Goal: Task Accomplishment & Management: Use online tool/utility

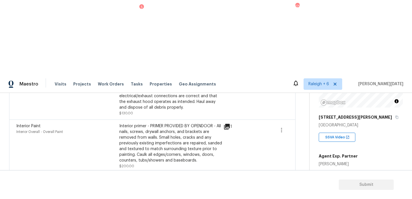
scroll to position [181, 0]
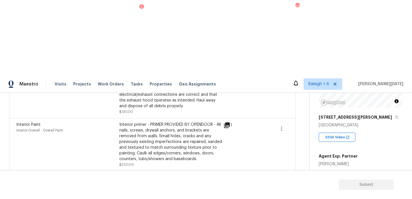
click at [321, 190] on span "1200" at bounding box center [324, 192] width 10 height 4
copy span "1200"
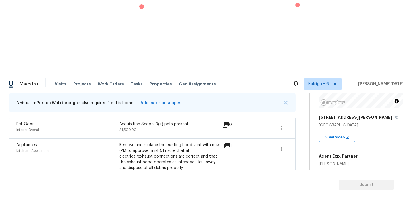
scroll to position [0, 0]
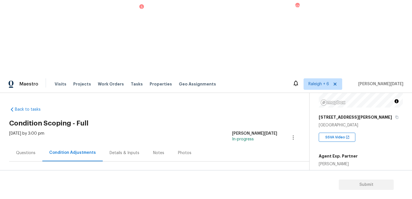
click at [261, 190] on button "Add Condition Adjustment" at bounding box center [263, 196] width 65 height 12
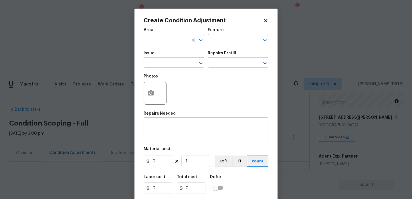
click at [170, 43] on input "text" at bounding box center [166, 39] width 45 height 9
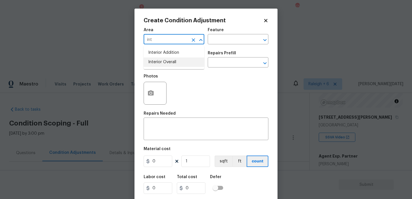
click at [170, 65] on li "Interior Overall" at bounding box center [174, 61] width 61 height 9
type input "Interior Overall"
click at [170, 65] on input "text" at bounding box center [166, 63] width 45 height 9
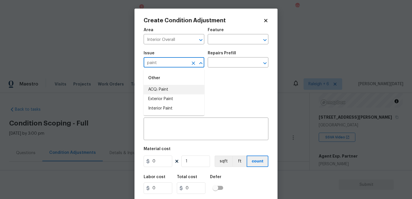
click at [174, 86] on li "ACQ: Paint" at bounding box center [174, 89] width 61 height 9
type input "ACQ: Paint"
click at [220, 68] on div "Issue ACQ: Paint ​ Repairs Prefill ​" at bounding box center [206, 59] width 125 height 23
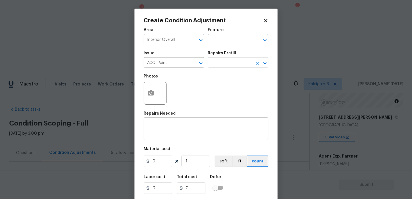
click at [232, 63] on input "text" at bounding box center [230, 63] width 45 height 9
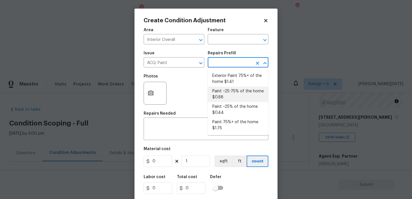
click at [238, 93] on li "Paint ~25-75% of the home $0.88" at bounding box center [238, 94] width 61 height 15
type input "Acquisition"
type textarea "Acquisition Scope: ~25 - 75% of the home needs interior paint"
type input "0.88"
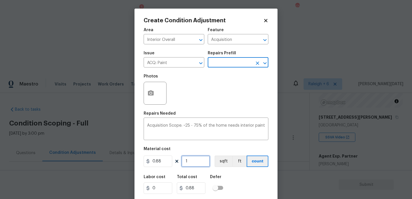
click at [196, 161] on input "1" at bounding box center [195, 161] width 29 height 11
type input "0"
paste input "120"
type input "1200"
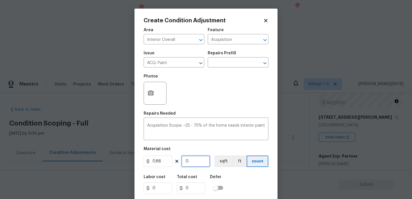
type input "1056"
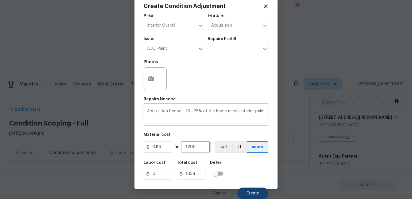
type input "1200"
click at [249, 191] on button "Create" at bounding box center [252, 193] width 31 height 11
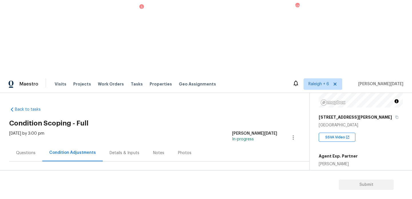
scroll to position [51, 0]
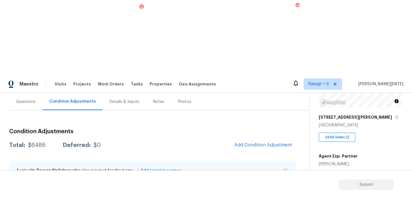
click at [284, 192] on icon "button" at bounding box center [281, 195] width 7 height 7
click at [301, 118] on div "Edit" at bounding box center [314, 120] width 45 height 6
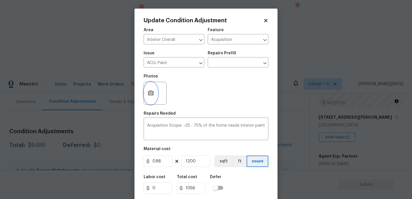
click at [154, 100] on button "button" at bounding box center [151, 93] width 14 height 22
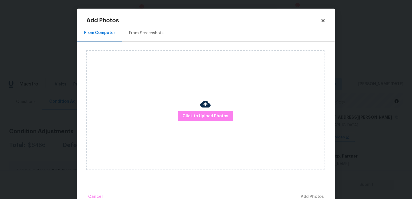
click at [155, 33] on div "From Screenshots" at bounding box center [146, 33] width 35 height 6
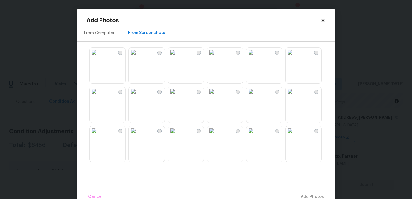
click at [177, 57] on img at bounding box center [172, 52] width 9 height 9
click at [138, 57] on img at bounding box center [133, 52] width 9 height 9
click at [99, 96] on img at bounding box center [94, 91] width 9 height 9
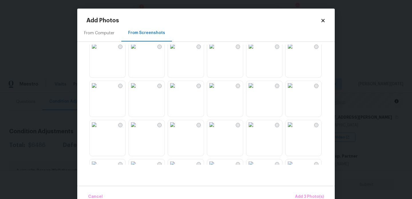
scroll to position [126, 0]
click at [216, 48] on img at bounding box center [211, 43] width 9 height 9
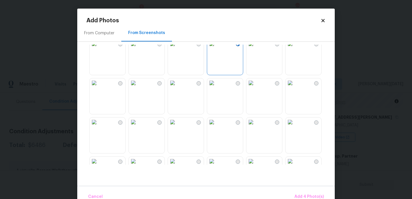
scroll to position [156, 0]
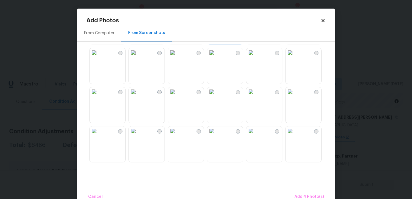
click at [174, 96] on img at bounding box center [172, 91] width 9 height 9
click at [138, 96] on img at bounding box center [133, 91] width 9 height 9
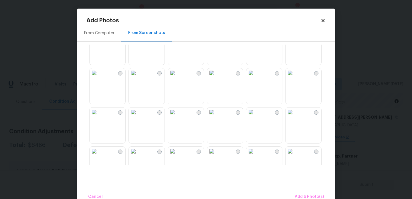
scroll to position [332, 0]
click at [177, 77] on img at bounding box center [172, 72] width 9 height 9
click at [303, 195] on span "Add 7 Photo(s)" at bounding box center [309, 196] width 29 height 7
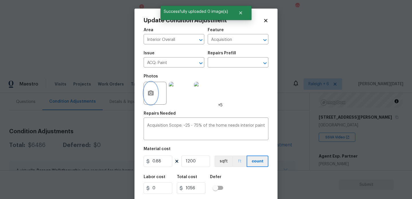
scroll to position [15, 0]
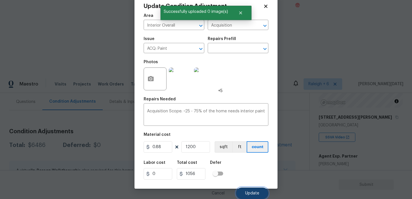
click at [245, 195] on button "Update" at bounding box center [252, 193] width 32 height 11
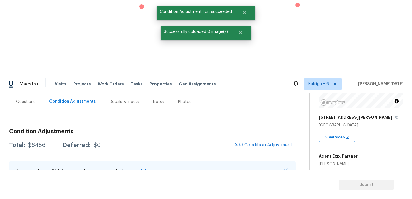
scroll to position [0, 0]
click at [254, 139] on button "Add Condition Adjustment" at bounding box center [263, 145] width 65 height 12
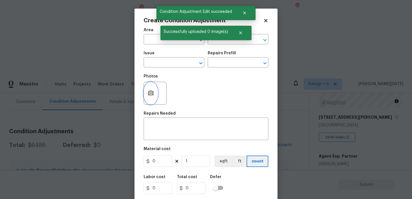
click at [148, 97] on button "button" at bounding box center [151, 93] width 14 height 22
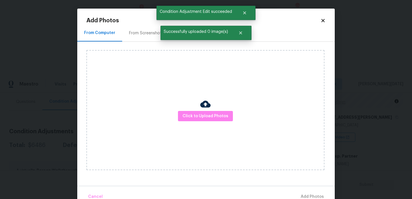
click at [140, 38] on div "From Screenshots" at bounding box center [146, 33] width 48 height 17
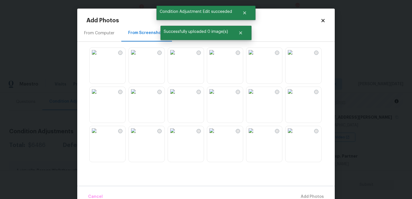
click at [177, 57] on img at bounding box center [172, 52] width 9 height 9
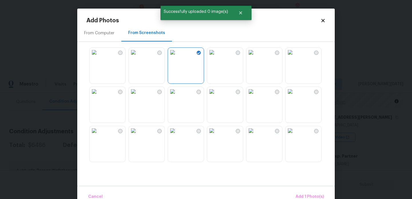
click at [255, 57] on img at bounding box center [250, 52] width 9 height 9
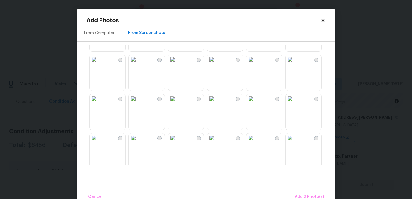
scroll to position [200, 0]
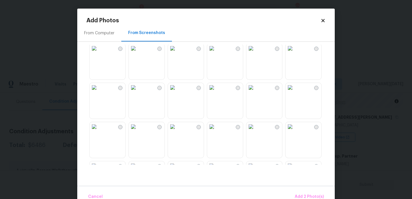
click at [216, 53] on img at bounding box center [211, 48] width 9 height 9
click at [216, 92] on img at bounding box center [211, 87] width 9 height 9
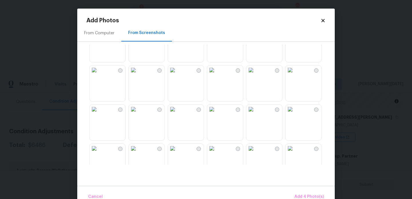
scroll to position [466, 0]
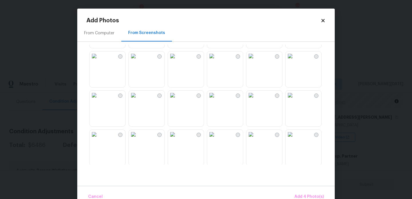
click at [138, 100] on img at bounding box center [133, 95] width 9 height 9
click at [136, 59] on img at bounding box center [133, 54] width 9 height 9
click at [295, 99] on img at bounding box center [289, 94] width 9 height 9
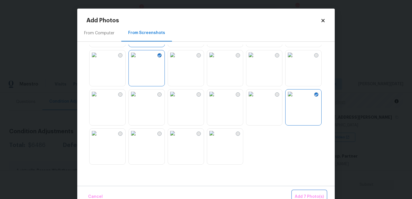
click at [307, 196] on span "Add 7 Photo(s)" at bounding box center [309, 196] width 29 height 7
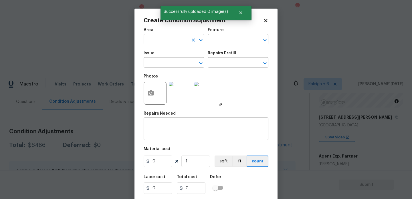
click at [159, 43] on input "text" at bounding box center [166, 39] width 45 height 9
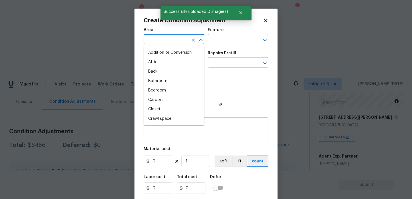
type input "n"
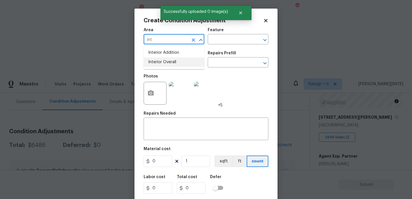
click at [164, 61] on li "Interior Overall" at bounding box center [174, 61] width 61 height 9
type input "Interior Overall"
click at [164, 61] on input "text" at bounding box center [166, 63] width 45 height 9
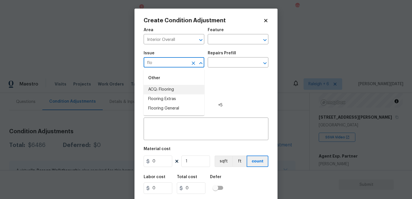
click at [174, 85] on li "ACQ: Flooring" at bounding box center [174, 89] width 61 height 9
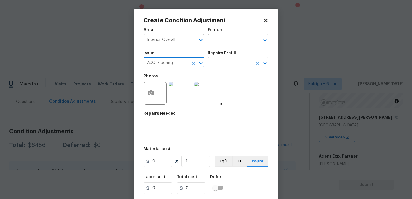
type input "ACQ: Flooring"
click at [228, 61] on input "text" at bounding box center [230, 63] width 45 height 9
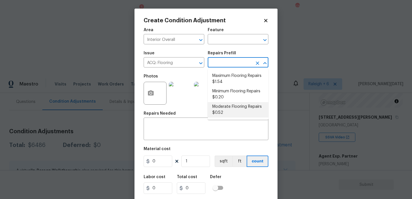
click at [231, 105] on li "Moderate Flooring Repairs $0.52" at bounding box center [238, 109] width 61 height 15
type input "Acquisition"
type textarea "Acquisition Scope: Moderate flooring repairs"
type input "0.52"
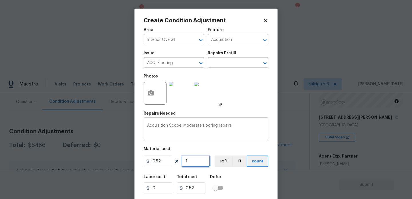
click at [196, 165] on input "1" at bounding box center [195, 161] width 29 height 11
type input "0"
paste input "120"
type input "1200"
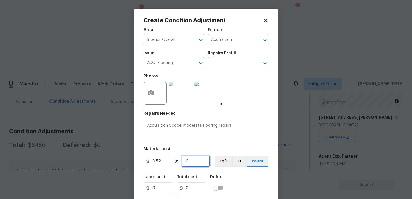
type input "624"
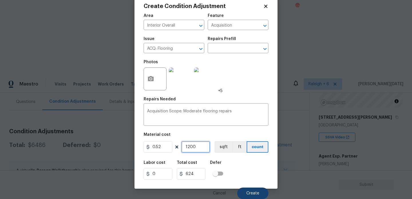
type input "1200"
click at [256, 193] on span "Create" at bounding box center [252, 193] width 13 height 4
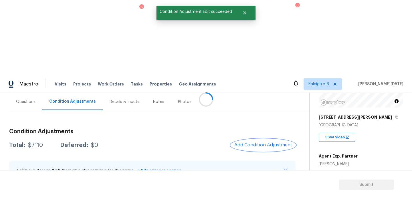
scroll to position [0, 0]
drag, startPoint x: 27, startPoint y: 71, endPoint x: 43, endPoint y: 71, distance: 16.0
click at [43, 142] on div "Total: $7110 Deferred: $0" at bounding box center [53, 145] width 89 height 6
copy div "$7110"
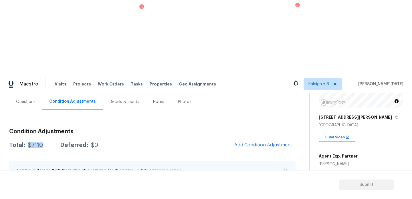
click at [25, 99] on div "Questions" at bounding box center [25, 102] width 19 height 6
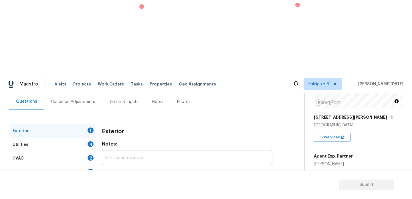
scroll to position [76, 0]
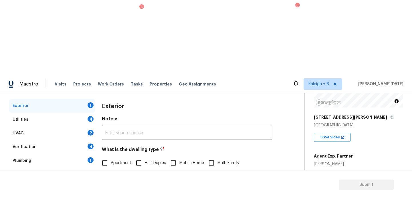
click at [105, 169] on input "Single Family" at bounding box center [105, 175] width 12 height 12
checkbox input "true"
click at [86, 113] on div "Utilities 4" at bounding box center [52, 120] width 86 height 14
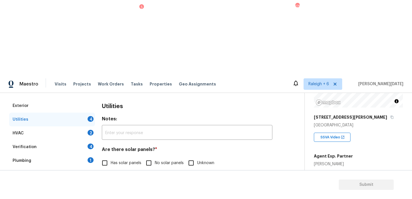
click at [146, 157] on input "No solar panels" at bounding box center [149, 163] width 12 height 12
checkbox input "true"
click at [111, 190] on span "Natural Gas Lines" at bounding box center [127, 193] width 33 height 6
click at [111, 187] on input "Natural Gas Lines" at bounding box center [105, 193] width 12 height 12
checkbox input "true"
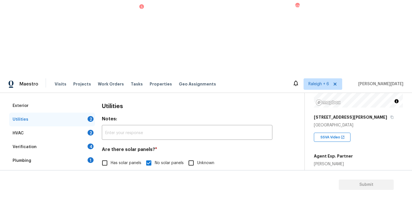
click at [206, 186] on input "None" at bounding box center [204, 192] width 12 height 12
checkbox input "false"
checkbox input "true"
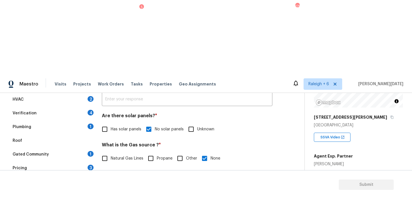
scroll to position [231, 0]
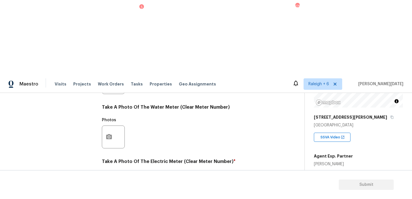
click at [114, 180] on button "button" at bounding box center [109, 191] width 14 height 22
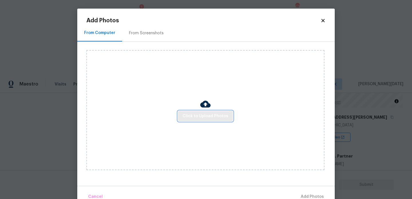
click at [216, 115] on span "Click to Upload Photos" at bounding box center [205, 116] width 46 height 7
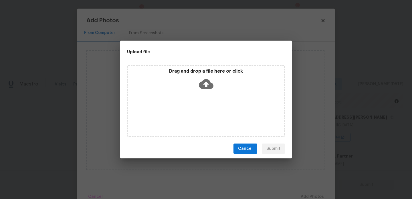
click at [216, 115] on div "Drag and drop a file here or click" at bounding box center [206, 100] width 158 height 71
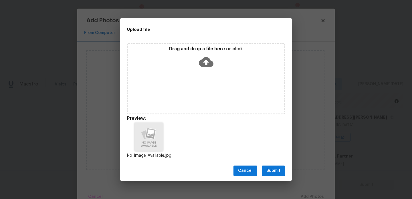
click at [282, 170] on button "Submit" at bounding box center [273, 171] width 23 height 11
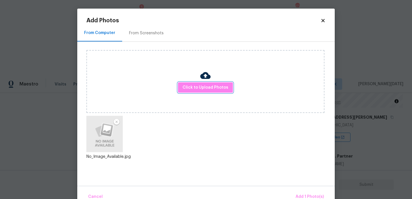
scroll to position [13, 0]
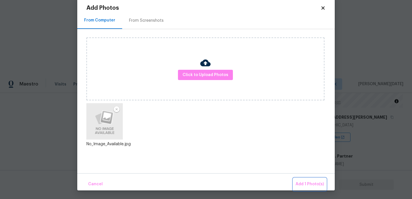
click at [303, 183] on span "Add 1 Photo(s)" at bounding box center [309, 184] width 28 height 7
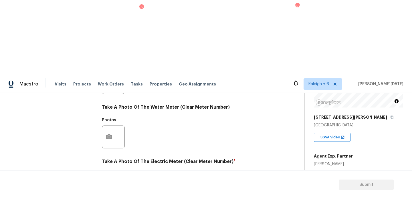
scroll to position [0, 0]
checkbox input "true"
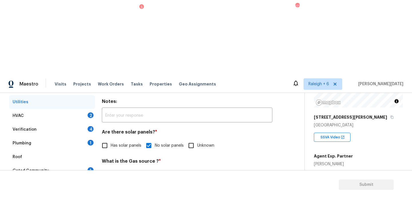
scroll to position [76, 0]
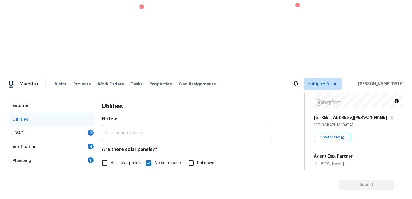
click at [78, 126] on div "HVAC 2" at bounding box center [52, 133] width 86 height 14
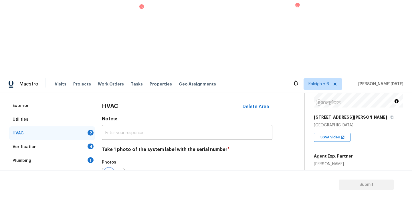
click at [114, 168] on button "button" at bounding box center [109, 179] width 14 height 22
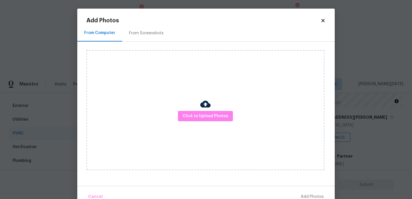
click at [204, 121] on div "Click to Upload Photos" at bounding box center [205, 110] width 238 height 120
click at [209, 116] on span "Click to Upload Photos" at bounding box center [205, 116] width 46 height 7
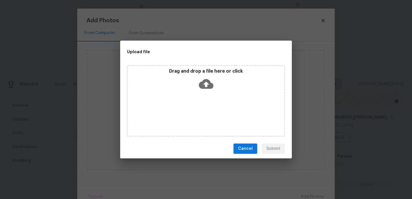
click at [209, 116] on div "Drag and drop a file here or click" at bounding box center [206, 100] width 158 height 71
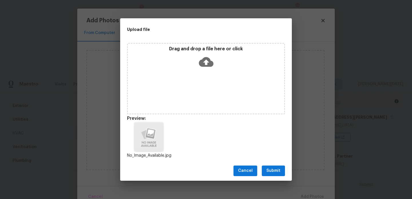
click at [274, 169] on span "Submit" at bounding box center [273, 170] width 14 height 7
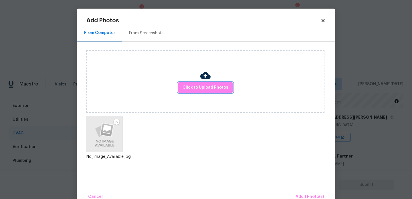
scroll to position [13, 0]
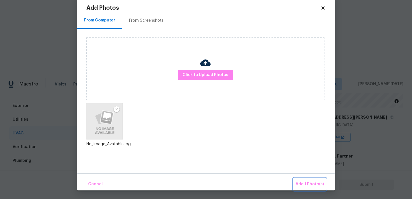
click at [299, 183] on span "Add 1 Photo(s)" at bounding box center [309, 184] width 28 height 7
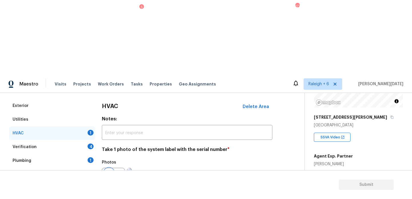
scroll to position [95, 0]
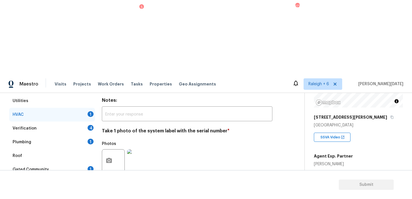
checkbox input "true"
click at [87, 121] on div "Verification 4" at bounding box center [52, 128] width 86 height 14
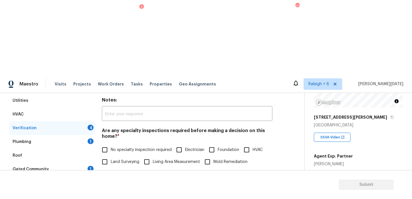
click at [107, 144] on input "No specialty inspection required" at bounding box center [105, 150] width 12 height 12
checkbox input "true"
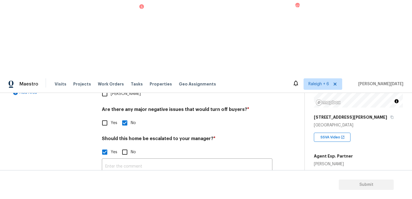
checkbox input "true"
click at [136, 186] on img at bounding box center [138, 197] width 23 height 23
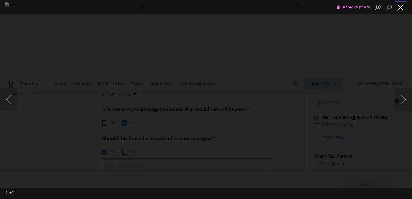
click at [400, 7] on button "Close lightbox" at bounding box center [400, 7] width 11 height 10
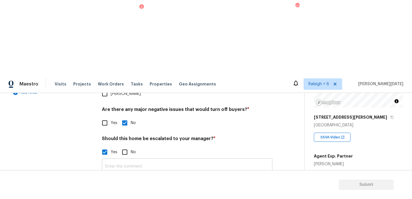
click at [123, 160] on input "text" at bounding box center [187, 166] width 170 height 13
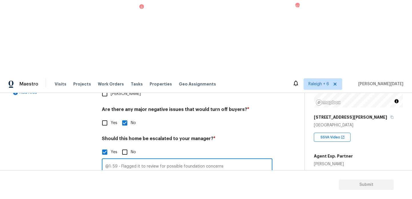
scroll to position [76, 0]
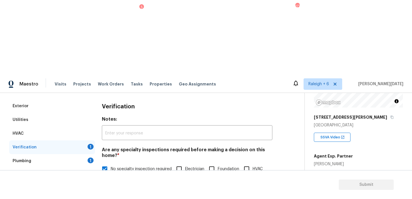
type input "@1: 59 - Flagged it to review for possible foundation concerns"
checkbox input "false"
click at [89, 158] on div "1" at bounding box center [91, 161] width 6 height 6
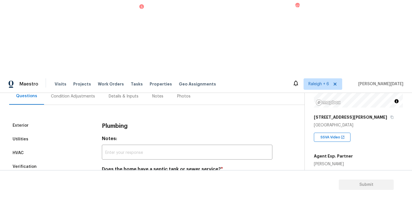
scroll to position [57, 0]
click at [109, 177] on input "Sewer" at bounding box center [105, 183] width 12 height 12
checkbox input "true"
click at [43, 160] on div "Verification" at bounding box center [52, 167] width 86 height 14
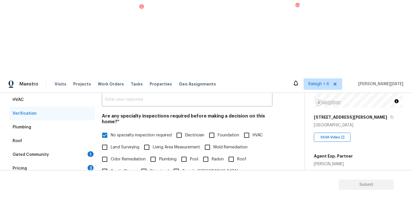
click at [84, 148] on div "Gated Community 1" at bounding box center [52, 155] width 86 height 14
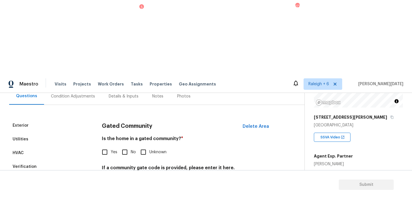
click at [126, 146] on input "No" at bounding box center [125, 152] width 12 height 12
checkbox input "true"
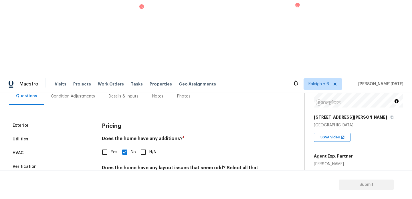
scroll to position [144, 0]
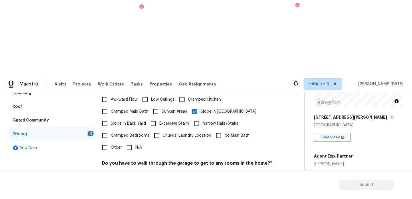
click at [122, 171] on input "No" at bounding box center [125, 177] width 12 height 12
checkbox input "true"
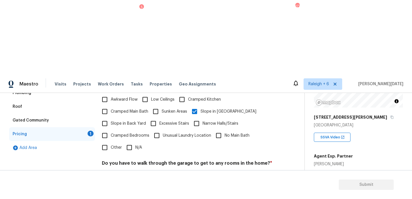
checkbox input "true"
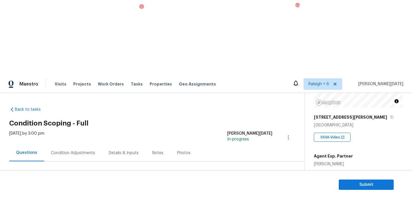
click at [65, 150] on div "Condition Adjustments" at bounding box center [73, 153] width 44 height 6
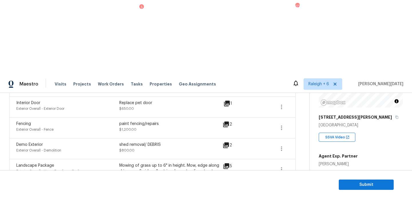
scroll to position [293, 0]
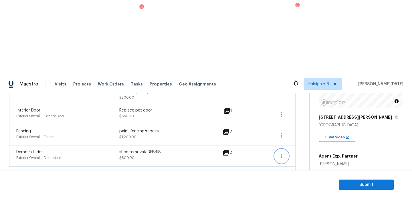
click at [281, 154] on icon "button" at bounding box center [281, 156] width 1 height 5
click at [301, 80] on div "Edit" at bounding box center [314, 81] width 45 height 6
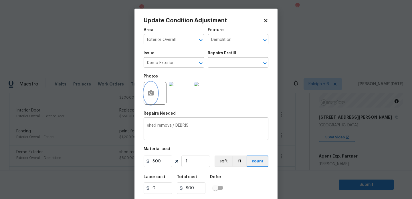
click at [152, 95] on icon "button" at bounding box center [151, 92] width 6 height 5
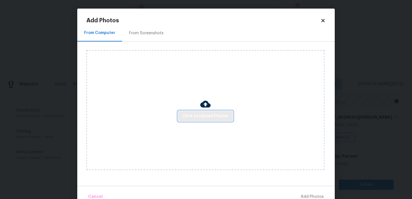
click at [195, 116] on span "Click to Upload Photos" at bounding box center [205, 116] width 46 height 7
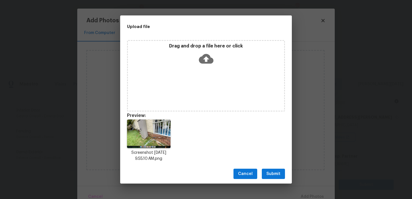
click at [281, 172] on button "Submit" at bounding box center [273, 174] width 23 height 11
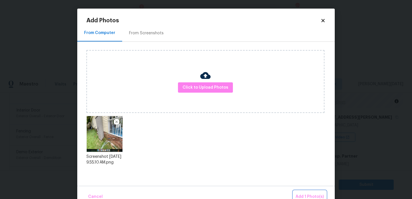
click at [305, 194] on span "Add 1 Photo(s)" at bounding box center [309, 196] width 28 height 7
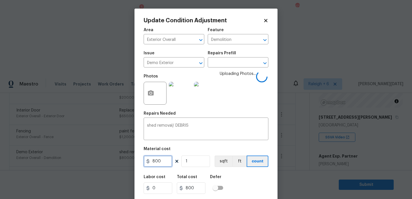
drag, startPoint x: 161, startPoint y: 159, endPoint x: 65, endPoint y: 156, distance: 96.1
click at [65, 156] on div "Update Condition Adjustment Area Exterior Overall ​ Feature Demolition ​ Issue …" at bounding box center [206, 99] width 412 height 199
type input "1000"
click at [244, 100] on span "Uploading Photos..." at bounding box center [238, 89] width 36 height 37
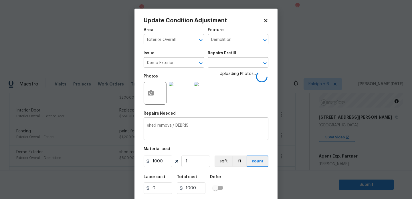
click at [244, 100] on span "Uploading Photos..." at bounding box center [238, 89] width 36 height 37
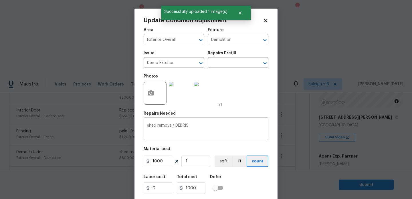
scroll to position [15, 0]
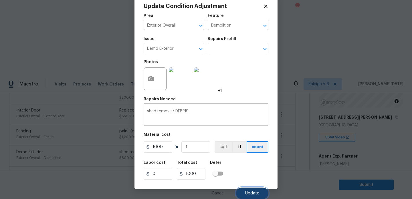
click at [248, 195] on button "Update" at bounding box center [252, 193] width 32 height 11
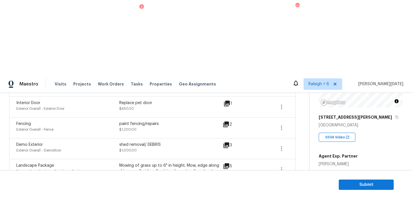
scroll to position [0, 0]
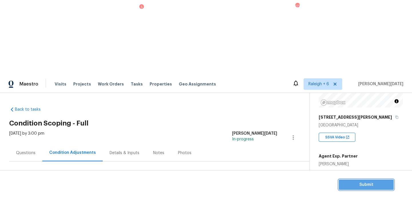
click at [345, 183] on span "Submit" at bounding box center [366, 184] width 46 height 7
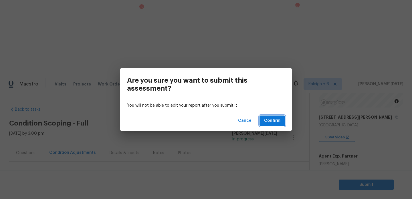
click at [276, 126] on button "Confirm" at bounding box center [271, 121] width 25 height 11
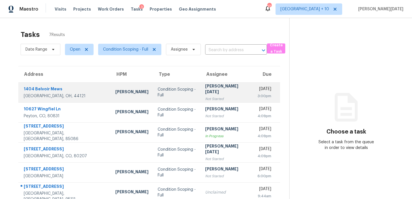
click at [205, 96] on div "Not Started" at bounding box center [226, 99] width 43 height 6
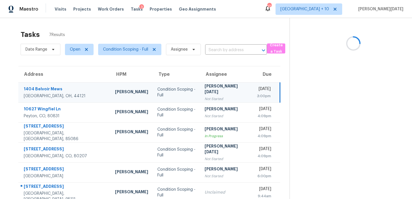
click at [204, 96] on div "Not Started" at bounding box center [225, 99] width 43 height 6
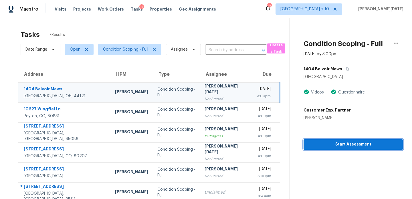
click at [316, 144] on span "Start Assessment" at bounding box center [353, 144] width 90 height 7
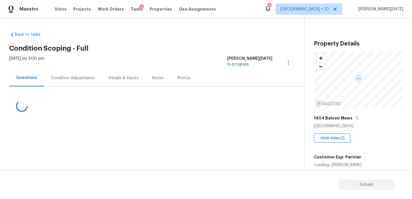
click at [69, 83] on div "Condition Adjustments" at bounding box center [73, 77] width 58 height 17
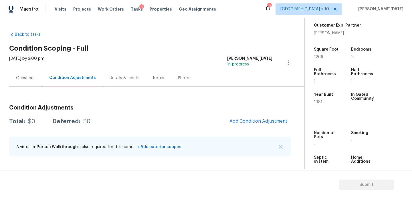
scroll to position [135, 0]
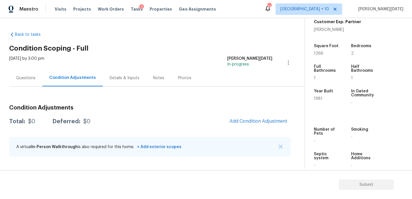
click at [315, 51] on div "Square Foot" at bounding box center [327, 47] width 26 height 7
click at [318, 53] on span "1266" at bounding box center [318, 53] width 9 height 4
copy span "1266"
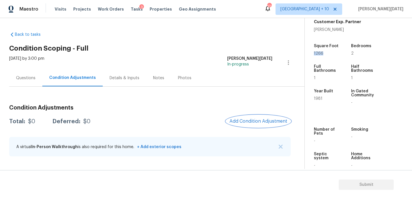
click at [261, 118] on button "Add Condition Adjustment" at bounding box center [258, 121] width 65 height 12
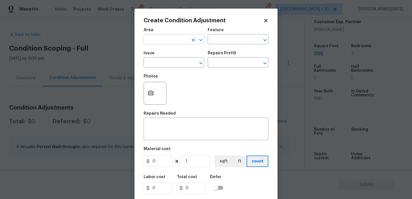
click at [146, 41] on input "text" at bounding box center [166, 39] width 45 height 9
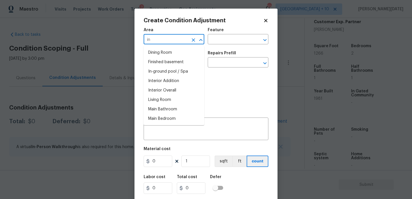
type input "int"
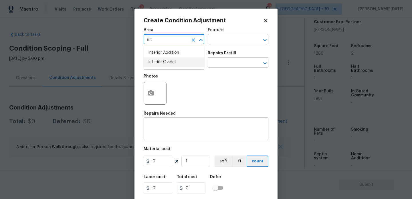
click at [165, 64] on li "Interior Overall" at bounding box center [174, 61] width 61 height 9
type input "Interior Overall"
click at [165, 64] on input "text" at bounding box center [166, 63] width 45 height 9
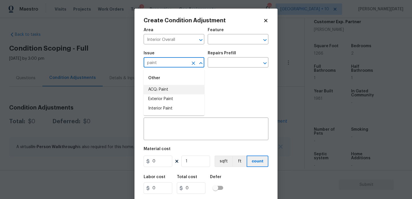
click at [170, 88] on li "ACQ: Paint" at bounding box center [174, 89] width 61 height 9
type input "ACQ: Paint"
click at [231, 63] on input "text" at bounding box center [230, 63] width 45 height 9
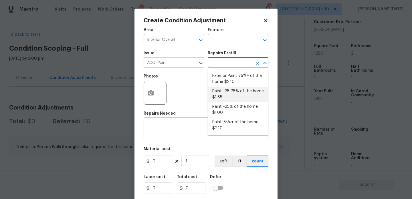
click at [230, 102] on li "Paint ~25-75% of the home $1.85" at bounding box center [238, 94] width 61 height 15
type input "Acquisition"
type textarea "Acquisition Scope: ~25 - 75% of the home needs interior paint"
type input "1.85"
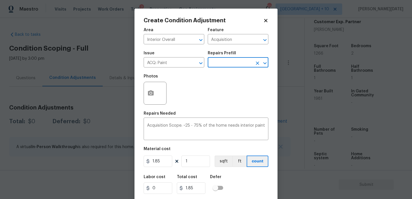
click at [223, 63] on input "text" at bounding box center [230, 63] width 45 height 9
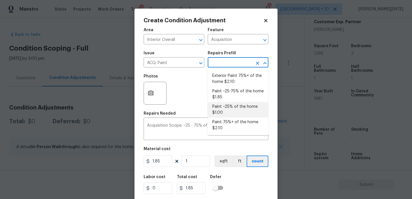
click at [227, 108] on li "Paint ~25% of the home $1.00" at bounding box center [238, 109] width 61 height 15
type textarea "Acquisition Scope: ~25% of the home needs interior paint"
type input "1"
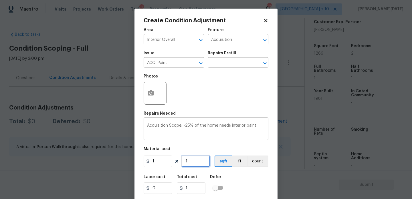
click at [203, 161] on input "1" at bounding box center [195, 161] width 29 height 11
type input "0"
paste input "1266"
type input "1266"
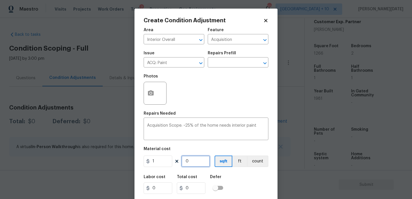
type input "1266"
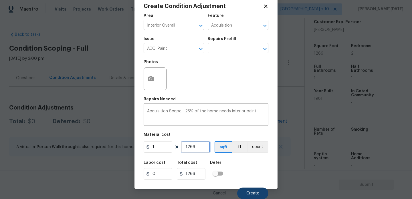
type input "1266"
click at [251, 193] on span "Create" at bounding box center [252, 193] width 13 height 4
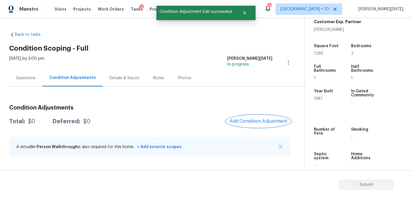
scroll to position [0, 0]
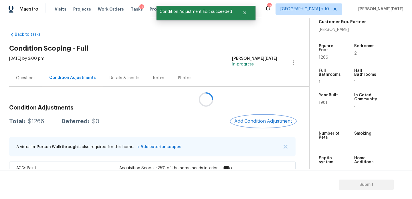
click at [252, 122] on span "Add Condition Adjustment" at bounding box center [263, 121] width 58 height 5
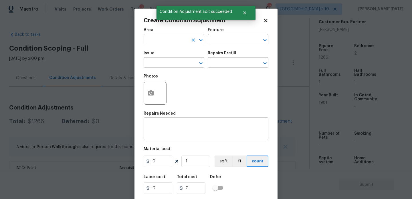
click at [153, 41] on input "text" at bounding box center [166, 39] width 45 height 9
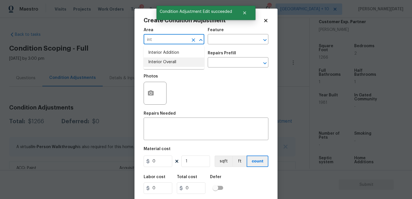
click at [163, 63] on li "Interior Overall" at bounding box center [174, 61] width 61 height 9
type input "Interior Overall"
click at [163, 63] on input "text" at bounding box center [166, 63] width 45 height 9
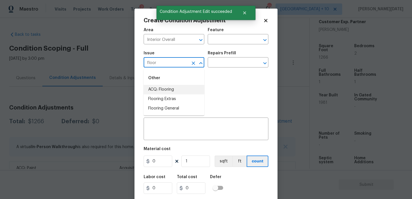
click at [172, 87] on li "ACQ: Flooring" at bounding box center [174, 89] width 61 height 9
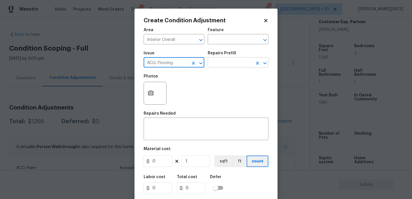
type input "ACQ: Flooring"
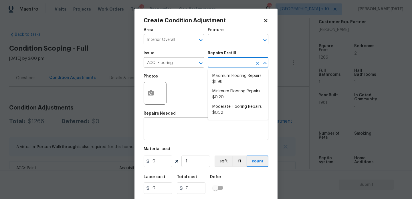
click at [223, 66] on input "text" at bounding box center [230, 63] width 45 height 9
click at [227, 100] on li "Minimum Flooring Repairs $0.20" at bounding box center [238, 94] width 61 height 15
type input "Acquisition"
type textarea "Acquisition Scope: Minimum flooring repairs"
type input "0.2"
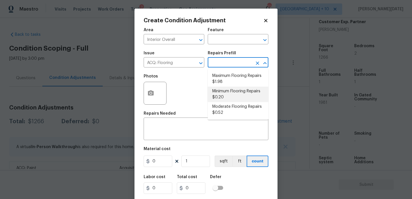
type input "0.2"
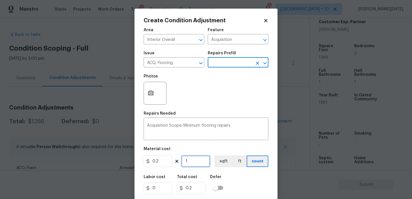
click at [195, 163] on input "1" at bounding box center [195, 161] width 29 height 11
type input "0"
paste input "1266"
type input "1266"
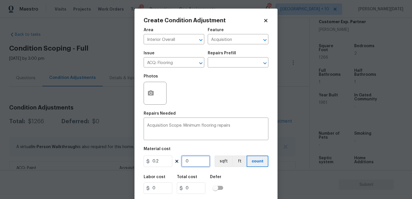
type input "253.2"
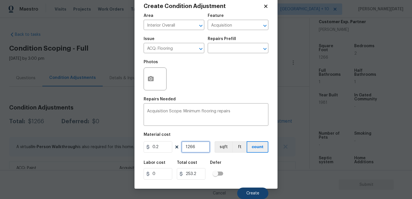
type input "1266"
click at [247, 197] on button "Create" at bounding box center [252, 193] width 31 height 11
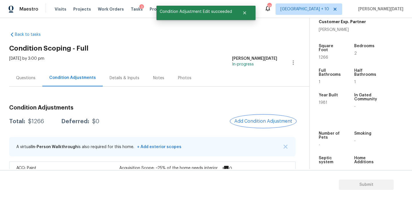
scroll to position [0, 0]
click at [249, 122] on div at bounding box center [206, 99] width 412 height 199
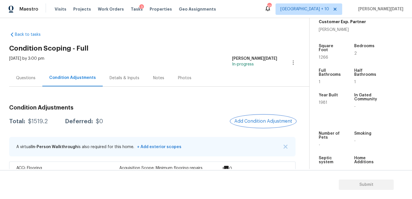
click at [261, 125] on button "Add Condition Adjustment" at bounding box center [263, 121] width 65 height 12
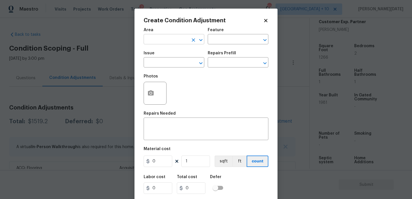
click at [150, 41] on input "text" at bounding box center [166, 39] width 45 height 9
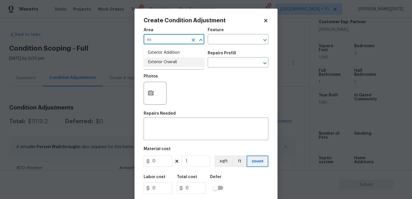
click at [155, 61] on li "Exterior Overall" at bounding box center [174, 61] width 61 height 9
type input "Exterior Overall"
click at [155, 61] on input "text" at bounding box center [166, 63] width 45 height 9
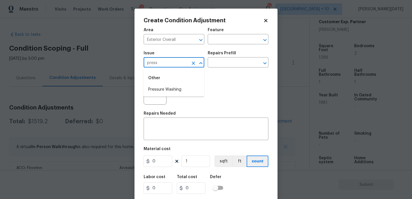
click at [161, 86] on li "Pressure Washing" at bounding box center [174, 89] width 61 height 9
type input "Pressure Washing"
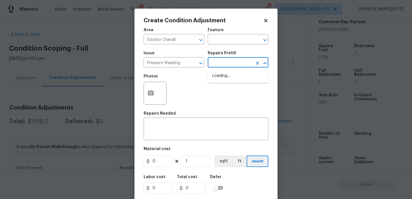
click at [223, 62] on input "text" at bounding box center [230, 63] width 45 height 9
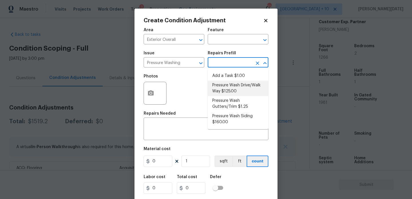
click at [226, 89] on li "Pressure Wash Drive/Walk Way $125.00" at bounding box center [238, 88] width 61 height 15
type input "Siding"
type textarea "Pressure wash the driveways/walkways as directed by the PM. Ensure that all deb…"
type input "125"
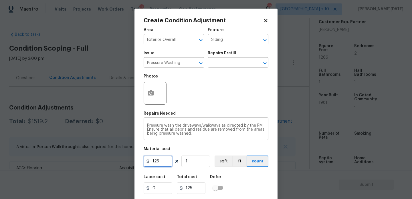
drag, startPoint x: 167, startPoint y: 162, endPoint x: 107, endPoint y: 162, distance: 60.1
click at [107, 162] on div "Create Condition Adjustment Area Exterior Overall ​ Feature Siding ​ Issue Pres…" at bounding box center [206, 99] width 412 height 199
type input "200"
click at [187, 97] on div "Photos" at bounding box center [206, 89] width 125 height 37
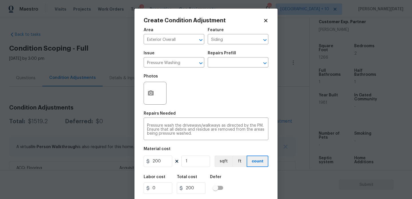
scroll to position [15, 0]
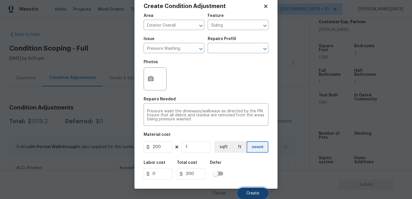
click at [247, 191] on span "Create" at bounding box center [252, 193] width 13 height 4
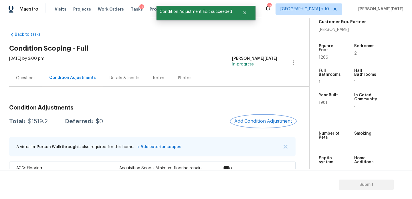
scroll to position [0, 0]
click at [259, 120] on div at bounding box center [206, 99] width 412 height 199
click at [263, 118] on button "Add Condition Adjustment" at bounding box center [263, 121] width 65 height 12
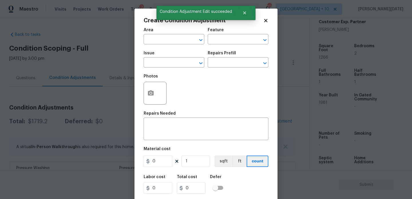
click at [263, 118] on div "Repairs Needed" at bounding box center [206, 115] width 125 height 7
click at [148, 102] on button "button" at bounding box center [151, 93] width 14 height 22
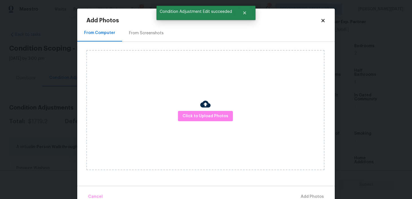
click at [139, 31] on div "From Screenshots" at bounding box center [146, 33] width 35 height 6
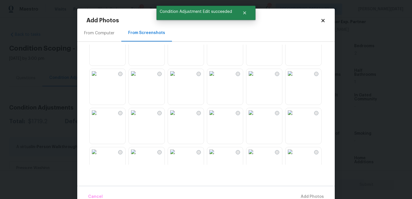
scroll to position [18, 0]
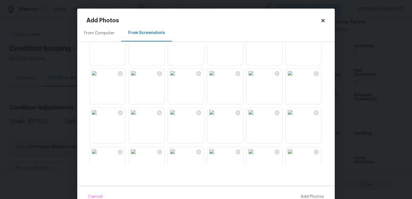
click at [216, 39] on img at bounding box center [211, 33] width 9 height 9
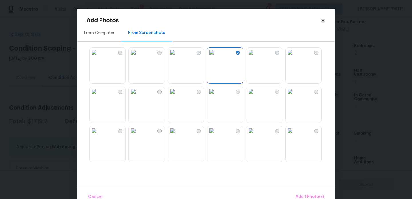
click at [99, 57] on img at bounding box center [94, 52] width 9 height 9
click at [295, 135] on img at bounding box center [289, 130] width 9 height 9
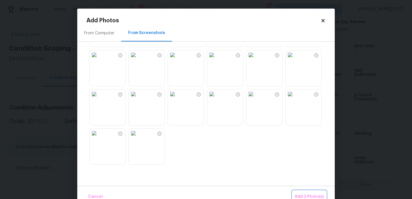
click at [306, 196] on span "Add 2 Photo(s)" at bounding box center [309, 196] width 29 height 7
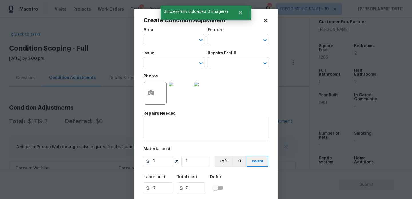
click at [160, 45] on span "Area ​" at bounding box center [174, 36] width 61 height 23
click at [150, 39] on input "text" at bounding box center [166, 39] width 45 height 9
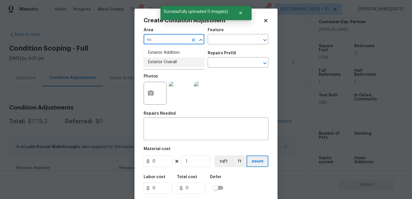
click at [156, 64] on li "Exterior Overall" at bounding box center [174, 61] width 61 height 9
type input "Exterior Overall"
click at [156, 64] on input "text" at bounding box center [166, 63] width 45 height 9
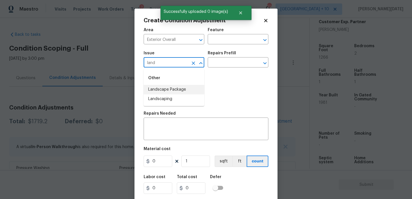
click at [174, 91] on li "Landscape Package" at bounding box center [174, 89] width 61 height 9
type input "Landscape Package"
click at [224, 66] on input "text" at bounding box center [230, 63] width 45 height 9
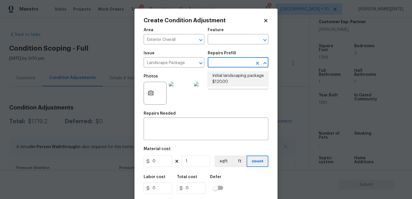
click at [228, 81] on li "Initial landscaping package $120.00" at bounding box center [238, 78] width 61 height 15
type input "Home Readiness Packages"
type textarea "Mowing of grass up to 6" in height. Mow, edge along driveways & sidewalks, trim…"
type input "120"
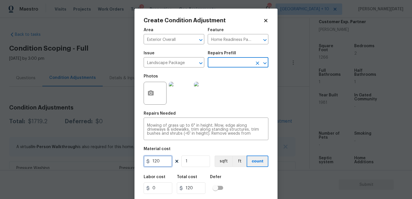
drag, startPoint x: 163, startPoint y: 163, endPoint x: 108, endPoint y: 163, distance: 55.5
click at [108, 163] on div "Create Condition Adjustment Area Exterior Overall ​ Feature Home Readiness Pack…" at bounding box center [206, 99] width 412 height 199
type input "300"
click at [241, 102] on div "Photos" at bounding box center [206, 89] width 125 height 37
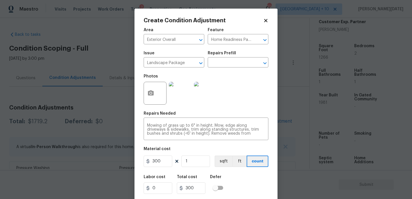
scroll to position [15, 0]
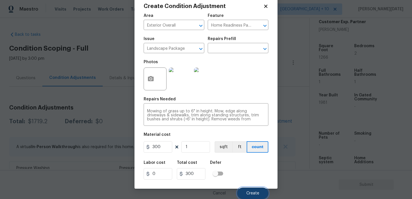
click at [243, 193] on button "Create" at bounding box center [252, 193] width 31 height 11
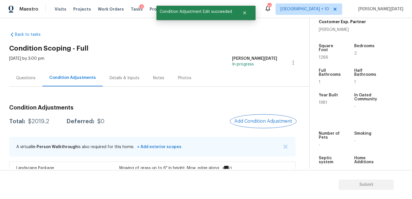
scroll to position [0, 0]
drag, startPoint x: 27, startPoint y: 122, endPoint x: 51, endPoint y: 122, distance: 23.5
click at [51, 122] on div "Total: $2019.2 Deferred: $0" at bounding box center [56, 122] width 95 height 6
copy div "$2019.2"
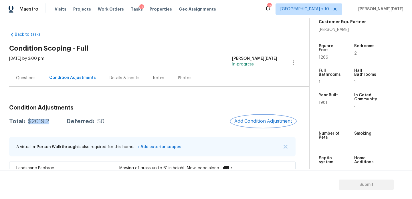
click at [260, 123] on span "Add Condition Adjustment" at bounding box center [263, 121] width 58 height 5
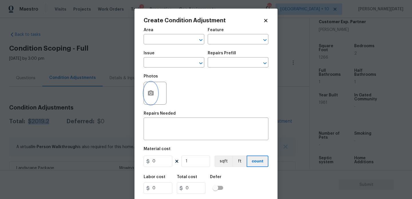
click at [152, 95] on icon "button" at bounding box center [151, 92] width 6 height 5
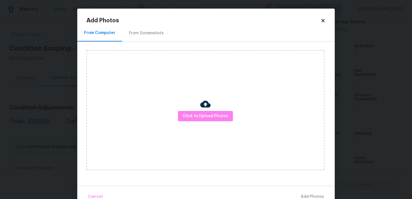
click at [203, 110] on div at bounding box center [205, 105] width 10 height 12
click at [205, 118] on span "Click to Upload Photos" at bounding box center [205, 116] width 46 height 7
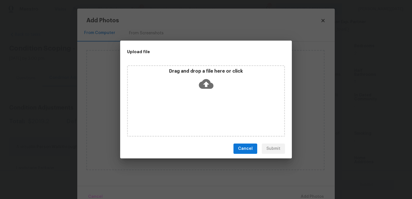
click at [205, 118] on div "Drag and drop a file here or click" at bounding box center [206, 100] width 158 height 71
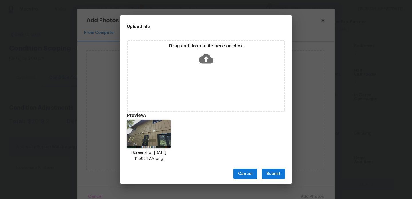
click at [279, 175] on span "Submit" at bounding box center [273, 173] width 14 height 7
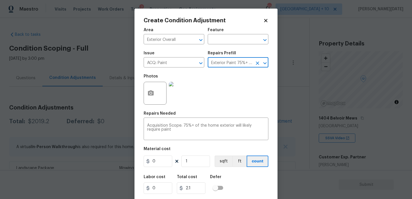
type input "Acquisition"
type input "2.1"
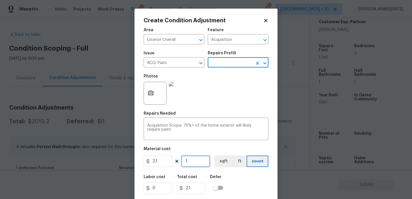
click at [195, 157] on input "1" at bounding box center [195, 161] width 29 height 11
type input "0"
paste input "text"
type input "1"
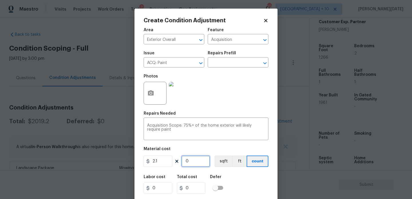
type input "2.1"
type input "12"
type input "25.2"
type input "126"
type input "264.6"
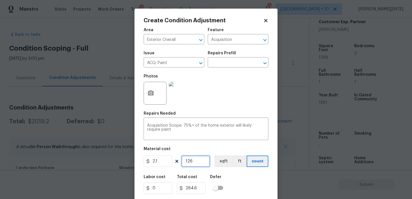
type input "1266"
type input "2658.6"
type input "1266"
drag, startPoint x: 162, startPoint y: 164, endPoint x: 135, endPoint y: 164, distance: 27.5
click at [135, 164] on div "Create Condition Adjustment Area Exterior Overall ​ Feature Acquisition ​ Issue…" at bounding box center [205, 106] width 143 height 194
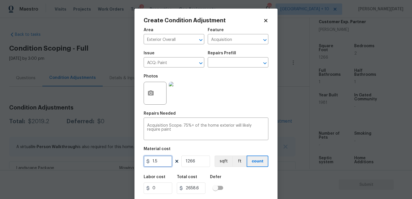
type input "1.5"
type input "1899"
click at [207, 101] on div "Photos" at bounding box center [206, 89] width 125 height 37
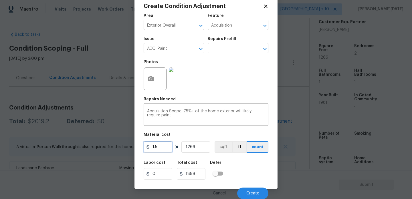
drag, startPoint x: 159, startPoint y: 146, endPoint x: 112, endPoint y: 146, distance: 47.8
click at [112, 146] on div "Create Condition Adjustment Area Exterior Overall ​ Feature Acquisition ​ Issue…" at bounding box center [206, 99] width 412 height 199
type input "0.65"
type input "822.9"
click at [200, 86] on div "Photos" at bounding box center [206, 75] width 125 height 37
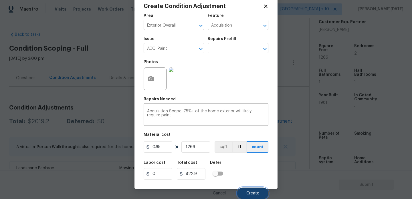
click at [242, 192] on button "Create" at bounding box center [252, 193] width 31 height 11
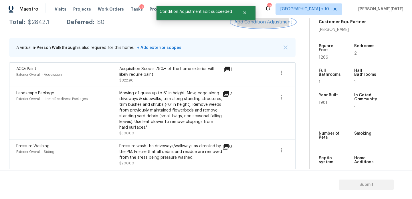
scroll to position [113, 0]
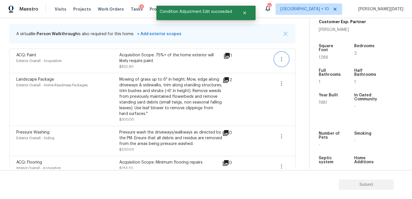
click at [285, 59] on icon "button" at bounding box center [281, 59] width 7 height 7
click at [310, 59] on div "Edit" at bounding box center [314, 58] width 45 height 6
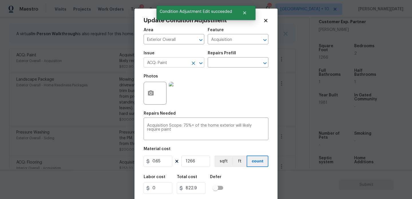
click at [190, 63] on icon "Clear" at bounding box center [193, 63] width 6 height 6
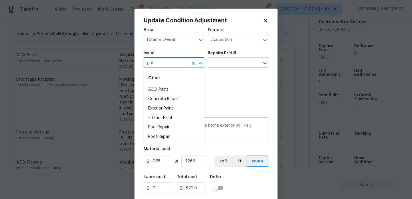
type input "pait"
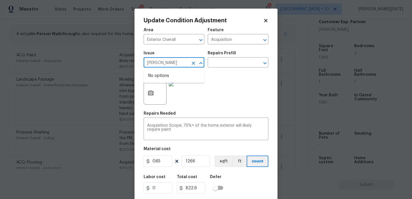
click at [190, 63] on icon "Clear" at bounding box center [193, 63] width 6 height 6
click at [188, 96] on li "Exterior Paint" at bounding box center [174, 98] width 61 height 9
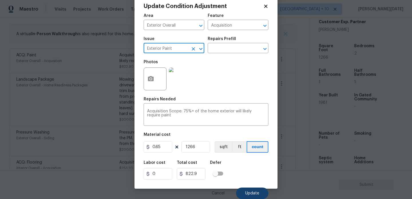
type input "Exterior Paint"
click at [251, 192] on span "Update" at bounding box center [252, 193] width 14 height 4
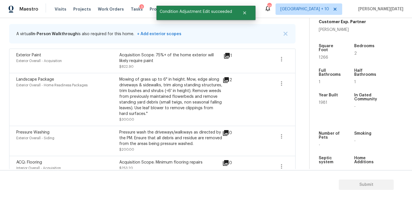
scroll to position [82, 0]
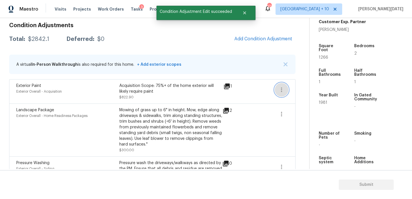
click at [281, 93] on icon "button" at bounding box center [281, 89] width 7 height 7
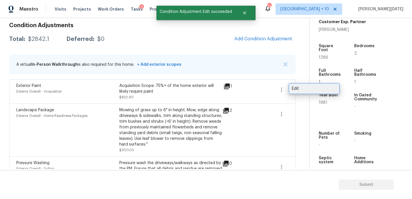
click at [305, 89] on div "Edit" at bounding box center [314, 89] width 45 height 6
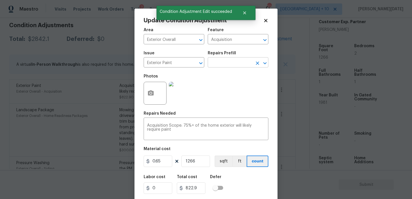
click at [223, 64] on input "text" at bounding box center [230, 63] width 45 height 9
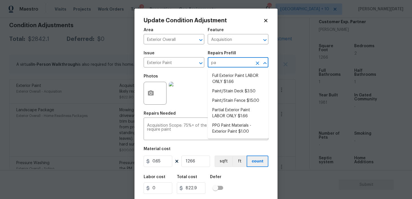
type input "p"
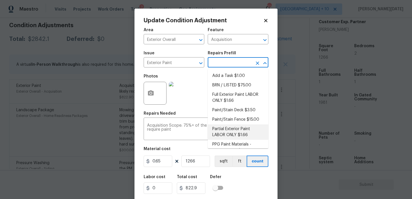
click at [223, 132] on li "Partial Exterior Paint LABOR ONLY $1.66" at bounding box center [238, 131] width 61 height 15
type input "Overall Paint"
type textarea "Partial Exterior Paint - Prep, mask and paint the exterior of the home in the a…"
type input "1.66"
type input "2101.56"
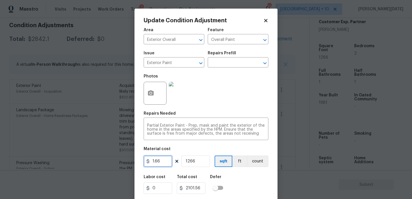
drag, startPoint x: 165, startPoint y: 162, endPoint x: 80, endPoint y: 162, distance: 85.2
click at [80, 162] on div "Update Condition Adjustment Area Exterior Overall ​ Feature Overall Paint ​ Iss…" at bounding box center [206, 99] width 412 height 199
type input "0.65"
type input "822.9"
click at [220, 105] on div "Photos" at bounding box center [206, 89] width 125 height 37
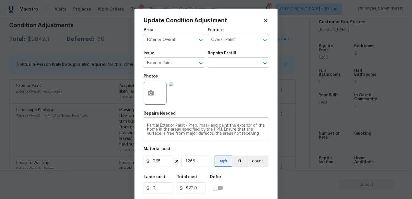
scroll to position [15, 0]
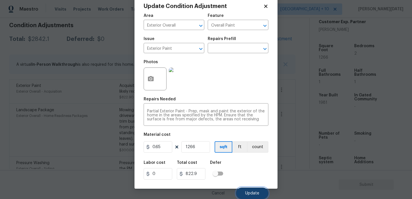
click at [253, 197] on button "Update" at bounding box center [252, 193] width 32 height 11
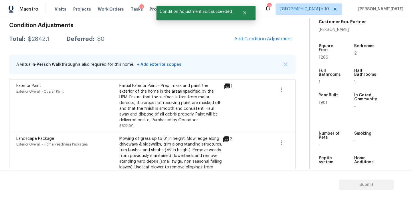
scroll to position [0, 0]
drag, startPoint x: 28, startPoint y: 40, endPoint x: 53, endPoint y: 40, distance: 24.9
click at [53, 40] on div "Total: $2842.1 Deferred: $0" at bounding box center [56, 39] width 95 height 6
copy div "$2842.1"
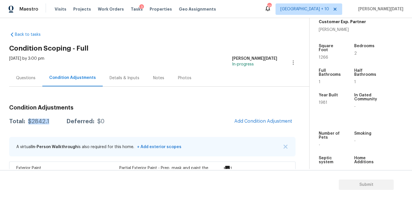
click at [22, 80] on div "Questions" at bounding box center [25, 78] width 19 height 6
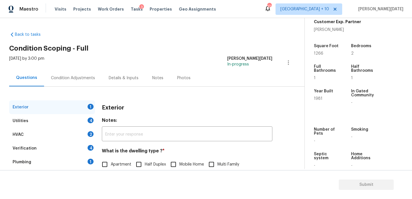
scroll to position [76, 0]
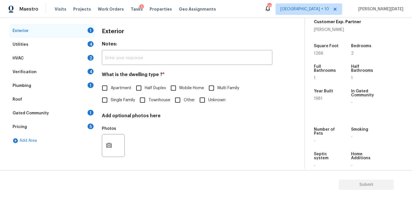
click at [104, 100] on input "Single Family" at bounding box center [105, 100] width 12 height 12
checkbox input "true"
click at [86, 45] on div "Utilities 4" at bounding box center [52, 45] width 86 height 14
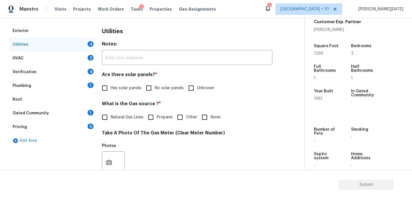
click at [155, 90] on span "No solar panels" at bounding box center [169, 88] width 29 height 6
click at [154, 90] on input "No solar panels" at bounding box center [149, 88] width 12 height 12
checkbox input "true"
click at [118, 114] on span "Natural Gas Lines" at bounding box center [127, 117] width 33 height 6
click at [111, 114] on input "Natural Gas Lines" at bounding box center [105, 117] width 12 height 12
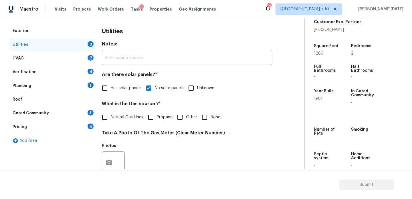
checkbox input "true"
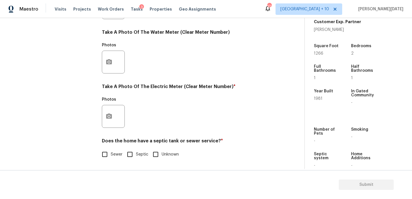
scroll to position [231, 0]
click at [108, 120] on icon "button" at bounding box center [109, 116] width 7 height 7
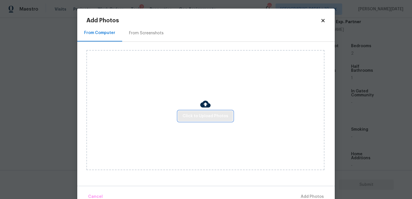
click at [213, 115] on span "Click to Upload Photos" at bounding box center [205, 116] width 46 height 7
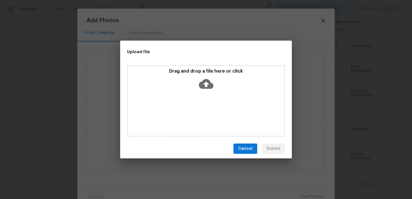
click at [213, 115] on div "Drag and drop a file here or click" at bounding box center [206, 100] width 158 height 71
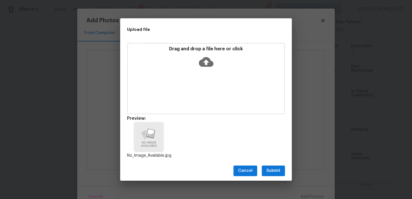
click at [276, 172] on span "Submit" at bounding box center [273, 170] width 14 height 7
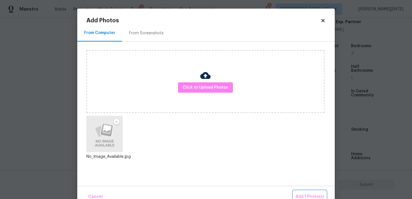
click at [302, 196] on span "Add 1 Photo(s)" at bounding box center [309, 196] width 28 height 7
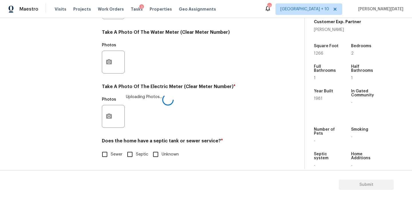
click at [106, 156] on input "Sewer" at bounding box center [105, 154] width 12 height 12
checkbox input "true"
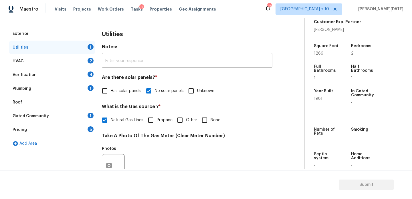
scroll to position [47, 0]
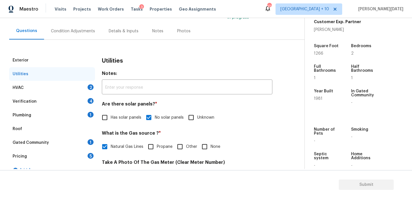
click at [85, 85] on div "HVAC 2" at bounding box center [52, 88] width 86 height 14
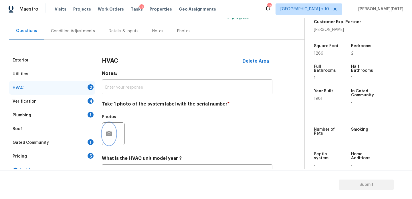
click at [112, 134] on icon "button" at bounding box center [109, 133] width 7 height 7
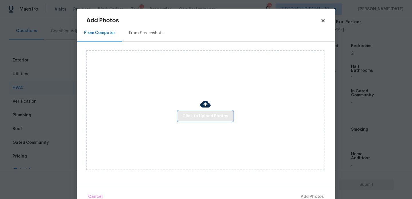
click at [198, 114] on span "Click to Upload Photos" at bounding box center [205, 116] width 46 height 7
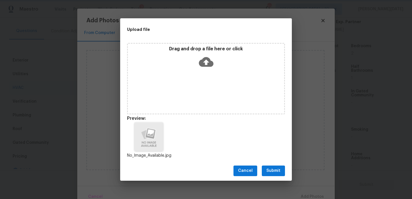
scroll to position [5, 0]
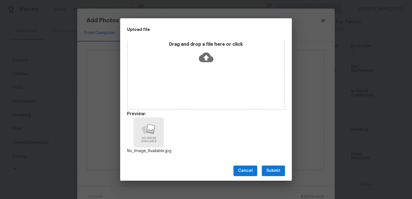
click at [276, 171] on span "Submit" at bounding box center [273, 170] width 14 height 7
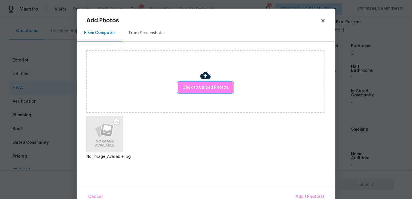
scroll to position [13, 0]
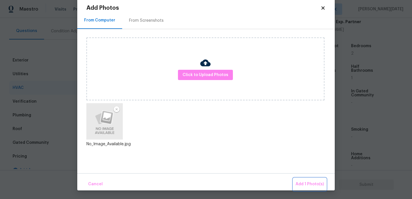
click at [300, 186] on span "Add 1 Photo(s)" at bounding box center [309, 184] width 28 height 7
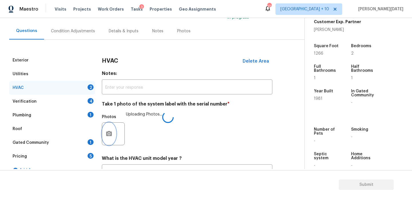
scroll to position [95, 0]
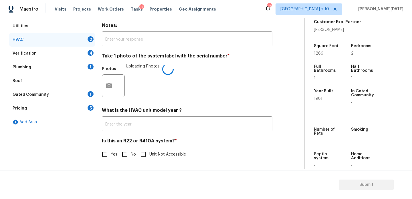
click at [120, 155] on input "No" at bounding box center [125, 154] width 12 height 12
checkbox input "true"
click at [84, 52] on div "Verification 4" at bounding box center [52, 54] width 86 height 14
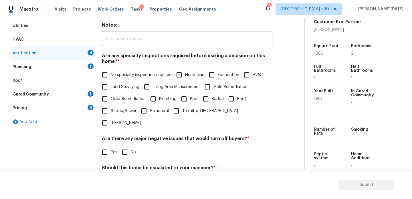
click at [104, 76] on input "No specialty inspection required" at bounding box center [105, 75] width 12 height 12
checkbox input "true"
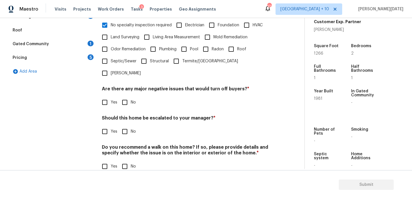
scroll to position [145, 0]
click at [123, 96] on input "No" at bounding box center [125, 102] width 12 height 12
checkbox input "true"
click at [126, 128] on div "Verification Notes: ​ Are any specialty inspections required before making a de…" at bounding box center [187, 67] width 170 height 225
click at [128, 126] on input "No" at bounding box center [125, 132] width 12 height 12
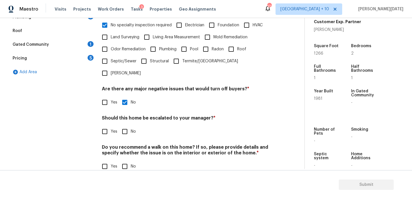
checkbox input "true"
click at [128, 161] on input "No" at bounding box center [125, 167] width 12 height 12
checkbox input "true"
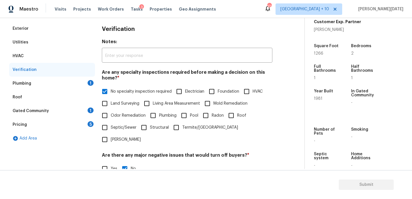
click at [89, 84] on div "1" at bounding box center [91, 83] width 6 height 6
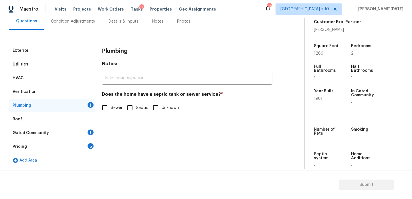
click at [112, 114] on label "Sewer" at bounding box center [111, 108] width 24 height 12
click at [111, 114] on input "Sewer" at bounding box center [105, 108] width 12 height 12
checkbox input "true"
click at [83, 137] on div "Gated Community 1" at bounding box center [52, 133] width 86 height 14
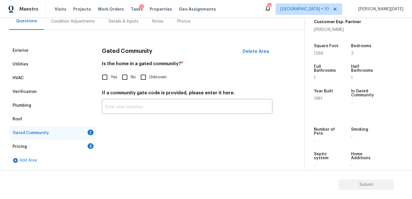
click at [124, 81] on input "No" at bounding box center [125, 77] width 12 height 12
checkbox input "true"
click at [91, 148] on div "5" at bounding box center [91, 146] width 6 height 6
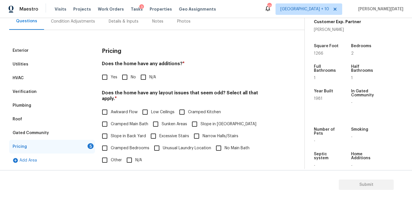
click at [125, 76] on input "No" at bounding box center [125, 77] width 12 height 12
checkbox input "true"
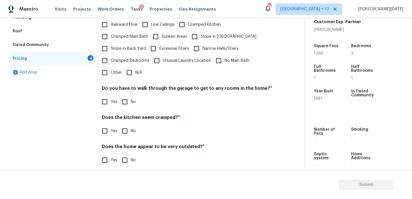
scroll to position [144, 0]
click at [130, 70] on input "N/A" at bounding box center [129, 73] width 12 height 12
checkbox input "true"
click at [126, 97] on input "No" at bounding box center [125, 102] width 12 height 12
checkbox input "true"
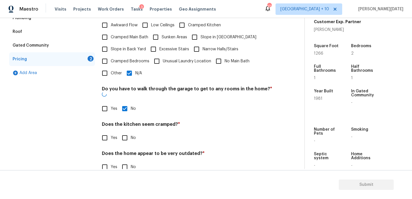
click at [126, 132] on input "No" at bounding box center [125, 138] width 12 height 12
checkbox input "true"
click at [125, 162] on input "No" at bounding box center [125, 168] width 12 height 12
checkbox input "true"
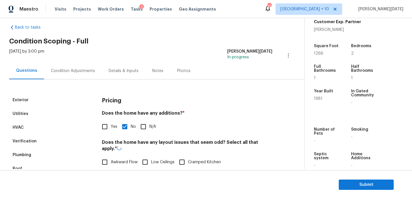
scroll to position [0, 0]
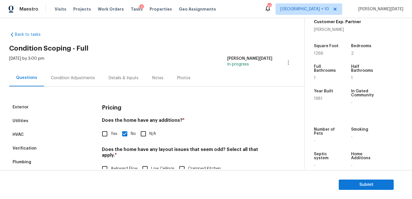
click at [68, 83] on div "Condition Adjustments" at bounding box center [73, 77] width 58 height 17
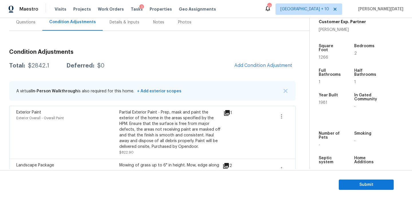
scroll to position [57, 0]
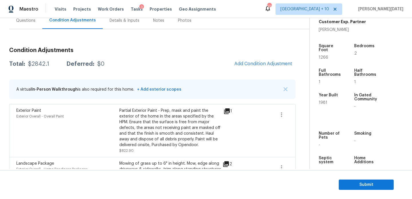
click at [227, 111] on icon at bounding box center [227, 111] width 6 height 6
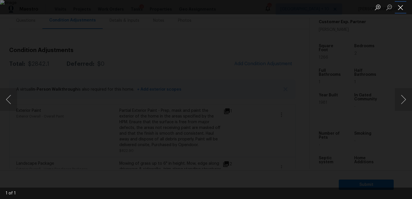
click at [399, 8] on button "Close lightbox" at bounding box center [400, 7] width 11 height 10
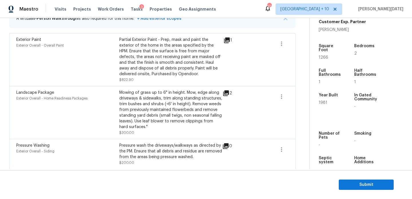
scroll to position [176, 0]
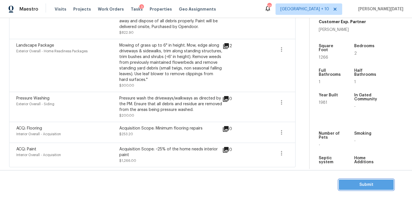
click at [348, 182] on span "Submit" at bounding box center [366, 184] width 46 height 7
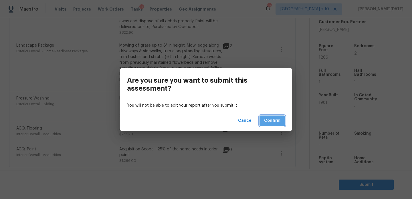
click at [277, 121] on span "Confirm" at bounding box center [272, 120] width 16 height 7
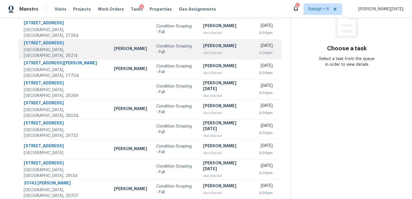
scroll to position [87, 0]
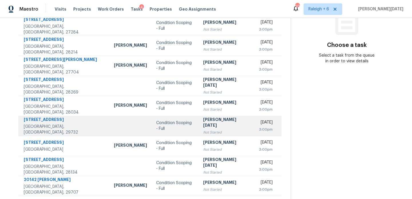
click at [203, 130] on div "Not Started" at bounding box center [224, 133] width 43 height 6
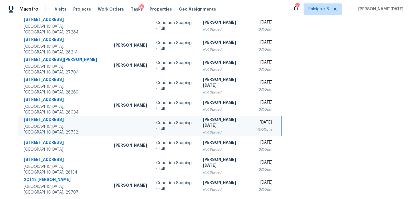
click at [203, 130] on div "Not Started" at bounding box center [224, 133] width 43 height 6
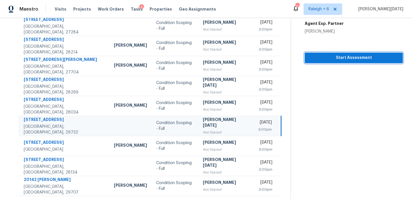
click at [340, 58] on span "Start Assessment" at bounding box center [353, 57] width 89 height 7
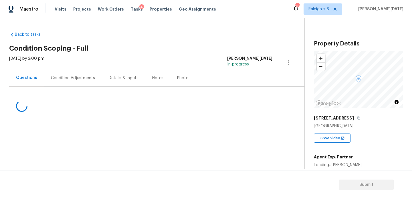
click at [74, 78] on div "Condition Adjustments" at bounding box center [73, 78] width 44 height 6
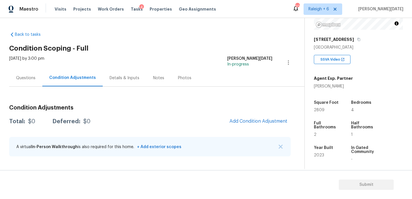
scroll to position [84, 0]
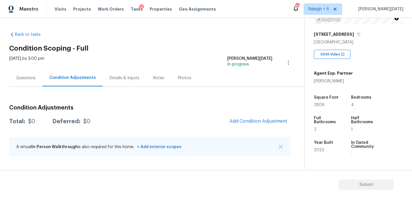
click at [318, 106] on span "2809" at bounding box center [319, 105] width 11 height 4
copy span "2809"
click at [259, 120] on span "Add Condition Adjustment" at bounding box center [258, 121] width 58 height 5
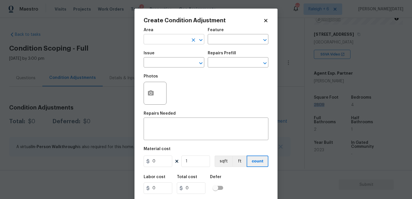
click at [158, 41] on input "text" at bounding box center [166, 39] width 45 height 9
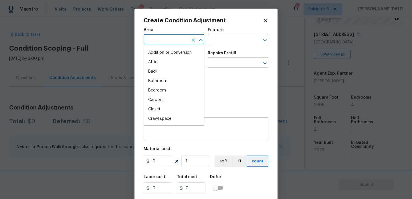
type input "e"
type input "x"
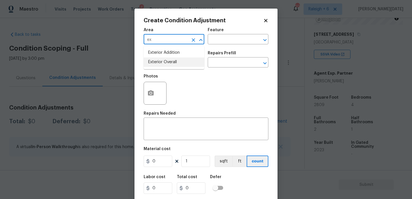
click at [160, 61] on li "Exterior Overall" at bounding box center [174, 61] width 61 height 9
type input "Exterior Overall"
click at [160, 61] on input "text" at bounding box center [166, 63] width 45 height 9
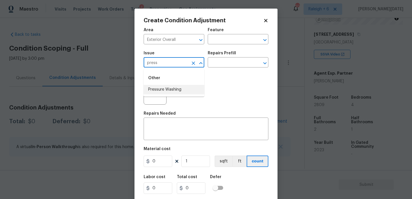
click at [168, 88] on li "Pressure Washing" at bounding box center [174, 89] width 61 height 9
type input "Pressure Washing"
click at [204, 71] on span "Issue Pressure Washing ​" at bounding box center [174, 59] width 61 height 23
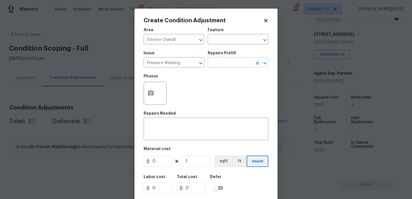
click at [216, 65] on input "text" at bounding box center [230, 63] width 45 height 9
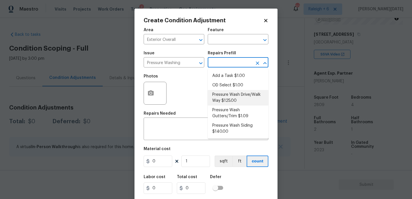
click at [230, 96] on li "Pressure Wash Drive/Walk Way $125.00" at bounding box center [238, 97] width 61 height 15
type input "Siding"
type textarea "Pressure wash the driveways/walkways as directed by the PM. Ensure that all deb…"
type input "125"
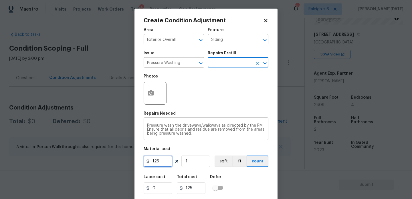
drag, startPoint x: 156, startPoint y: 161, endPoint x: 110, endPoint y: 158, distance: 45.8
click at [110, 158] on div "Create Condition Adjustment Area Exterior Overall ​ Feature Siding ​ Issue Pres…" at bounding box center [206, 99] width 412 height 199
type input "200"
click at [199, 104] on div "Photos" at bounding box center [206, 89] width 125 height 37
type input "200"
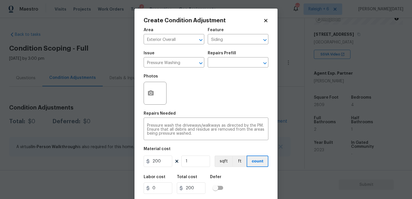
scroll to position [15, 0]
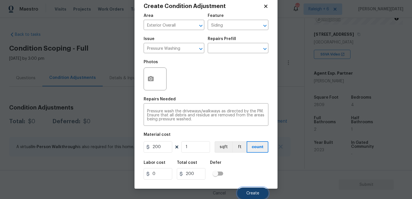
click at [249, 190] on button "Create" at bounding box center [252, 193] width 31 height 11
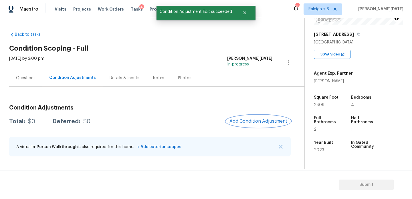
scroll to position [0, 0]
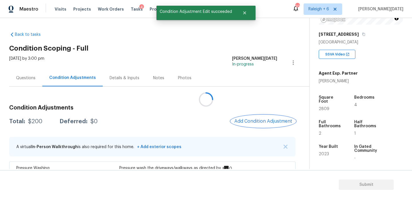
click at [265, 120] on span "Add Condition Adjustment" at bounding box center [263, 121] width 58 height 5
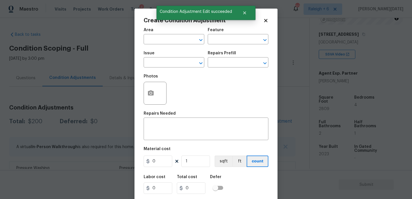
click at [265, 120] on div "Create Condition Adjustment Area ​ Feature ​ Issue ​ Repairs Prefill ​ Photos R…" at bounding box center [205, 106] width 143 height 194
click at [158, 96] on div at bounding box center [155, 93] width 23 height 23
click at [149, 94] on icon "button" at bounding box center [150, 93] width 7 height 7
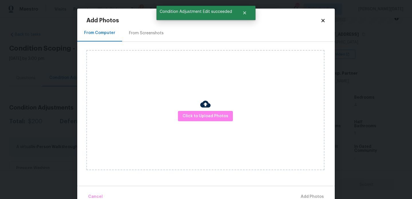
click at [147, 29] on div "From Screenshots" at bounding box center [146, 33] width 48 height 17
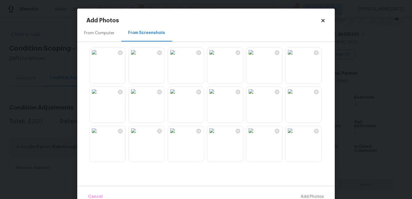
click at [216, 96] on img at bounding box center [211, 91] width 9 height 9
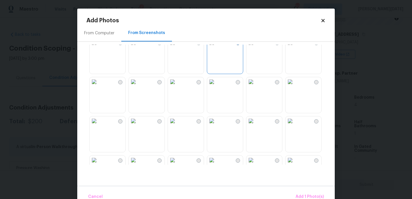
scroll to position [83, 0]
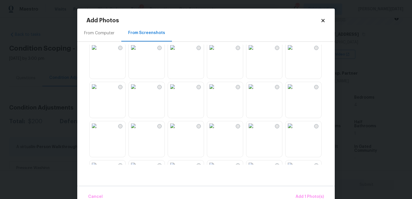
click at [138, 91] on img at bounding box center [133, 86] width 9 height 9
click at [295, 130] on img at bounding box center [289, 125] width 9 height 9
click at [305, 194] on span "Add 3 Photo(s)" at bounding box center [309, 196] width 29 height 7
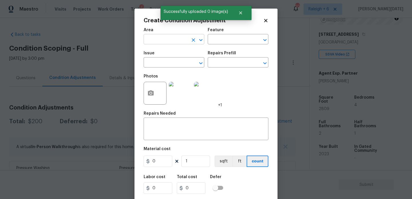
click at [159, 36] on input "text" at bounding box center [166, 39] width 45 height 9
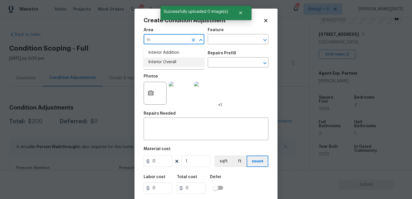
type input "i"
click at [173, 61] on li "Exterior Overall" at bounding box center [174, 61] width 61 height 9
type input "Exterior Overall"
click at [173, 61] on input "text" at bounding box center [166, 63] width 45 height 9
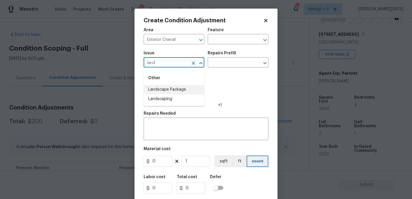
click at [176, 89] on li "Landscape Package" at bounding box center [174, 89] width 61 height 9
type input "Landscape Package"
click at [223, 58] on div "Repairs Prefill" at bounding box center [238, 54] width 61 height 7
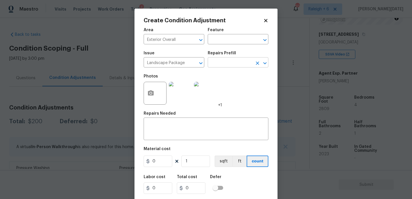
click at [224, 65] on input "text" at bounding box center [230, 63] width 45 height 9
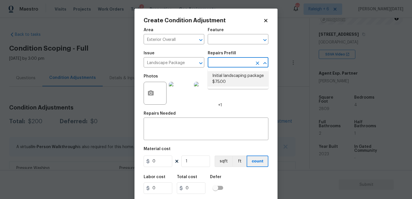
click at [230, 82] on li "Initial landscaping package $75.00" at bounding box center [238, 78] width 61 height 15
type input "Home Readiness Packages"
type textarea "Mowing of grass up to 6" in height. Mow, edge along driveways & sidewalks, trim…"
type input "75"
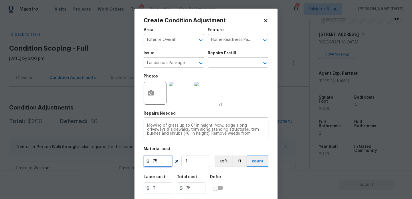
drag, startPoint x: 164, startPoint y: 164, endPoint x: 135, endPoint y: 162, distance: 29.3
click at [135, 162] on div "Create Condition Adjustment Area Exterior Overall ​ Feature Home Readiness Pack…" at bounding box center [205, 106] width 143 height 194
type input "300"
click at [234, 107] on div "Photos +1" at bounding box center [206, 89] width 125 height 37
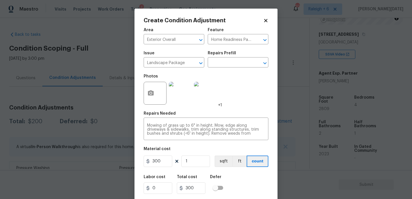
scroll to position [15, 0]
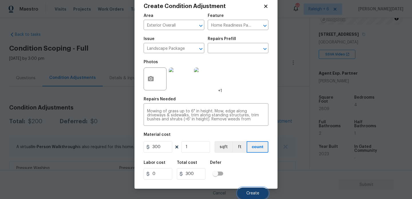
click at [252, 193] on span "Create" at bounding box center [252, 193] width 13 height 4
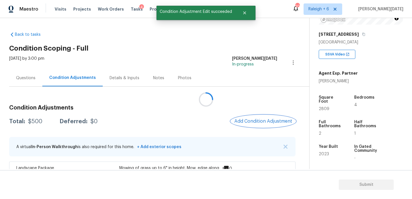
scroll to position [0, 0]
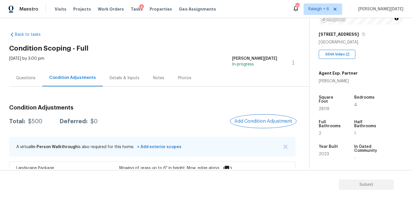
click at [277, 120] on span "Add Condition Adjustment" at bounding box center [263, 121] width 58 height 5
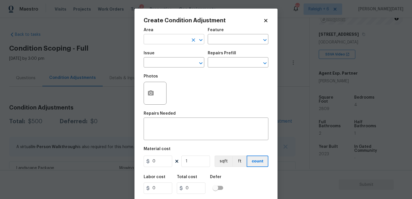
click at [150, 37] on input "text" at bounding box center [166, 39] width 45 height 9
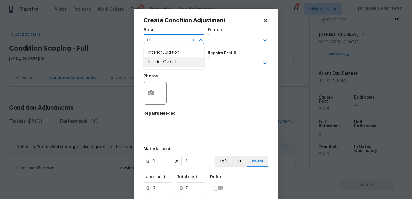
click at [156, 63] on li "Interior Overall" at bounding box center [174, 61] width 61 height 9
type input "Interior Overall"
click at [156, 63] on input "text" at bounding box center [166, 63] width 45 height 9
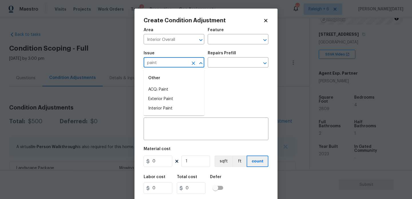
click at [158, 88] on li "ACQ: Paint" at bounding box center [174, 89] width 61 height 9
type input "ACQ: Paint"
click at [226, 60] on input "text" at bounding box center [230, 63] width 45 height 9
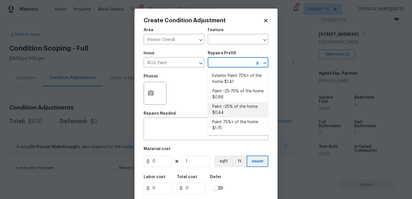
click at [232, 109] on li "Paint ~25% of the home $0.44" at bounding box center [238, 109] width 61 height 15
type input "Acquisition"
type textarea "Acquisition Scope: ~25% of the home needs interior paint"
type input "0.44"
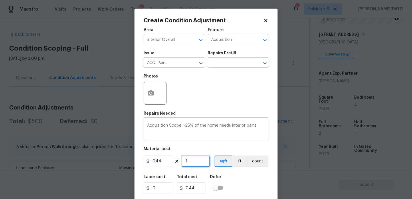
click at [196, 163] on input "1" at bounding box center [195, 161] width 29 height 11
type input "0"
paste input "2809"
type input "2809"
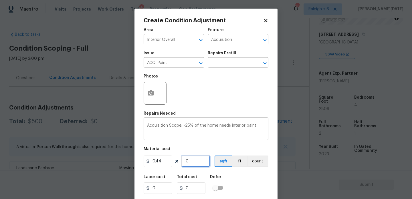
type input "1235.96"
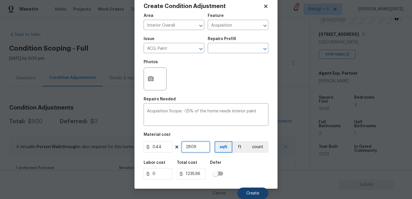
type input "2809"
click at [251, 192] on span "Create" at bounding box center [252, 193] width 13 height 4
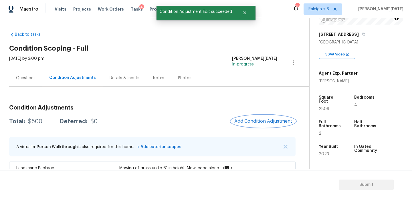
scroll to position [0, 0]
click at [254, 112] on div at bounding box center [206, 99] width 412 height 199
click at [254, 128] on div "Condition Adjustments Total: $1735.96 Deferred: $0 Add Condition Adjustment A v…" at bounding box center [152, 184] width 286 height 169
click at [259, 119] on span "Add Condition Adjustment" at bounding box center [263, 121] width 58 height 5
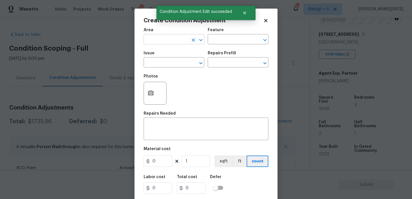
click at [155, 39] on input "text" at bounding box center [166, 39] width 45 height 9
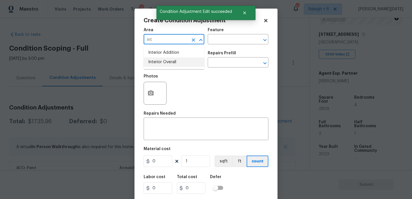
click at [163, 61] on li "Interior Overall" at bounding box center [174, 61] width 61 height 9
type input "Interior Overall"
click at [163, 61] on input "text" at bounding box center [166, 63] width 45 height 9
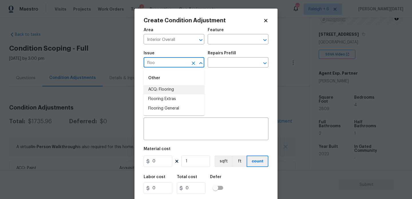
click at [168, 88] on li "ACQ: Flooring" at bounding box center [174, 89] width 61 height 9
type input "ACQ: Flooring"
click at [233, 55] on div "Repairs Prefill" at bounding box center [238, 54] width 61 height 7
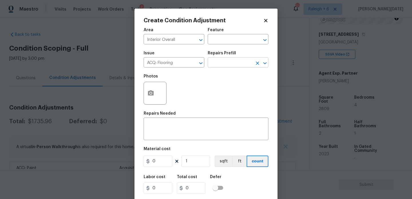
click at [230, 65] on input "text" at bounding box center [230, 63] width 45 height 9
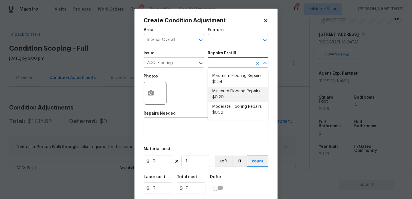
click at [232, 96] on li "Minimum Flooring Repairs $0.20" at bounding box center [238, 94] width 61 height 15
type input "Acquisition"
type textarea "Acquisition Scope: Minimum flooring repairs"
type input "0.2"
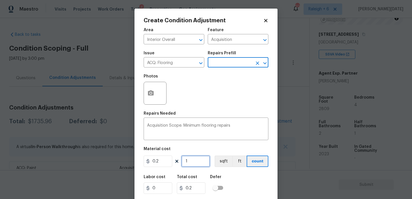
click at [198, 158] on input "1" at bounding box center [195, 161] width 29 height 11
type input "0"
paste input "2809"
type input "2809"
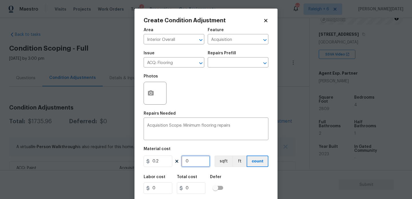
type input "561.8"
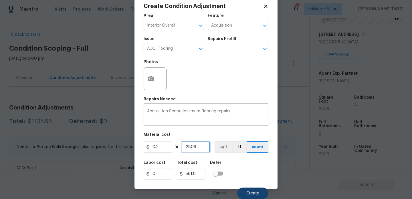
type input "2809"
click at [243, 190] on button "Create" at bounding box center [252, 193] width 31 height 11
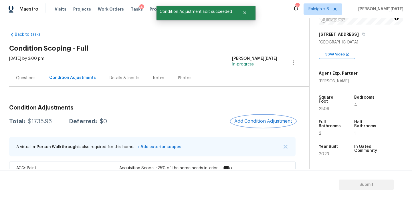
scroll to position [0, 0]
click at [237, 126] on span "Add Condition Adjustment" at bounding box center [263, 121] width 65 height 13
click at [248, 122] on span "Add Condition Adjustment" at bounding box center [263, 121] width 58 height 5
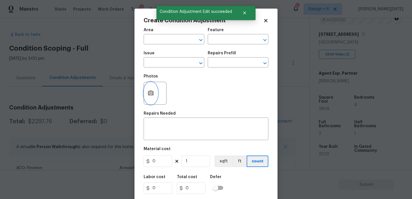
click at [148, 94] on icon "button" at bounding box center [151, 92] width 6 height 5
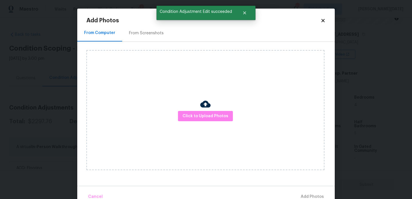
click at [152, 33] on div "From Screenshots" at bounding box center [146, 33] width 35 height 6
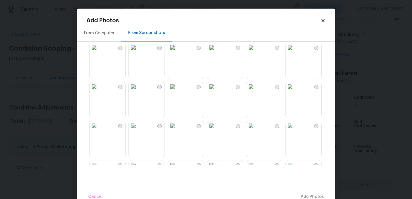
click at [216, 91] on img at bounding box center [211, 86] width 9 height 9
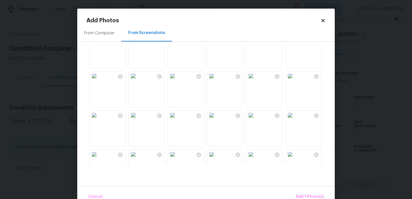
scroll to position [546, 0]
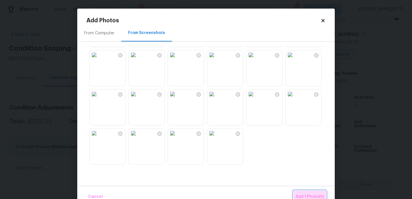
click at [308, 193] on span "Add 1 Photo(s)" at bounding box center [309, 196] width 28 height 7
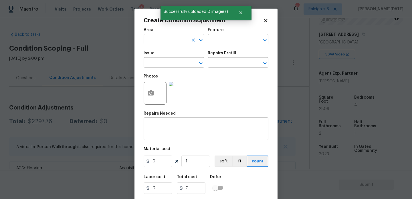
click at [157, 43] on input "text" at bounding box center [166, 39] width 45 height 9
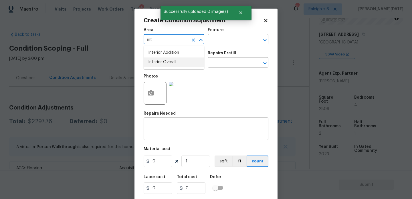
click at [163, 65] on li "Interior Overall" at bounding box center [174, 61] width 61 height 9
type input "Interior Overall"
click at [163, 65] on input "text" at bounding box center [166, 63] width 45 height 9
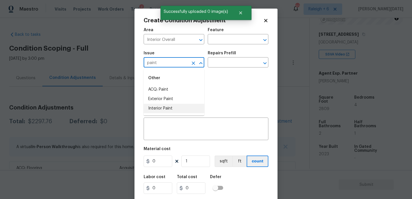
click at [169, 106] on li "Interior Paint" at bounding box center [174, 108] width 61 height 9
type input "Interior Paint"
click at [223, 65] on input "text" at bounding box center [230, 63] width 45 height 9
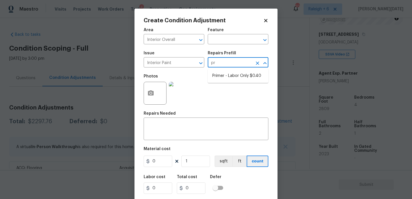
type input "pri"
click at [225, 76] on li "Primer - Labor Only $0.40" at bounding box center [238, 75] width 61 height 9
type input "Overall Paint"
type textarea "Interior primer - PRIMER PROVIDED BY OPENDOOR - All nails, screws, drywall anch…"
type input "0.4"
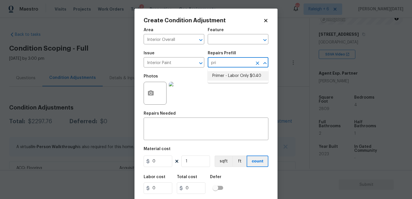
type input "0.4"
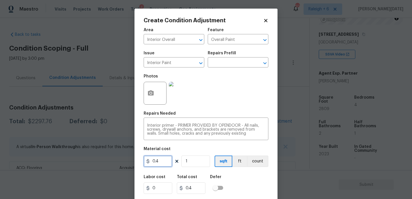
drag, startPoint x: 165, startPoint y: 162, endPoint x: 111, endPoint y: 162, distance: 54.1
click at [111, 162] on div "Create Condition Adjustment Area Interior Overall ​ Feature Overall Paint ​ Iss…" at bounding box center [206, 99] width 412 height 199
type input "200"
click at [201, 113] on div "Repairs Needed" at bounding box center [206, 115] width 125 height 7
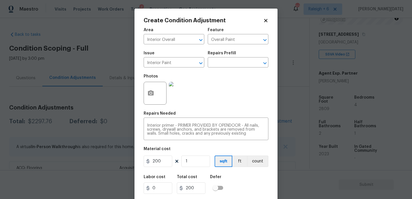
scroll to position [15, 0]
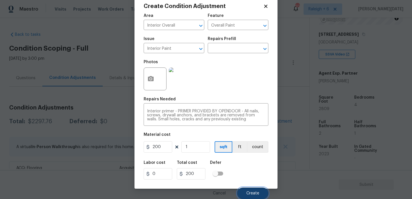
click at [256, 194] on span "Create" at bounding box center [252, 193] width 13 height 4
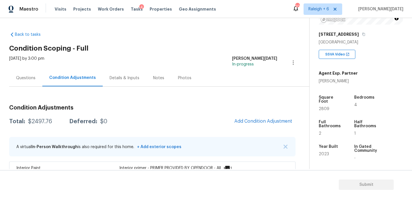
scroll to position [97, 0]
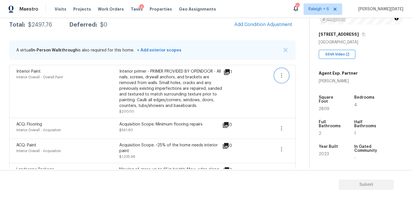
click at [280, 77] on icon "button" at bounding box center [281, 75] width 7 height 7
click at [285, 77] on button "button" at bounding box center [282, 76] width 14 height 14
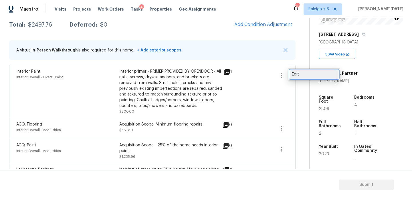
click at [308, 74] on div "Edit" at bounding box center [314, 74] width 45 height 6
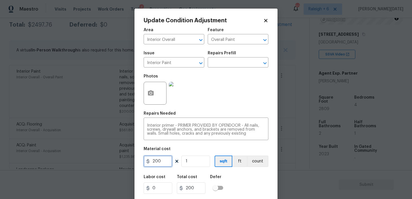
drag, startPoint x: 160, startPoint y: 162, endPoint x: 86, endPoint y: 161, distance: 74.4
click at [86, 161] on div "Update Condition Adjustment Area Interior Overall ​ Feature Overall Paint ​ Iss…" at bounding box center [206, 99] width 412 height 199
type input "100"
click at [205, 108] on div "Photos" at bounding box center [206, 89] width 125 height 37
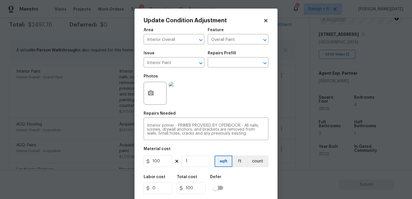
scroll to position [15, 0]
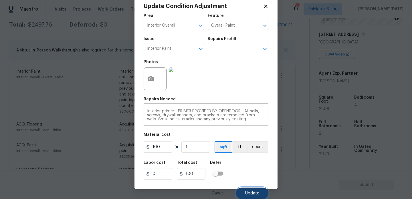
click at [249, 193] on span "Update" at bounding box center [252, 193] width 14 height 4
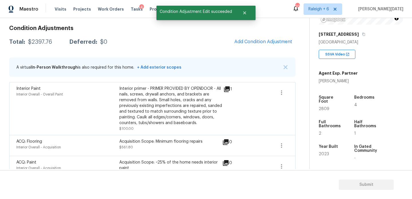
scroll to position [67, 0]
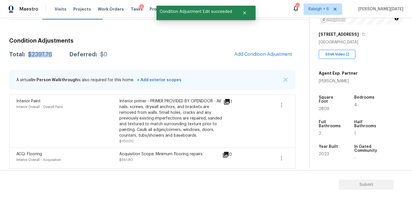
drag, startPoint x: 28, startPoint y: 53, endPoint x: 53, endPoint y: 53, distance: 24.6
click at [53, 53] on div "Total: $2397.76 Deferred: $0" at bounding box center [58, 55] width 98 height 6
copy div "$2397.76"
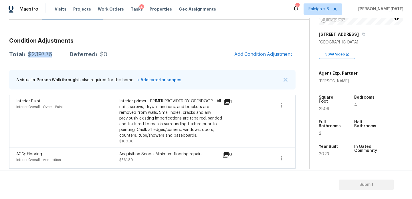
scroll to position [40, 0]
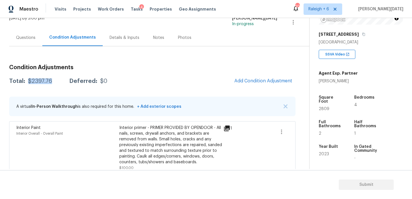
click at [29, 46] on div "Condition Adjustments Total: $2397.76 Deferred: $0 Add Condition Adjustment A v…" at bounding box center [152, 174] width 286 height 256
click at [29, 43] on div "Questions" at bounding box center [25, 37] width 33 height 17
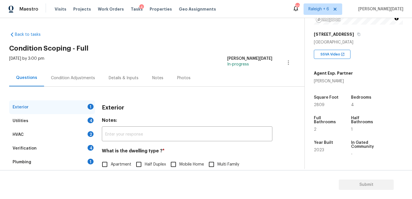
scroll to position [76, 0]
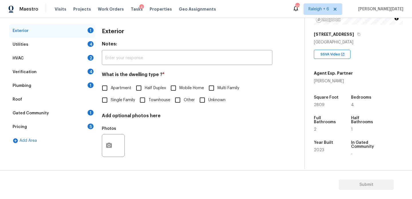
click at [112, 100] on span "Single Family" at bounding box center [123, 100] width 24 height 6
click at [111, 100] on input "Single Family" at bounding box center [105, 100] width 12 height 12
checkbox input "true"
click at [88, 47] on div "Utilities 4" at bounding box center [52, 45] width 86 height 14
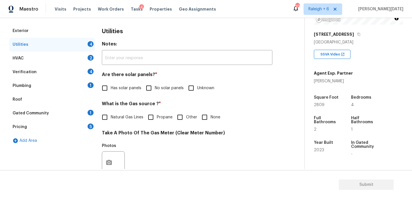
click at [144, 87] on input "No solar panels" at bounding box center [149, 88] width 12 height 12
checkbox input "true"
click at [116, 119] on span "Natural Gas Lines" at bounding box center [127, 118] width 33 height 6
click at [111, 119] on input "Natural Gas Lines" at bounding box center [105, 118] width 12 height 12
checkbox input "true"
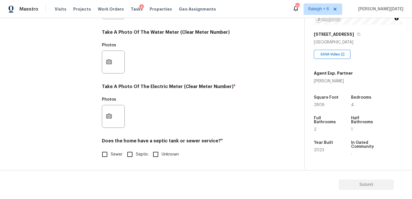
scroll to position [231, 0]
click at [114, 116] on button "button" at bounding box center [109, 116] width 14 height 22
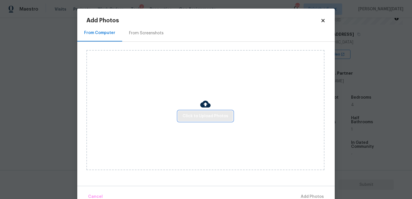
click at [187, 116] on span "Click to Upload Photos" at bounding box center [205, 116] width 46 height 7
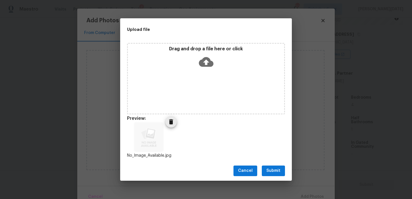
drag, startPoint x: 187, startPoint y: 116, endPoint x: 138, endPoint y: 116, distance: 49.5
click at [138, 116] on div "No_Image_Available.jpg" at bounding box center [148, 141] width 57 height 50
click at [272, 170] on span "Submit" at bounding box center [273, 170] width 14 height 7
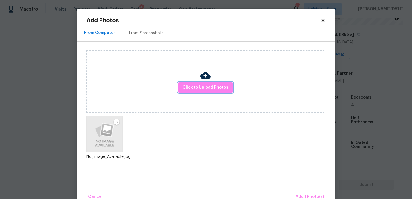
scroll to position [13, 0]
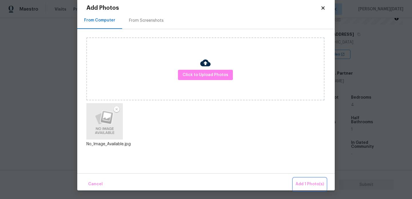
click at [301, 187] on span "Add 1 Photo(s)" at bounding box center [309, 184] width 28 height 7
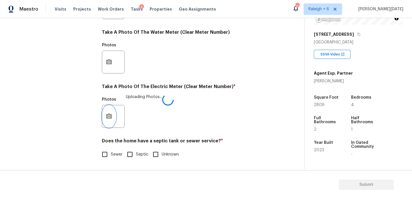
scroll to position [0, 0]
click at [112, 152] on span "Sewer" at bounding box center [117, 155] width 12 height 6
click at [111, 151] on input "Sewer" at bounding box center [105, 154] width 12 height 12
checkbox input "true"
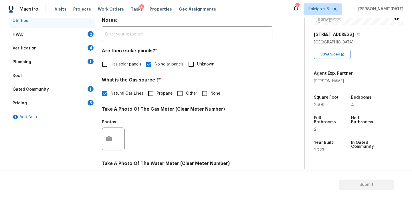
scroll to position [83, 0]
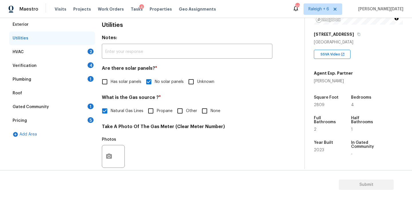
click at [83, 56] on div "HVAC 2" at bounding box center [52, 52] width 86 height 14
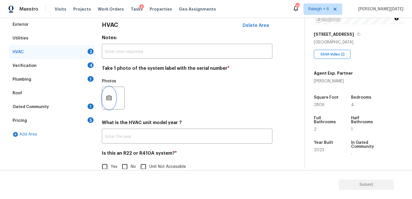
click at [112, 94] on button "button" at bounding box center [109, 98] width 14 height 22
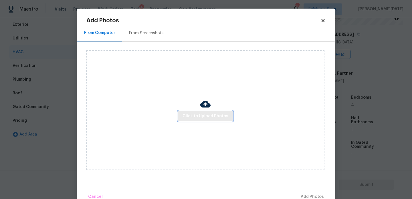
click at [192, 114] on span "Click to Upload Photos" at bounding box center [205, 116] width 46 height 7
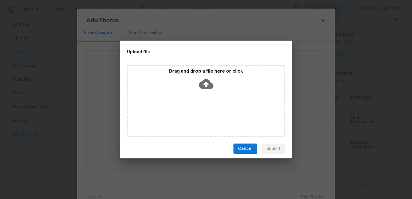
click at [192, 114] on div "Drag and drop a file here or click" at bounding box center [206, 100] width 158 height 71
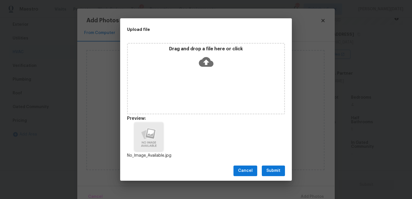
click at [270, 163] on div "Cancel Submit" at bounding box center [206, 171] width 172 height 20
click at [271, 171] on span "Submit" at bounding box center [273, 170] width 14 height 7
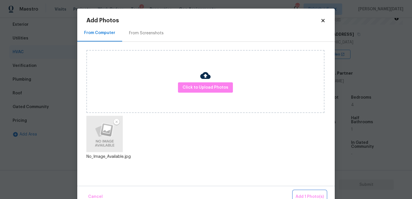
click at [302, 193] on button "Add 1 Photo(s)" at bounding box center [309, 197] width 33 height 12
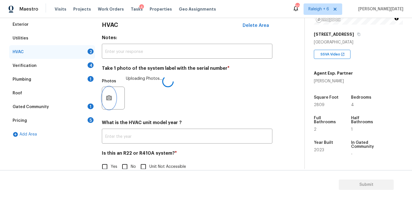
scroll to position [95, 0]
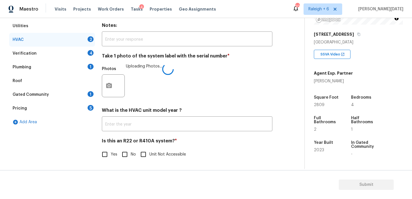
click at [132, 154] on span "No" at bounding box center [133, 155] width 5 height 6
click at [131, 154] on input "No" at bounding box center [125, 154] width 12 height 12
checkbox input "true"
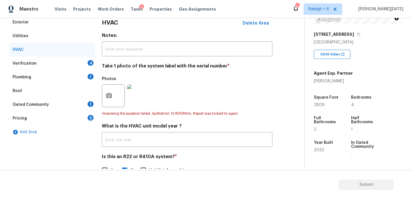
click at [91, 63] on div "4" at bounding box center [91, 63] width 6 height 6
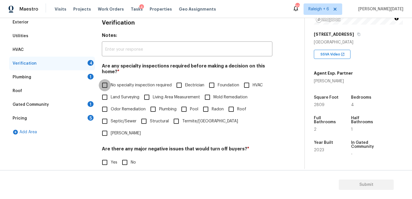
click at [109, 85] on input "No specialty inspection required" at bounding box center [105, 85] width 12 height 12
checkbox input "true"
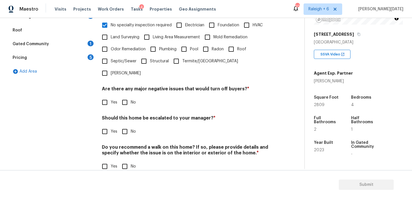
click at [130, 96] on input "No" at bounding box center [125, 102] width 12 height 12
checkbox input "true"
click at [129, 126] on input "No" at bounding box center [125, 132] width 12 height 12
checkbox input "true"
click at [125, 161] on input "No" at bounding box center [125, 167] width 12 height 12
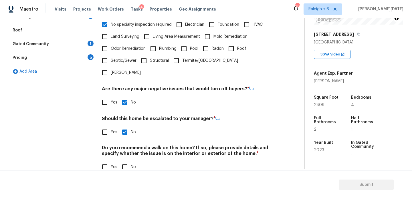
checkbox input "true"
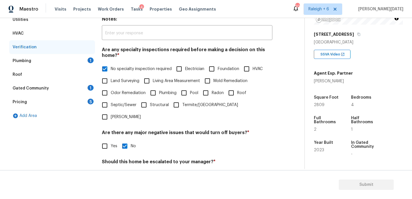
click at [91, 62] on div "1" at bounding box center [91, 60] width 6 height 6
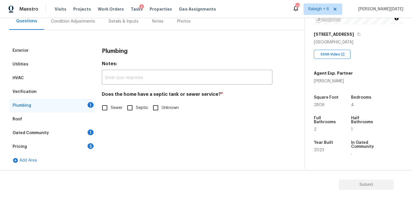
click at [105, 103] on input "Sewer" at bounding box center [105, 108] width 12 height 12
checkbox input "true"
click at [92, 135] on div "Gated Community 1" at bounding box center [52, 133] width 86 height 14
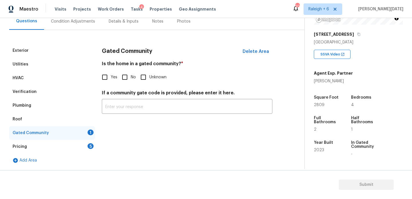
click at [128, 77] on input "No" at bounding box center [125, 77] width 12 height 12
checkbox input "true"
click at [81, 150] on div "Pricing 5" at bounding box center [52, 147] width 86 height 14
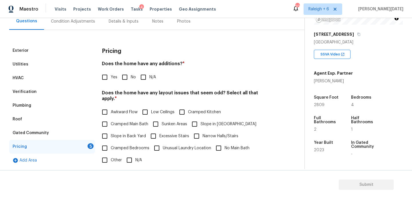
click at [116, 85] on div "Pricing Does the home have any additions? * Yes No N/A Does the home have any l…" at bounding box center [187, 152] width 170 height 217
click at [123, 79] on input "No" at bounding box center [125, 77] width 12 height 12
checkbox input "true"
click at [131, 157] on input "N/A" at bounding box center [129, 160] width 12 height 12
checkbox input "true"
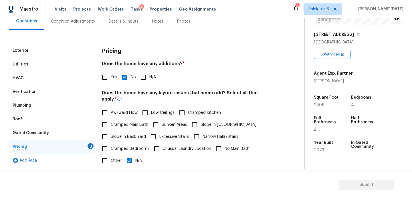
scroll to position [144, 0]
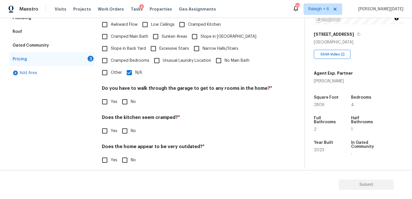
click at [127, 101] on input "No" at bounding box center [125, 102] width 12 height 12
checkbox input "true"
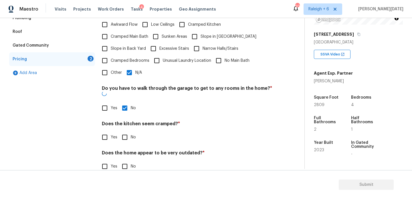
click at [127, 131] on input "No" at bounding box center [125, 137] width 12 height 12
checkbox input "true"
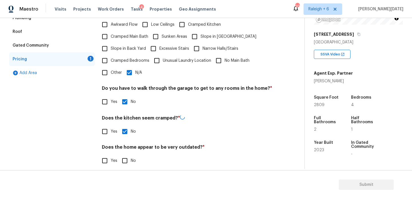
click at [127, 160] on input "No" at bounding box center [125, 161] width 12 height 12
checkbox input "true"
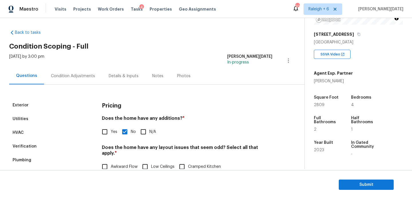
scroll to position [0, 0]
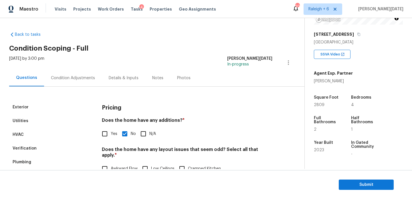
click at [83, 79] on div "Condition Adjustments" at bounding box center [73, 78] width 44 height 6
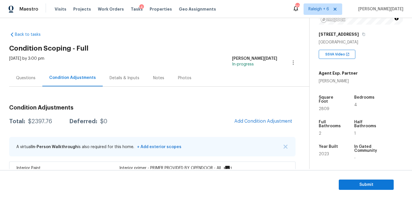
click at [31, 77] on div "Questions" at bounding box center [25, 78] width 19 height 6
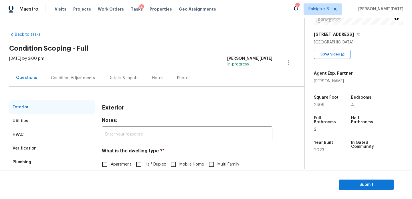
scroll to position [76, 0]
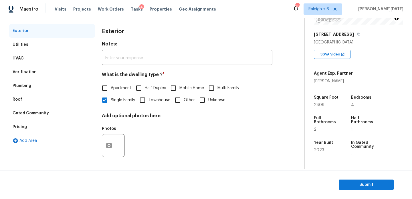
click at [55, 128] on div "Pricing" at bounding box center [52, 127] width 86 height 14
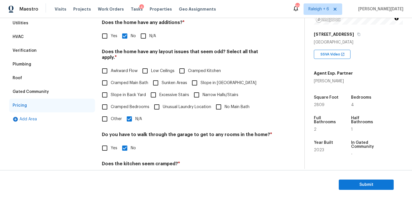
scroll to position [124, 0]
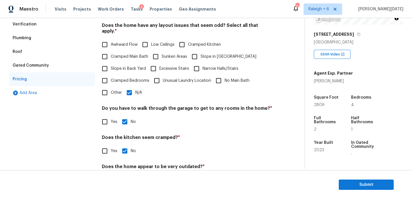
click at [104, 88] on input "Other" at bounding box center [105, 93] width 12 height 12
checkbox input "true"
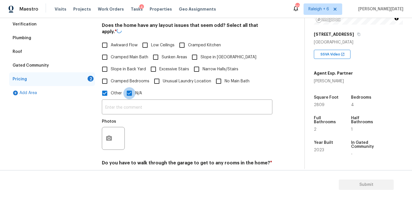
click at [130, 91] on input "N/A" at bounding box center [129, 93] width 12 height 12
checkbox input "false"
click at [110, 137] on button "button" at bounding box center [109, 138] width 14 height 22
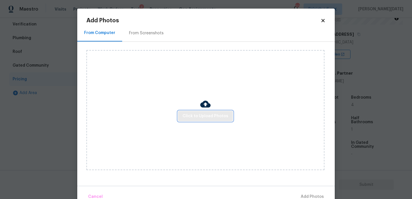
click at [194, 118] on span "Click to Upload Photos" at bounding box center [205, 116] width 46 height 7
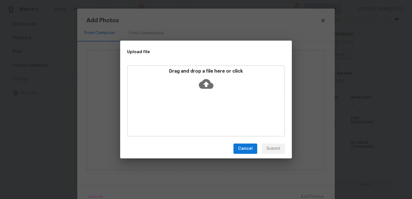
click at [194, 118] on div "Drag and drop a file here or click" at bounding box center [206, 100] width 158 height 71
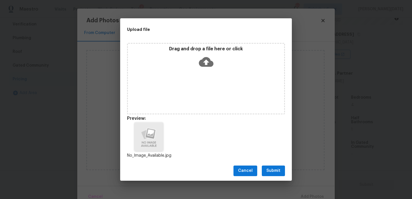
click at [270, 172] on span "Submit" at bounding box center [273, 170] width 14 height 7
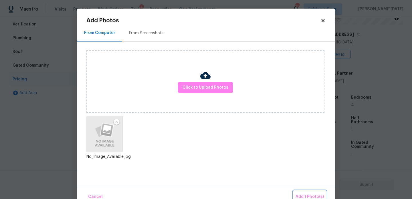
click at [310, 195] on span "Add 1 Photo(s)" at bounding box center [309, 196] width 28 height 7
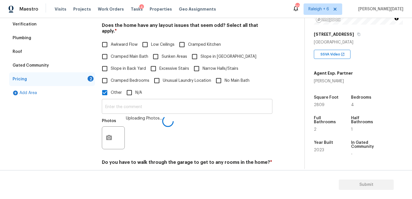
click at [136, 100] on input "text" at bounding box center [187, 106] width 170 height 13
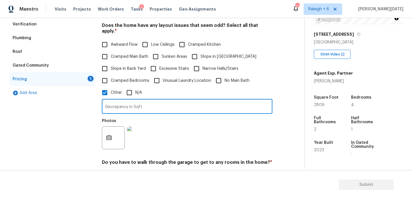
type input "Discrepancy in Sqft"
click at [223, 133] on div "Photos" at bounding box center [187, 134] width 170 height 37
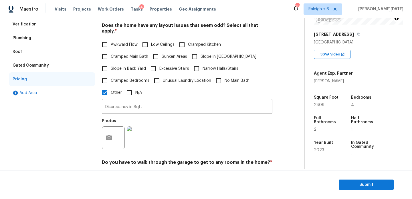
scroll to position [0, 0]
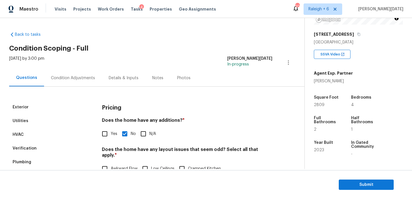
click at [91, 80] on div "Condition Adjustments" at bounding box center [73, 78] width 44 height 6
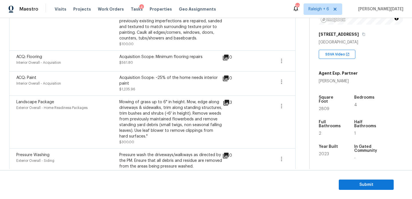
scroll to position [176, 0]
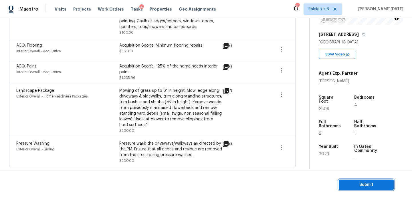
click at [352, 185] on span "Submit" at bounding box center [366, 184] width 46 height 7
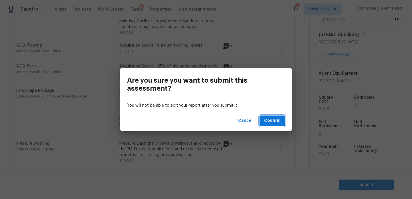
click at [279, 124] on button "Confirm" at bounding box center [271, 121] width 25 height 11
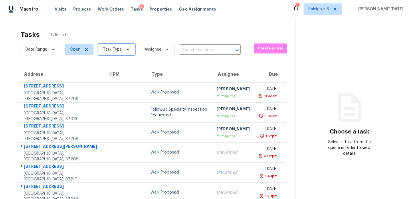
click at [118, 49] on span "Task Type" at bounding box center [112, 50] width 19 height 6
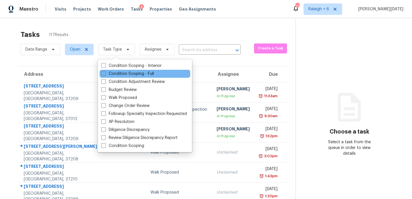
click at [111, 75] on label "Condition Scoping - Full" at bounding box center [127, 74] width 53 height 6
click at [105, 75] on input "Condition Scoping - Full" at bounding box center [103, 73] width 4 height 4
checkbox input "true"
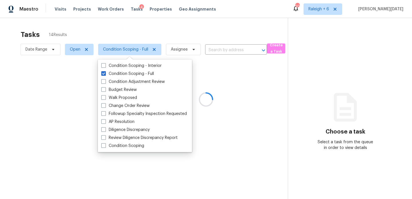
click at [189, 24] on div at bounding box center [206, 99] width 412 height 199
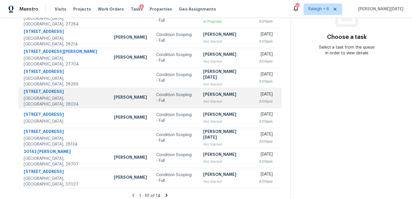
scroll to position [95, 0]
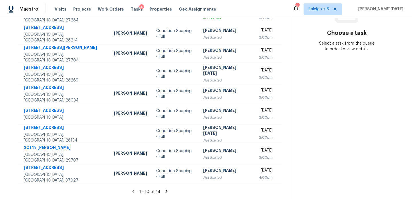
click at [166, 190] on icon at bounding box center [166, 191] width 5 height 5
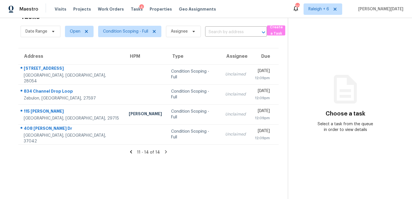
click at [133, 152] on icon at bounding box center [130, 151] width 5 height 5
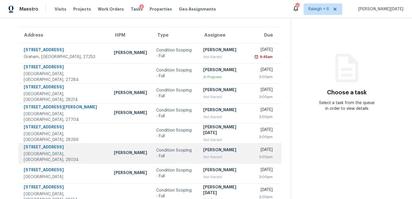
scroll to position [0, 0]
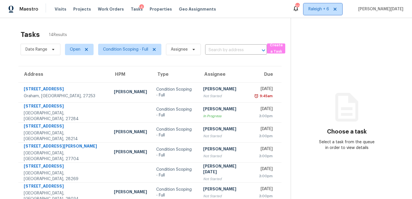
click at [329, 9] on span "Raleigh + 6" at bounding box center [318, 9] width 21 height 6
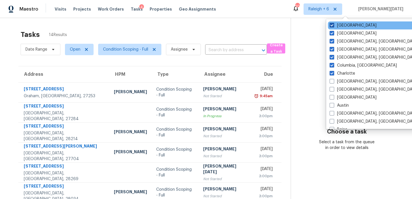
click at [347, 26] on label "Raleigh" at bounding box center [352, 26] width 47 height 6
click at [333, 26] on input "Raleigh" at bounding box center [331, 25] width 4 height 4
checkbox input "false"
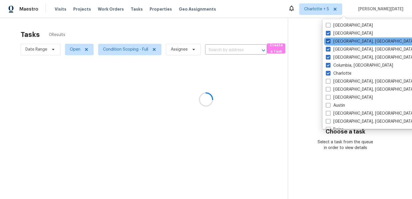
click at [345, 41] on label "Knoxville, TN" at bounding box center [370, 42] width 89 height 6
click at [329, 41] on input "Knoxville, TN" at bounding box center [328, 41] width 4 height 4
checkbox input "false"
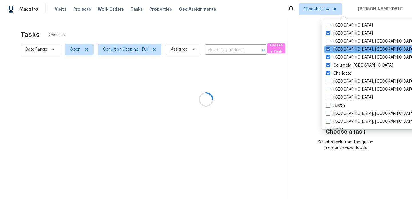
click at [344, 47] on label "Greenville, SC" at bounding box center [370, 50] width 89 height 6
click at [329, 47] on input "Greenville, SC" at bounding box center [328, 49] width 4 height 4
checkbox input "false"
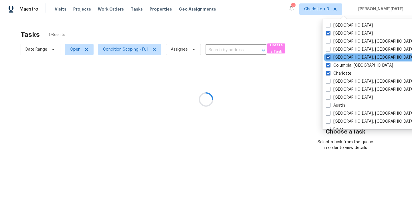
click at [342, 57] on label "Greensboro, NC" at bounding box center [370, 58] width 89 height 6
click at [329, 57] on input "Greensboro, NC" at bounding box center [328, 57] width 4 height 4
checkbox input "false"
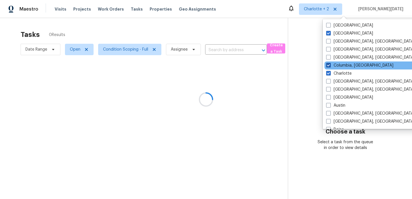
click at [341, 65] on label "Columbia, SC" at bounding box center [359, 66] width 67 height 6
click at [330, 65] on input "Columbia, SC" at bounding box center [328, 65] width 4 height 4
checkbox input "false"
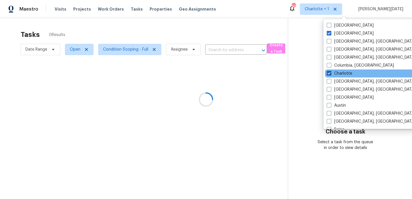
click at [339, 71] on label "Charlotte" at bounding box center [339, 74] width 25 height 6
click at [330, 71] on input "Charlotte" at bounding box center [329, 73] width 4 height 4
checkbox input "false"
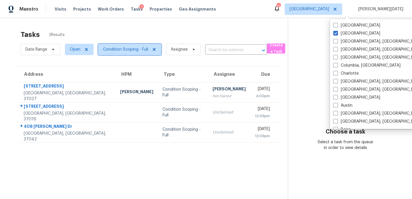
click at [129, 48] on span "Condition Scoping - Full" at bounding box center [125, 50] width 45 height 6
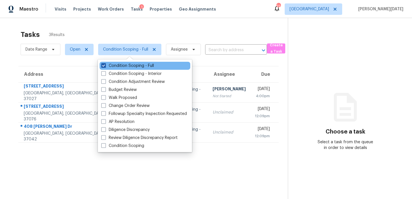
click at [126, 66] on label "Condition Scoping - Full" at bounding box center [127, 66] width 53 height 6
click at [105, 66] on input "Condition Scoping - Full" at bounding box center [103, 65] width 4 height 4
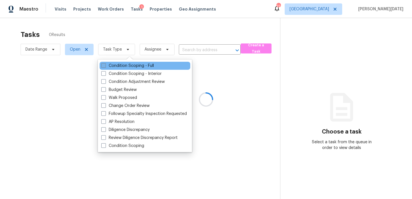
click at [126, 66] on label "Condition Scoping - Full" at bounding box center [127, 66] width 53 height 6
click at [105, 66] on input "Condition Scoping - Full" at bounding box center [103, 65] width 4 height 4
checkbox input "true"
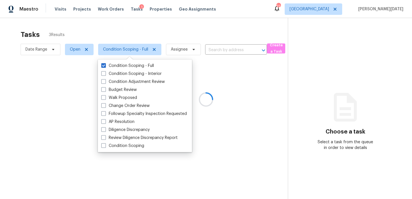
click at [178, 32] on div at bounding box center [206, 99] width 412 height 199
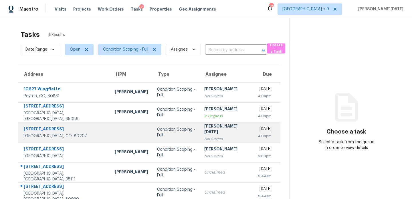
click at [208, 133] on div "[PERSON_NAME][DATE]" at bounding box center [225, 129] width 43 height 13
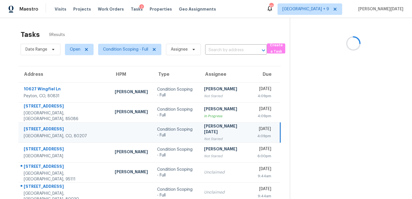
click at [208, 133] on div "[PERSON_NAME][DATE]" at bounding box center [225, 129] width 43 height 13
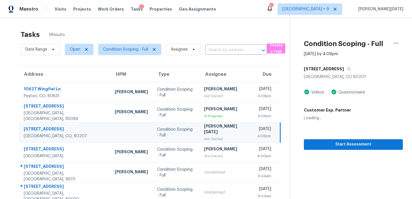
click at [208, 133] on div "[PERSON_NAME][DATE]" at bounding box center [225, 129] width 43 height 13
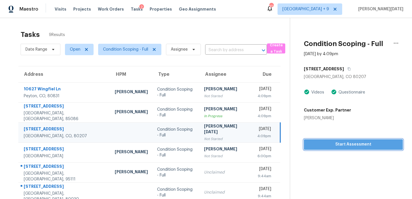
click at [311, 147] on span "Start Assessment" at bounding box center [353, 144] width 90 height 7
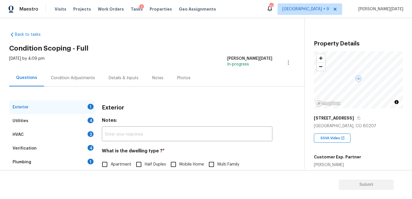
click at [39, 101] on div "Exterior 1" at bounding box center [52, 107] width 86 height 14
click at [61, 77] on div "Condition Adjustments" at bounding box center [73, 78] width 44 height 6
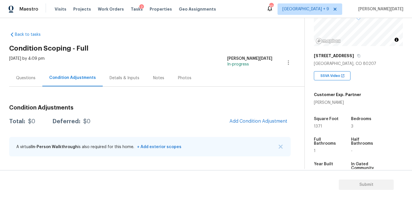
scroll to position [66, 0]
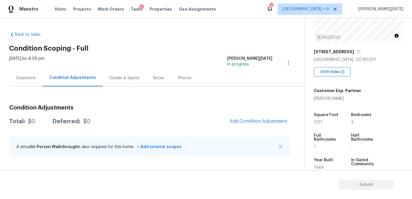
click at [316, 123] on span "1371" at bounding box center [318, 122] width 8 height 4
copy span "1371"
click at [255, 117] on button "Add Condition Adjustment" at bounding box center [258, 121] width 65 height 12
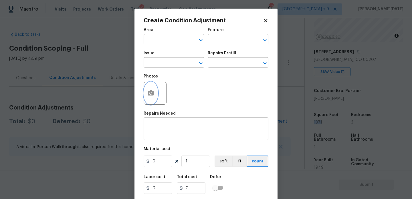
click at [152, 93] on icon "button" at bounding box center [151, 92] width 6 height 5
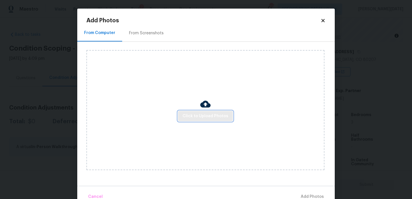
click at [192, 117] on span "Click to Upload Photos" at bounding box center [205, 116] width 46 height 7
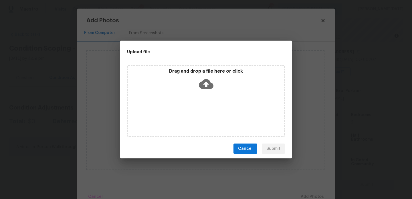
click at [192, 117] on div "Drag and drop a file here or click" at bounding box center [206, 100] width 158 height 71
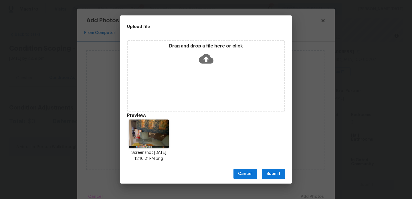
click at [190, 79] on div "Drag and drop a file here or click" at bounding box center [206, 75] width 158 height 71
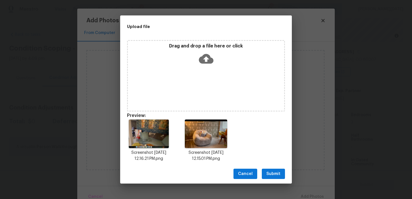
click at [274, 174] on span "Submit" at bounding box center [273, 173] width 14 height 7
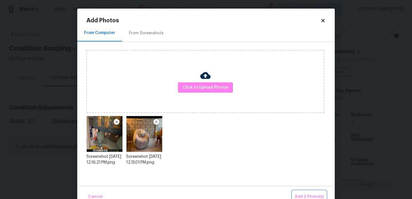
click at [303, 195] on span "Add 2 Photo(s)" at bounding box center [309, 196] width 29 height 7
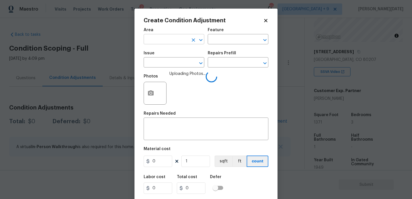
click at [151, 41] on input "text" at bounding box center [166, 39] width 45 height 9
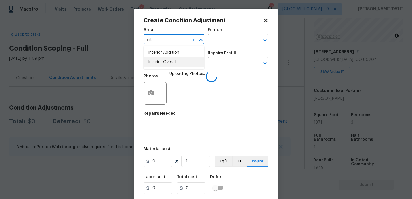
click at [161, 61] on li "Interior Overall" at bounding box center [174, 61] width 61 height 9
type input "Interior Overall"
click at [161, 61] on input "text" at bounding box center [166, 63] width 45 height 9
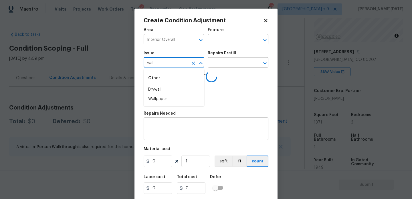
type input "wall"
click at [166, 98] on li "ACQ: Foundation" at bounding box center [174, 98] width 61 height 9
type input "ACQ: Foundation"
click at [194, 61] on icon "Clear" at bounding box center [193, 63] width 6 height 6
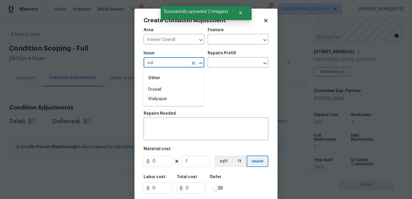
type input "wall"
click at [161, 99] on li "Wallpaper" at bounding box center [174, 98] width 61 height 9
type input "Wallpaper"
click at [225, 61] on input "text" at bounding box center [230, 63] width 45 height 9
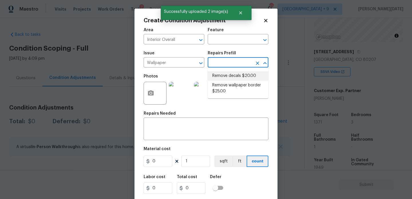
click at [236, 80] on li "Remove decals $20.00" at bounding box center [238, 75] width 61 height 9
type input "Walls and Ceiling"
type textarea "Remove decals from door/wall/ceiling"
type input "20"
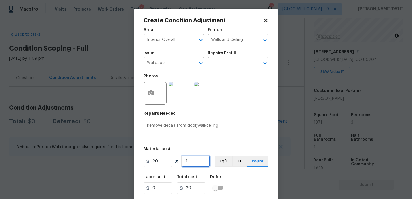
click at [200, 158] on input "1" at bounding box center [195, 161] width 29 height 11
drag, startPoint x: 164, startPoint y: 163, endPoint x: 130, endPoint y: 162, distance: 34.6
click at [130, 162] on div "Create Condition Adjustment Area Interior Overall ​ Feature Walls and Ceiling ​…" at bounding box center [206, 99] width 412 height 199
type input "400"
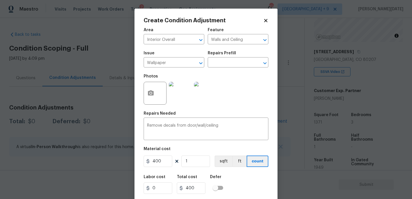
click at [247, 105] on div "Photos" at bounding box center [206, 89] width 125 height 37
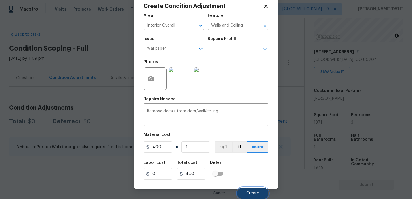
click at [251, 194] on span "Create" at bounding box center [252, 193] width 13 height 4
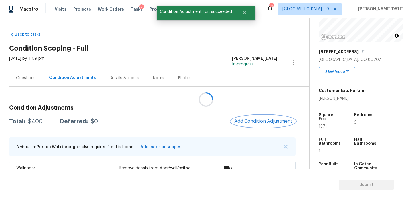
scroll to position [0, 0]
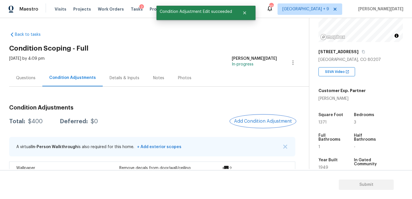
click at [259, 117] on button "Add Condition Adjustment" at bounding box center [263, 121] width 65 height 12
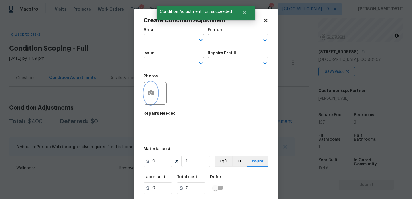
click at [150, 95] on icon "button" at bounding box center [151, 92] width 6 height 5
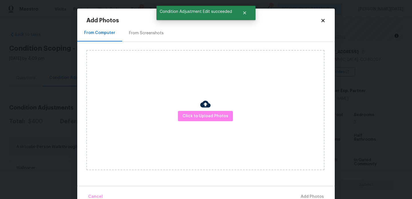
click at [142, 35] on div "From Screenshots" at bounding box center [146, 33] width 35 height 6
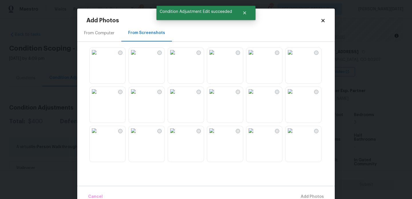
click at [138, 57] on img at bounding box center [133, 52] width 9 height 9
click at [136, 99] on img at bounding box center [133, 94] width 9 height 9
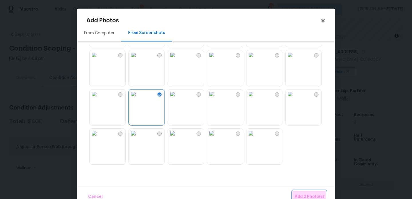
click at [308, 197] on span "Add 2 Photo(s)" at bounding box center [309, 196] width 29 height 7
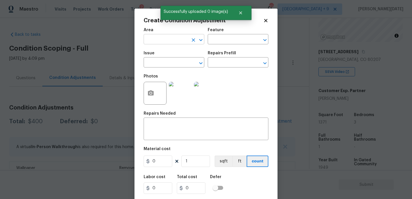
click at [158, 42] on input "text" at bounding box center [166, 39] width 45 height 9
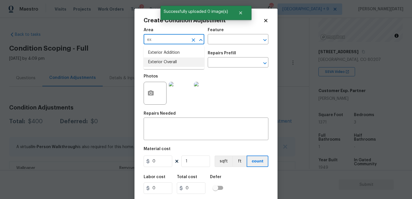
click at [164, 65] on li "Exterior Overall" at bounding box center [174, 61] width 61 height 9
type input "Exterior Overall"
click at [164, 65] on input "text" at bounding box center [166, 63] width 45 height 9
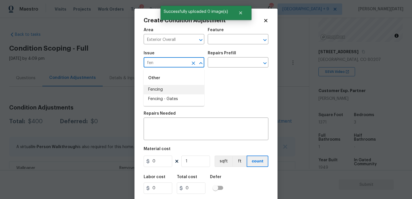
click at [164, 88] on li "Fencing" at bounding box center [174, 89] width 61 height 9
type input "Fencing"
click at [216, 38] on input "text" at bounding box center [230, 39] width 45 height 9
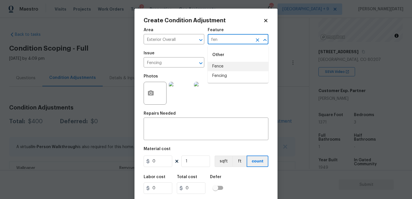
click at [225, 70] on li "Fence" at bounding box center [238, 66] width 61 height 9
type input "Fence"
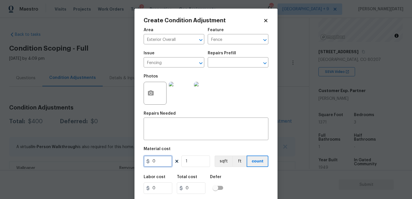
click at [164, 160] on input "0" at bounding box center [158, 161] width 29 height 11
type input "1000"
click at [163, 128] on textarea at bounding box center [206, 130] width 118 height 12
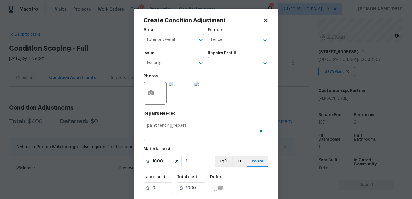
scroll to position [15, 0]
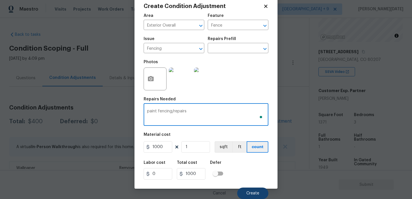
type textarea "paint fencing/repairs"
click at [245, 194] on button "Create" at bounding box center [252, 193] width 31 height 11
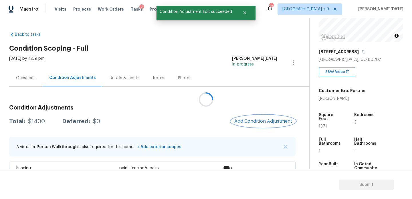
scroll to position [0, 0]
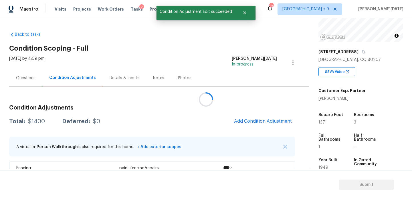
click at [250, 128] on div at bounding box center [206, 99] width 412 height 199
click at [255, 125] on button "Add Condition Adjustment" at bounding box center [263, 121] width 65 height 12
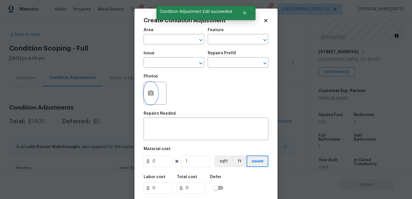
click at [151, 93] on circle "button" at bounding box center [151, 93] width 2 height 2
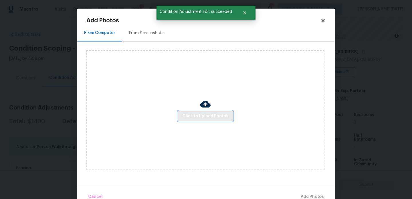
click at [186, 116] on span "Click to Upload Photos" at bounding box center [205, 116] width 46 height 7
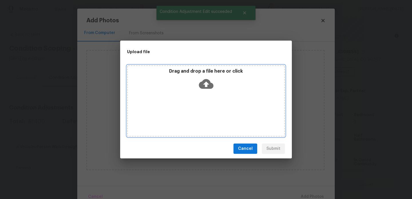
click at [186, 116] on div "Drag and drop a file here or click" at bounding box center [206, 100] width 158 height 71
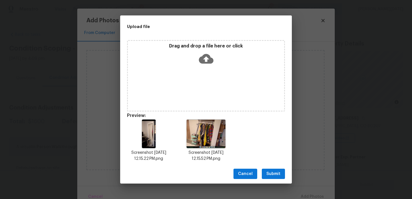
scroll to position [66, 0]
click at [275, 171] on span "Submit" at bounding box center [273, 173] width 14 height 7
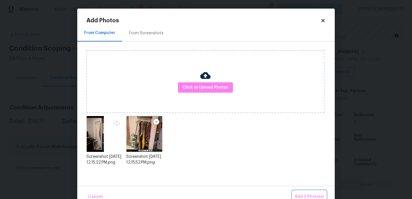
click at [304, 194] on span "Add 2 Photo(s)" at bounding box center [309, 196] width 29 height 7
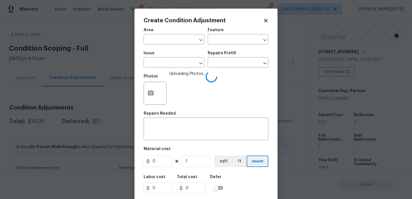
click at [152, 45] on span "Area ​" at bounding box center [174, 36] width 61 height 23
click at [154, 42] on input "text" at bounding box center [166, 39] width 45 height 9
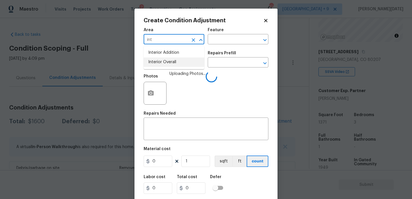
click at [160, 65] on li "Interior Overall" at bounding box center [174, 61] width 61 height 9
type input "Interior Overall"
click at [160, 65] on input "text" at bounding box center [166, 63] width 45 height 9
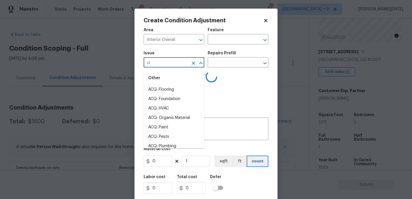
type input "clo"
type input "s"
click at [160, 65] on input "s" at bounding box center [166, 63] width 45 height 9
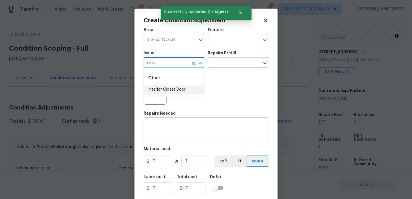
click at [161, 90] on li "Interior Closet Door" at bounding box center [174, 89] width 61 height 9
type input "Interior Closet Door"
click at [226, 57] on div "Repairs Prefill" at bounding box center [238, 54] width 61 height 7
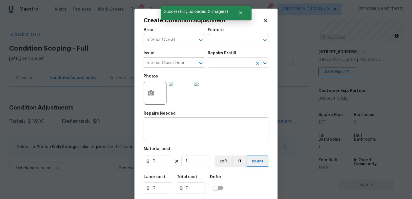
click at [228, 61] on input "text" at bounding box center [230, 63] width 45 height 9
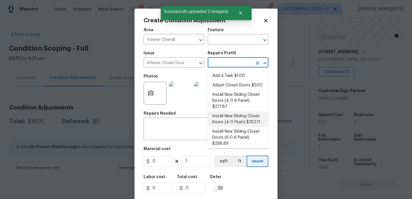
scroll to position [21, 0]
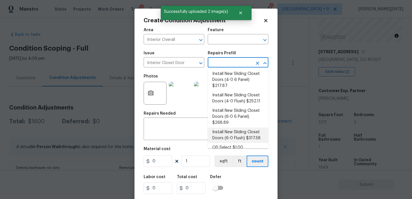
click at [247, 129] on li "Install New Sliding Closet Doors (6-0 Flush) $317.58" at bounding box center [238, 135] width 61 height 15
type input "Interior Door"
type input "317.58"
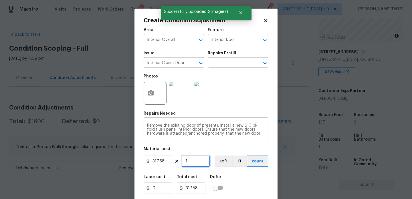
click at [196, 165] on input "1" at bounding box center [195, 161] width 29 height 11
type input "0"
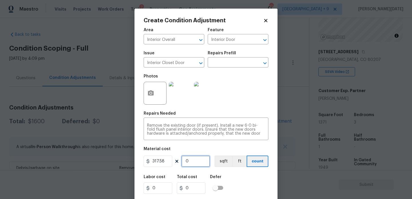
type input "2"
type input "635.16"
type input "2"
click at [221, 110] on div "Area Interior Overall ​ Feature Interior Door ​ Issue Interior Closet Door ​ Re…" at bounding box center [206, 119] width 125 height 189
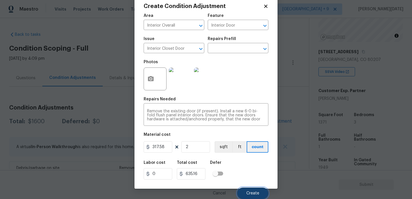
click at [248, 189] on button "Create" at bounding box center [252, 193] width 31 height 11
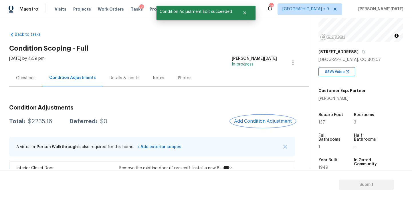
scroll to position [61, 0]
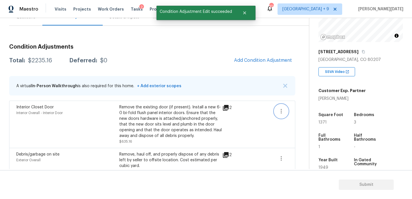
click at [282, 113] on icon "button" at bounding box center [281, 111] width 7 height 7
click at [299, 112] on div "Edit" at bounding box center [313, 110] width 45 height 6
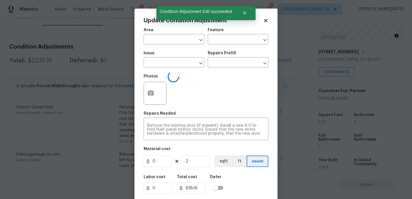
type input "Interior Overall"
type input "Interior Door"
type input "Interior Closet Door"
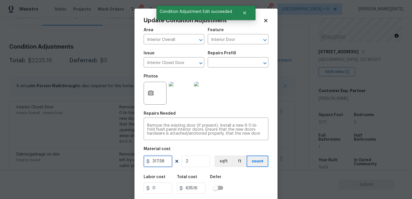
drag, startPoint x: 168, startPoint y: 161, endPoint x: 114, endPoint y: 161, distance: 54.3
click at [114, 161] on div "Update Condition Adjustment Area Interior Overall ​ Feature Interior Door ​ Iss…" at bounding box center [206, 99] width 412 height 199
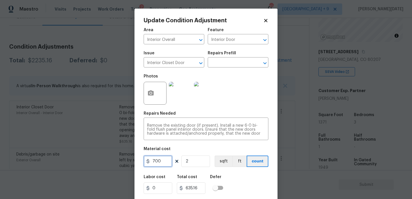
type input "700"
type input "1400"
drag, startPoint x: 193, startPoint y: 164, endPoint x: 118, endPoint y: 164, distance: 75.5
click at [118, 164] on div "Update Condition Adjustment Area Interior Overall ​ Feature Interior Door ​ Iss…" at bounding box center [206, 99] width 412 height 199
type input "1"
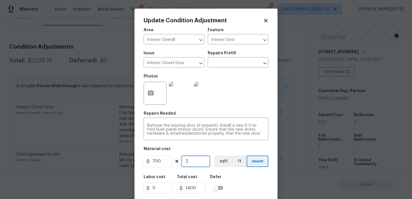
type input "700"
type input "1"
click at [243, 106] on div "Photos" at bounding box center [206, 89] width 125 height 37
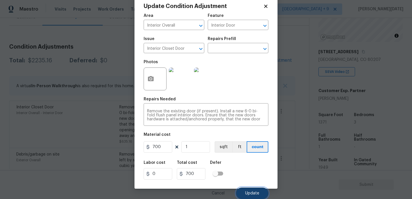
click at [247, 193] on span "Update" at bounding box center [252, 193] width 14 height 4
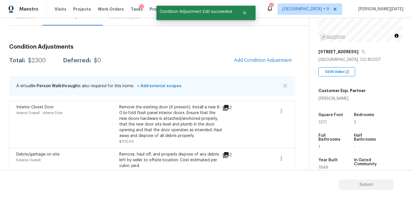
scroll to position [0, 0]
click at [258, 60] on span "Add Condition Adjustment" at bounding box center [263, 60] width 58 height 5
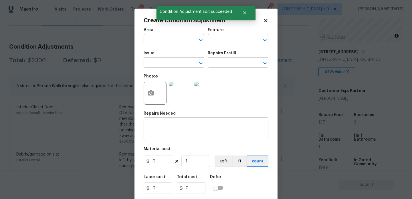
click at [258, 59] on div "Repairs Prefill" at bounding box center [238, 54] width 61 height 7
click at [145, 94] on button "button" at bounding box center [151, 93] width 14 height 22
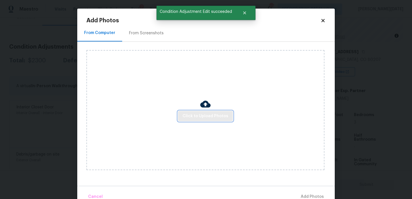
click at [194, 116] on span "Click to Upload Photos" at bounding box center [205, 116] width 46 height 7
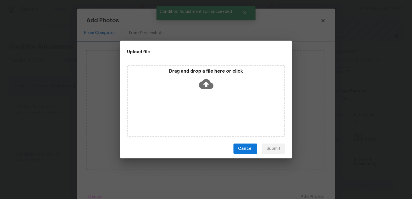
click at [194, 116] on div "Drag and drop a file here or click" at bounding box center [206, 100] width 158 height 71
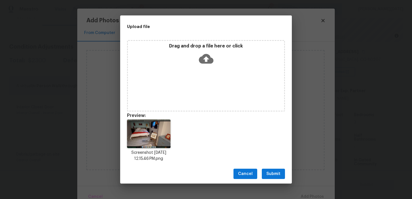
click at [271, 172] on span "Submit" at bounding box center [273, 173] width 14 height 7
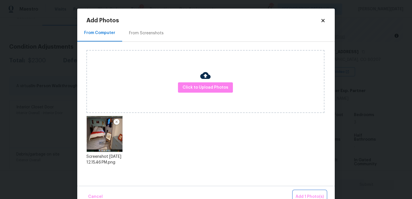
click at [308, 194] on span "Add 1 Photo(s)" at bounding box center [309, 196] width 28 height 7
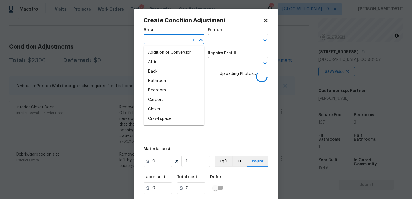
click at [159, 35] on input "text" at bounding box center [166, 39] width 45 height 9
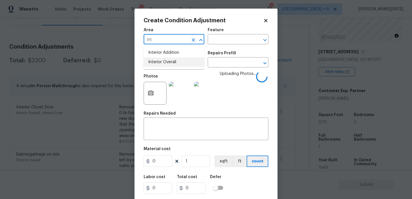
click at [162, 61] on li "Interior Overall" at bounding box center [174, 61] width 61 height 9
type input "Interior Overall"
click at [162, 61] on input "text" at bounding box center [166, 63] width 45 height 9
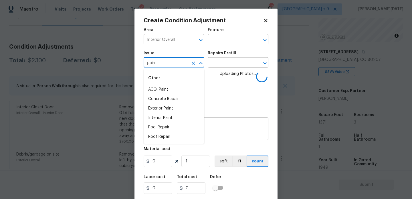
type input "paint"
click at [166, 113] on li "ACQ: HVAC" at bounding box center [174, 108] width 61 height 9
type input "ACQ: HVAC"
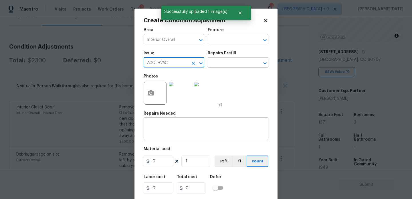
click at [193, 63] on icon "Clear" at bounding box center [193, 62] width 3 height 3
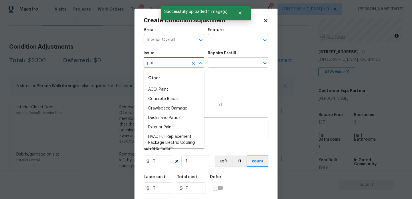
type input "pain"
type input "t"
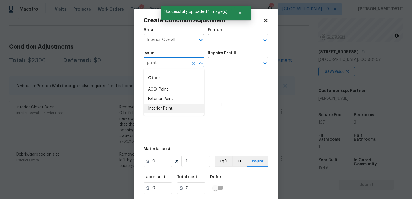
click at [190, 112] on li "Interior Paint" at bounding box center [174, 108] width 61 height 9
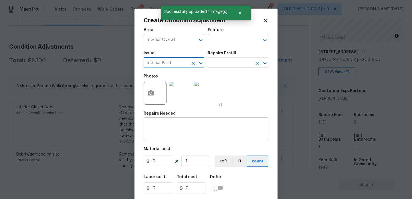
type input "Interior Paint"
click at [219, 65] on input "text" at bounding box center [230, 63] width 45 height 9
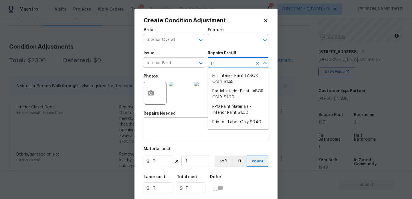
type input "pri"
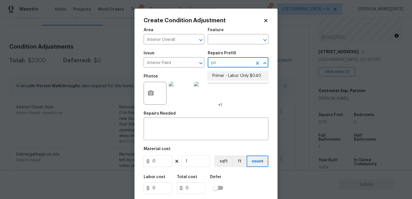
click at [225, 76] on li "Primer - Labor Only $0.40" at bounding box center [238, 75] width 61 height 9
type input "Overall Paint"
type textarea "Interior primer - PRIMER PROVIDED BY OPENDOOR - All nails, screws, drywall anch…"
type input "0.4"
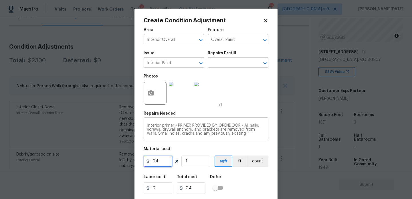
drag, startPoint x: 162, startPoint y: 162, endPoint x: 72, endPoint y: 160, distance: 90.4
click at [72, 160] on div "Create Condition Adjustment Area Interior Overall ​ Feature Overall Paint ​ Iss…" at bounding box center [206, 99] width 412 height 199
type input "100"
click at [250, 106] on div "Photos +1" at bounding box center [206, 89] width 125 height 37
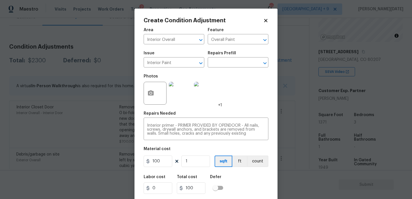
scroll to position [15, 0]
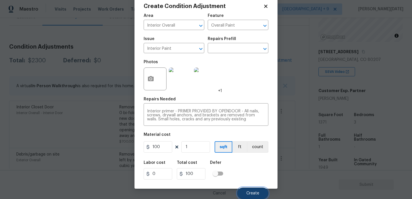
click at [251, 190] on button "Create" at bounding box center [252, 193] width 31 height 11
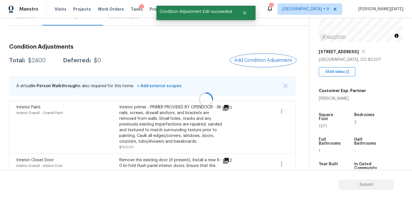
scroll to position [0, 0]
click at [267, 64] on button "Add Condition Adjustment" at bounding box center [263, 60] width 65 height 12
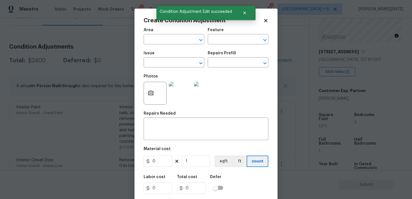
click at [267, 64] on div "Create Condition Adjustment Area ​ Feature ​ Issue ​ Repairs Prefill ​ Photos R…" at bounding box center [205, 106] width 143 height 194
click at [152, 93] on icon "button" at bounding box center [151, 92] width 6 height 5
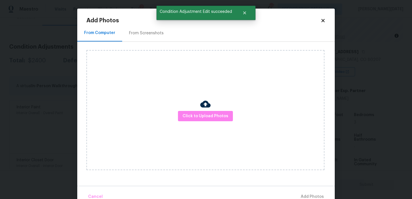
click at [190, 109] on div "Click to Upload Photos" at bounding box center [205, 110] width 238 height 120
click at [192, 115] on span "Click to Upload Photos" at bounding box center [205, 116] width 46 height 7
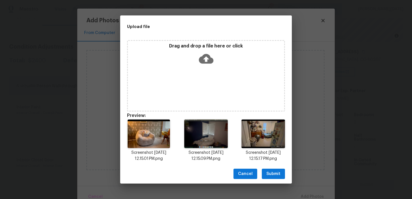
click at [204, 65] on icon at bounding box center [206, 58] width 15 height 15
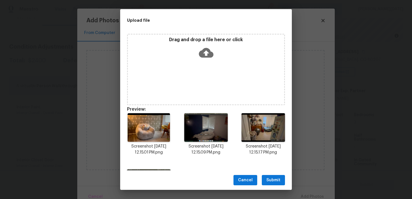
click at [274, 178] on span "Submit" at bounding box center [273, 180] width 14 height 7
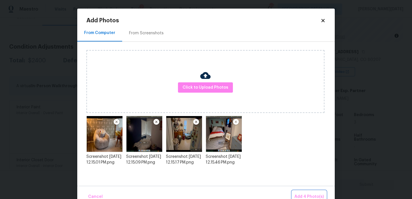
click at [299, 195] on span "Add 4 Photo(s)" at bounding box center [308, 196] width 29 height 7
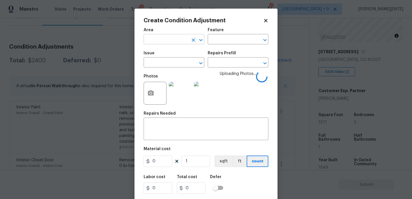
click at [151, 39] on input "text" at bounding box center [166, 39] width 45 height 9
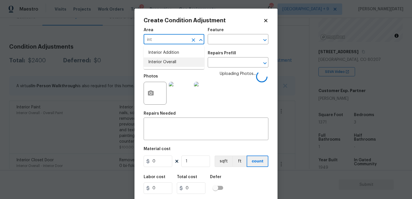
click at [158, 64] on li "Interior Overall" at bounding box center [174, 61] width 61 height 9
type input "Interior Overall"
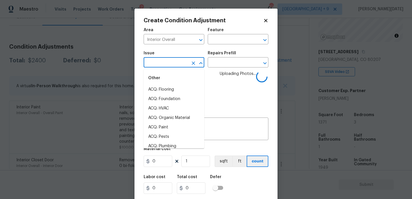
click at [158, 64] on input "text" at bounding box center [166, 63] width 45 height 9
type input "paint"
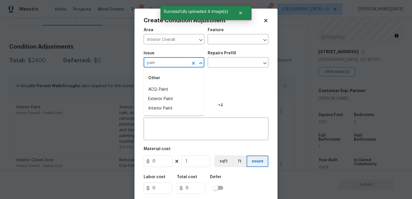
type input "paint"
click at [171, 90] on li "ACQ: Flooring" at bounding box center [174, 89] width 61 height 9
type input "ACQ: Flooring"
click at [191, 64] on icon "Clear" at bounding box center [193, 63] width 6 height 6
click at [177, 90] on li "ACQ: Paint" at bounding box center [174, 89] width 61 height 9
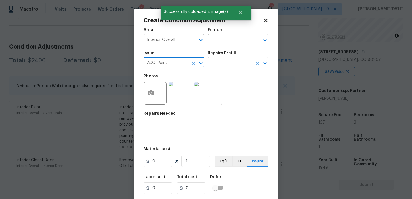
type input "ACQ: Paint"
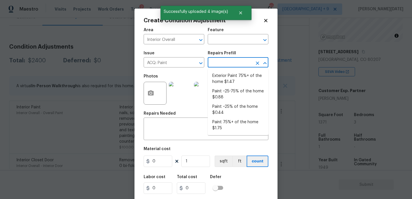
click at [230, 64] on input "text" at bounding box center [230, 63] width 45 height 9
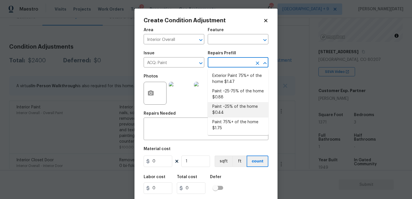
click at [238, 93] on li "Paint ~25-75% of the home $0.88" at bounding box center [238, 94] width 61 height 15
type input "Acquisition"
type textarea "Acquisition Scope: ~25 - 75% of the home needs interior paint"
type input "0.88"
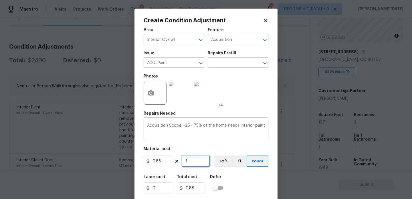
click at [197, 160] on input "1" at bounding box center [195, 161] width 29 height 11
type input "0"
paste input "1371"
type input "1371"
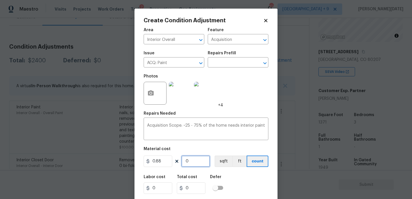
type input "1206.48"
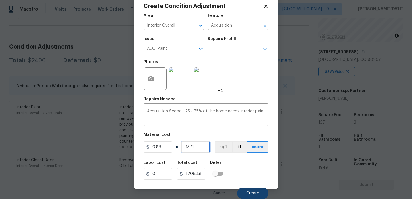
type input "1371"
click at [243, 191] on button "Create" at bounding box center [252, 193] width 31 height 11
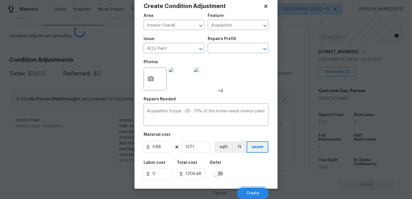
scroll to position [13, 0]
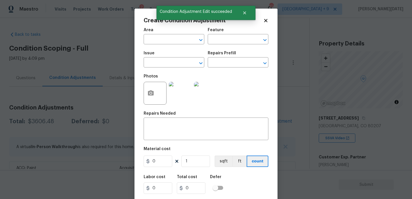
scroll to position [66, 0]
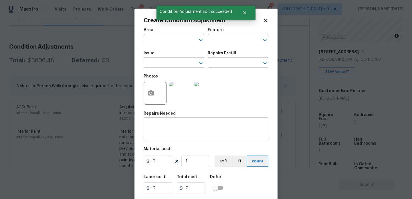
click at [143, 94] on div "Create Condition Adjustment Area ​ Feature ​ Issue ​ Repairs Prefill ​ Photos R…" at bounding box center [205, 106] width 143 height 194
click at [149, 94] on icon "button" at bounding box center [151, 92] width 6 height 5
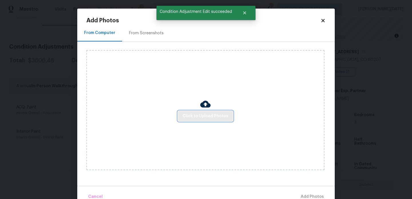
click at [187, 113] on span "Click to Upload Photos" at bounding box center [205, 116] width 46 height 7
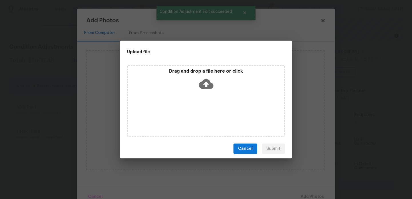
click at [187, 113] on div "Drag and drop a file here or click" at bounding box center [206, 100] width 158 height 71
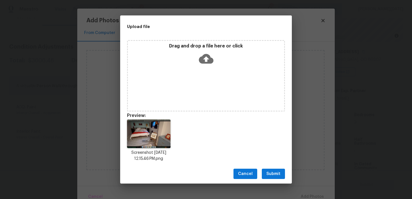
click at [197, 58] on div "Drag and drop a file here or click" at bounding box center [206, 55] width 156 height 25
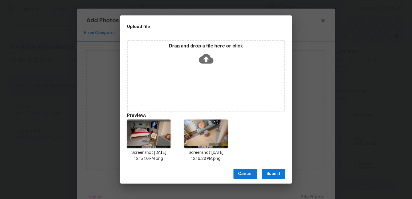
click at [278, 175] on span "Submit" at bounding box center [273, 173] width 14 height 7
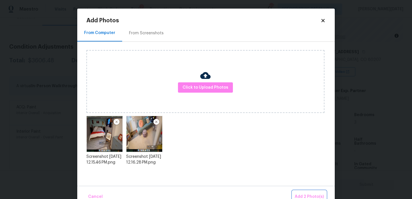
click at [305, 198] on span "Add 2 Photo(s)" at bounding box center [309, 196] width 29 height 7
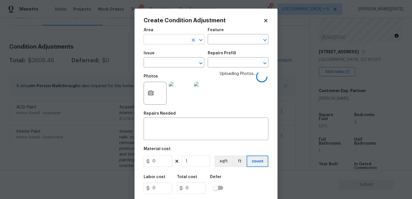
click at [150, 42] on input "text" at bounding box center [166, 39] width 45 height 9
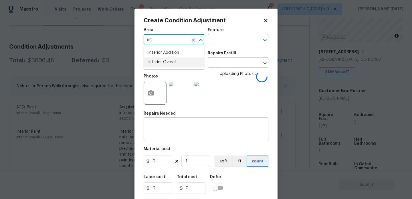
click at [154, 63] on li "Interior Overall" at bounding box center [174, 61] width 61 height 9
type input "Interior Overall"
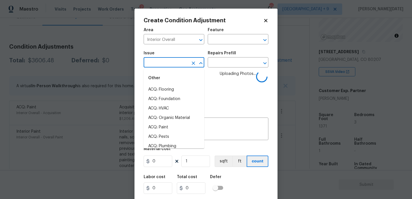
click at [154, 63] on input "text" at bounding box center [166, 63] width 45 height 9
type input "flo"
type input "o"
type input "fl"
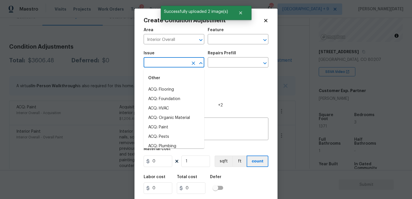
type input "o"
type input "flo"
click at [158, 89] on li "ACQ: Flooring" at bounding box center [174, 89] width 61 height 9
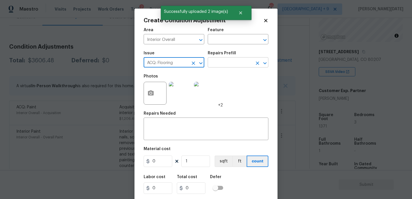
type input "ACQ: Flooring"
click at [229, 59] on input "text" at bounding box center [230, 63] width 45 height 9
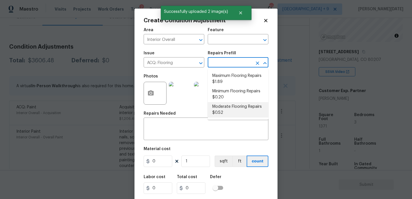
click at [229, 107] on li "Moderate Flooring Repairs $0.52" at bounding box center [238, 109] width 61 height 15
type input "Acquisition"
type input "0.52"
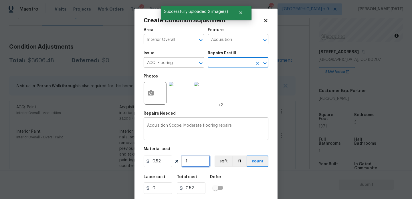
click at [191, 164] on input "1" at bounding box center [195, 161] width 29 height 11
type input "0"
paste input "1371"
type input "1371"
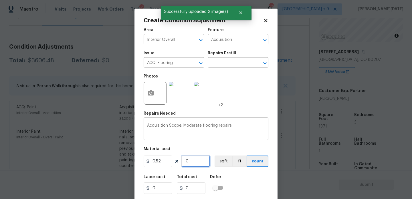
type input "712.92"
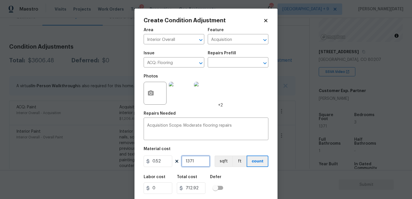
scroll to position [15, 0]
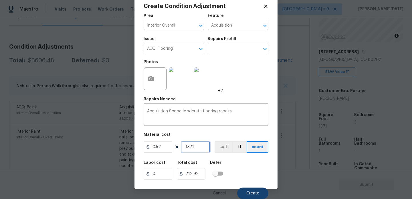
type input "1371"
click at [243, 190] on button "Create" at bounding box center [252, 193] width 31 height 11
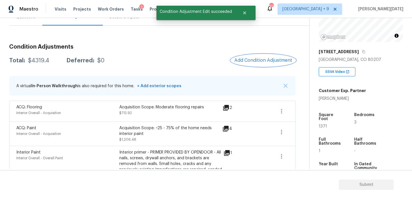
scroll to position [100, 0]
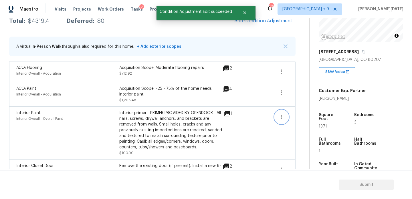
click at [279, 117] on icon "button" at bounding box center [281, 117] width 7 height 7
click at [299, 116] on div "Edit" at bounding box center [313, 116] width 45 height 6
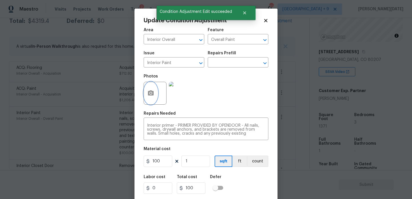
click at [151, 100] on button "button" at bounding box center [151, 93] width 14 height 22
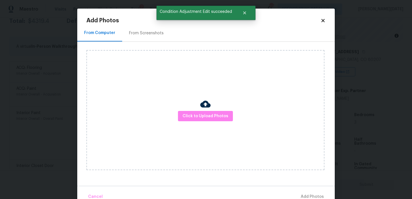
click at [201, 123] on div "Click to Upload Photos" at bounding box center [205, 110] width 238 height 120
click at [207, 116] on span "Click to Upload Photos" at bounding box center [205, 116] width 46 height 7
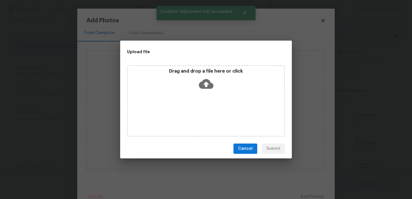
click at [207, 116] on div "Drag and drop a file here or click" at bounding box center [206, 100] width 158 height 71
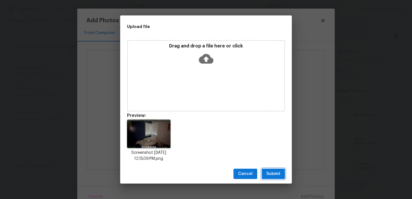
click at [268, 176] on span "Submit" at bounding box center [273, 173] width 14 height 7
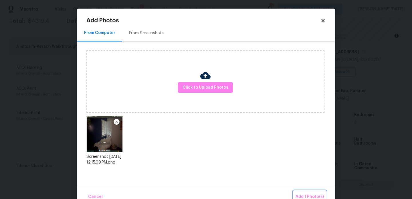
click at [303, 193] on span "Add 1 Photo(s)" at bounding box center [309, 196] width 28 height 7
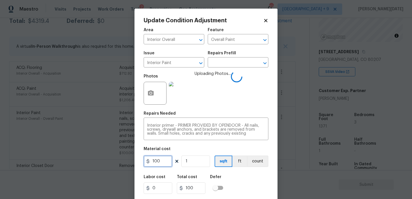
drag, startPoint x: 162, startPoint y: 162, endPoint x: 120, endPoint y: 162, distance: 42.6
click at [120, 162] on div "Update Condition Adjustment Area Interior Overall ​ Feature Overall Paint ​ Iss…" at bounding box center [206, 99] width 412 height 199
type input "200"
click at [250, 94] on div "Photos Uploading Photos..." at bounding box center [206, 89] width 125 height 37
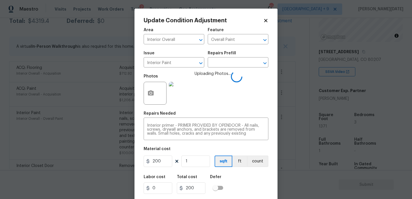
scroll to position [15, 0]
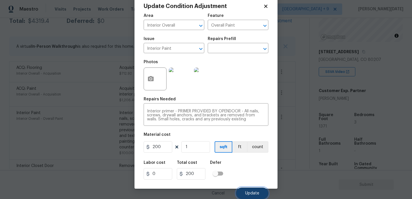
click at [249, 190] on button "Update" at bounding box center [252, 193] width 32 height 11
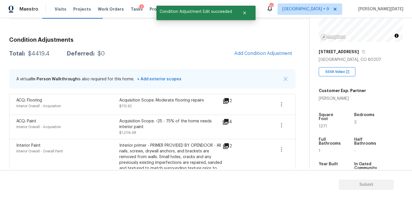
scroll to position [9, 0]
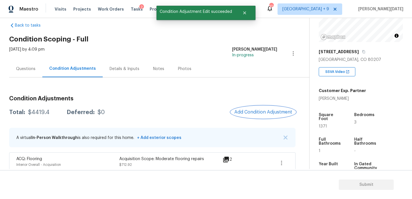
click at [241, 115] on button "Add Condition Adjustment" at bounding box center [263, 112] width 65 height 12
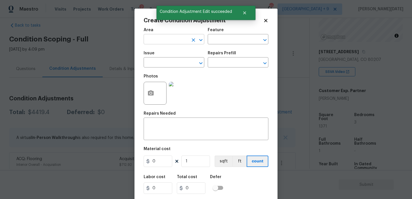
click at [154, 43] on input "text" at bounding box center [166, 39] width 45 height 9
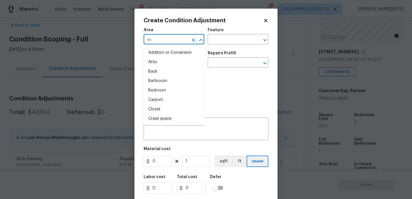
click at [154, 43] on input "ex" at bounding box center [166, 39] width 45 height 9
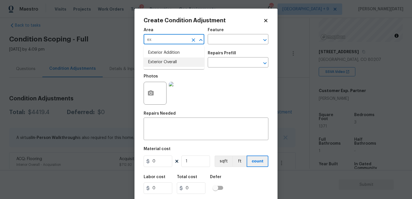
click at [159, 60] on li "Exterior Overall" at bounding box center [174, 61] width 61 height 9
type input "Exterior Overall"
click at [159, 60] on input "text" at bounding box center [166, 63] width 45 height 9
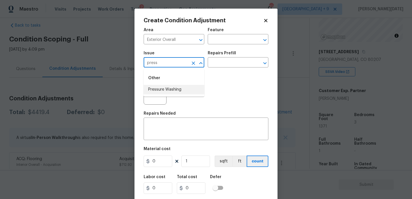
click at [166, 86] on li "Pressure Washing" at bounding box center [174, 89] width 61 height 9
type input "Pressure Washing"
click at [221, 69] on div "Issue Pressure Washing ​ Repairs Prefill ​" at bounding box center [206, 59] width 125 height 23
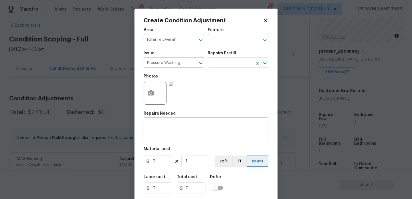
click at [239, 60] on input "text" at bounding box center [230, 63] width 45 height 9
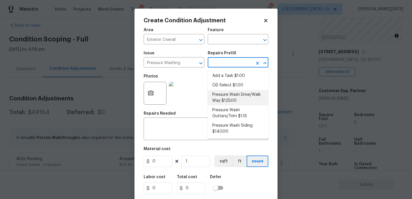
click at [239, 96] on li "Pressure Wash Drive/Walk Way $125.00" at bounding box center [238, 97] width 61 height 15
type input "Siding"
type textarea "Pressure wash the driveways/walkways as directed by the PM. Ensure that all deb…"
type input "125"
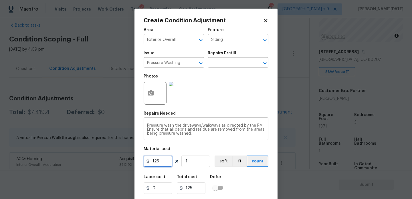
drag, startPoint x: 166, startPoint y: 160, endPoint x: 119, endPoint y: 158, distance: 46.4
click at [121, 160] on div "Create Condition Adjustment Area Exterior Overall ​ Feature Siding ​ Issue Pres…" at bounding box center [206, 99] width 412 height 199
type input "200"
click at [223, 100] on div "Photos" at bounding box center [206, 89] width 125 height 37
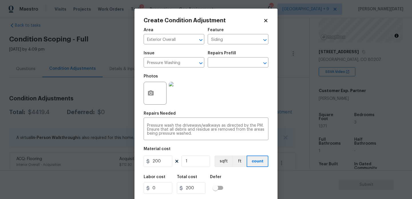
scroll to position [15, 0]
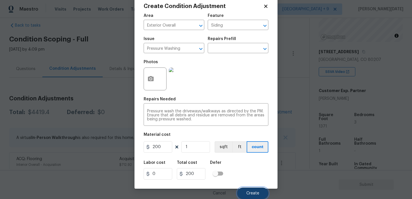
click at [254, 191] on span "Create" at bounding box center [252, 193] width 13 height 4
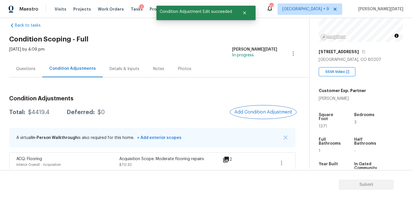
scroll to position [0, 0]
click at [259, 113] on span "Add Condition Adjustment" at bounding box center [263, 112] width 58 height 5
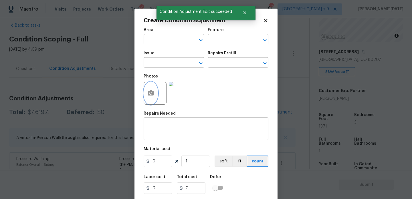
click at [150, 94] on circle "button" at bounding box center [151, 93] width 2 height 2
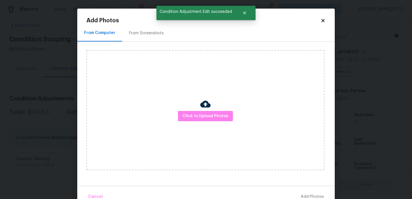
click at [148, 33] on div "From Screenshots" at bounding box center [146, 33] width 35 height 6
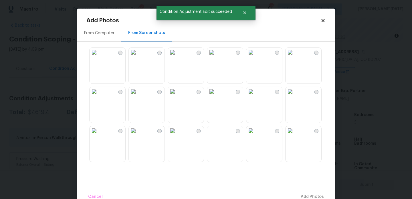
click at [138, 54] on img at bounding box center [133, 52] width 9 height 9
click at [99, 57] on img at bounding box center [94, 52] width 9 height 9
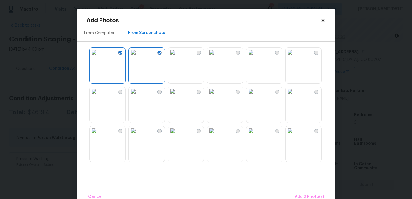
scroll to position [507, 0]
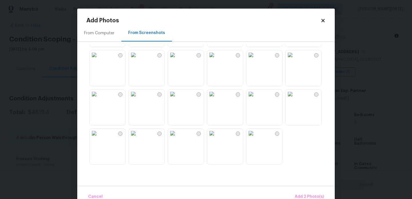
click at [216, 99] on img at bounding box center [211, 94] width 9 height 9
click at [305, 193] on button "Add 3 Photo(s)" at bounding box center [309, 197] width 33 height 12
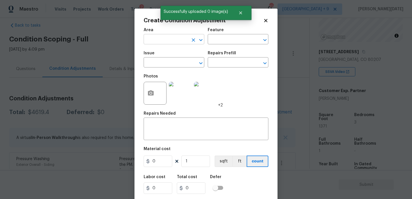
click at [159, 43] on input "text" at bounding box center [166, 39] width 45 height 9
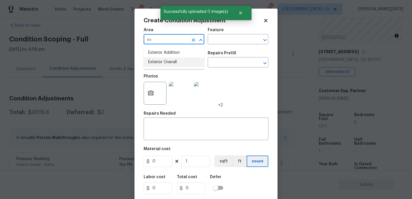
click at [168, 63] on li "Exterior Overall" at bounding box center [174, 61] width 61 height 9
type input "Exterior Overall"
click at [168, 63] on input "text" at bounding box center [166, 63] width 45 height 9
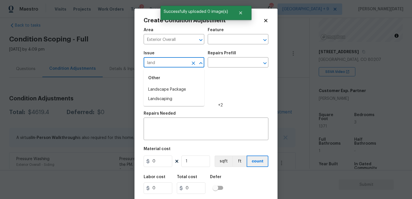
click at [177, 86] on li "Landscape Package" at bounding box center [174, 89] width 61 height 9
type input "Landscape Package"
click at [219, 66] on input "text" at bounding box center [230, 63] width 45 height 9
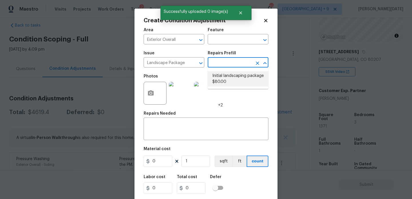
click at [222, 77] on li "Initial landscaping package $80.00" at bounding box center [238, 78] width 61 height 15
type input "Home Readiness Packages"
type textarea "Mowing of grass up to 6" in height. Mow, edge along driveways & sidewalks, trim…"
type input "80"
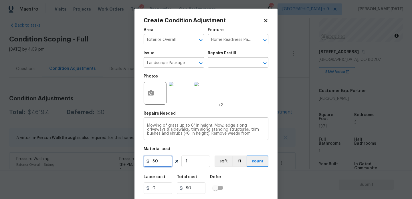
drag, startPoint x: 160, startPoint y: 164, endPoint x: 96, endPoint y: 163, distance: 64.7
click at [96, 163] on div "Create Condition Adjustment Area Exterior Overall ​ Feature Home Readiness Pack…" at bounding box center [206, 99] width 412 height 199
type input "300"
click at [244, 95] on div "Photos +2" at bounding box center [206, 89] width 125 height 37
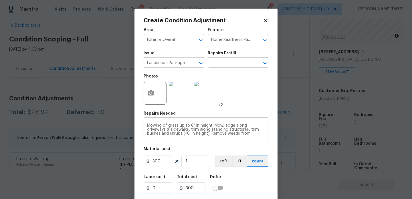
scroll to position [15, 0]
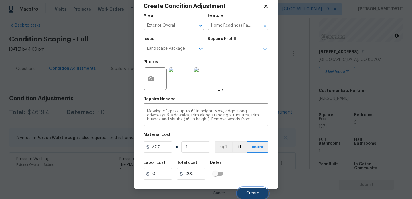
click at [255, 196] on button "Create" at bounding box center [252, 193] width 31 height 11
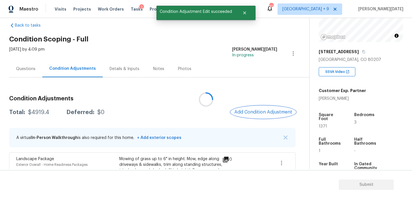
scroll to position [0, 0]
drag, startPoint x: 28, startPoint y: 112, endPoint x: 49, endPoint y: 112, distance: 20.6
click at [49, 112] on div "Total: $4919.4 Deferred: $0" at bounding box center [56, 113] width 95 height 6
copy div "$4919.4"
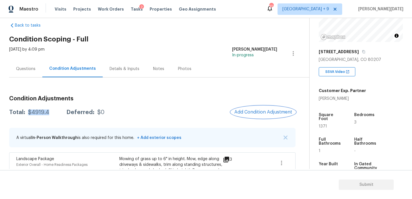
click at [254, 108] on button "Add Condition Adjustment" at bounding box center [263, 112] width 65 height 12
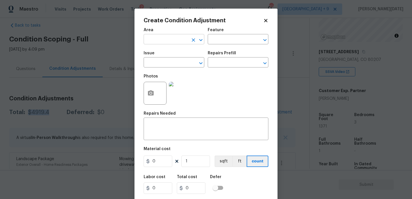
click at [150, 38] on input "text" at bounding box center [166, 39] width 45 height 9
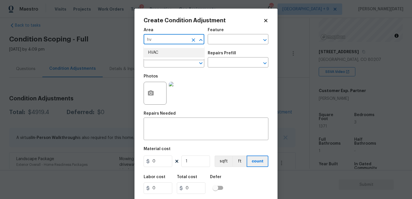
click at [154, 51] on li "HVAC" at bounding box center [174, 52] width 61 height 9
type input "HVAC"
click at [154, 67] on input "text" at bounding box center [166, 63] width 45 height 9
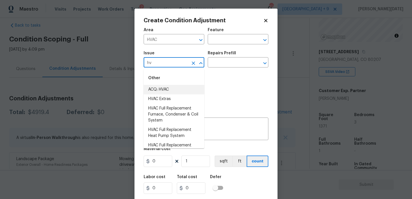
click at [161, 88] on li "ACQ: HVAC" at bounding box center [174, 89] width 61 height 9
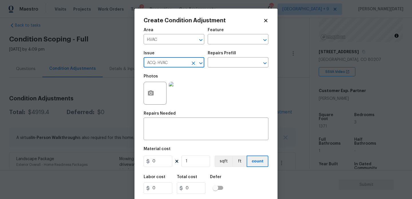
type input "ACQ: HVAC"
click at [222, 58] on div "Repairs Prefill" at bounding box center [238, 54] width 61 height 7
click at [223, 64] on input "text" at bounding box center [230, 63] width 45 height 9
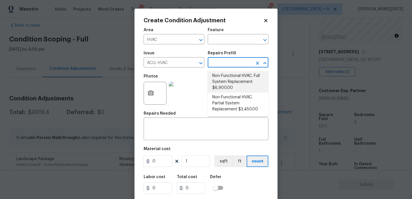
click at [231, 80] on li "Non-Functional HVAC. Full System Replacement $6,900.00" at bounding box center [238, 81] width 61 height 21
type input "Acquisition"
type textarea "Acquisition Scope: Full System Replacement"
type input "6900"
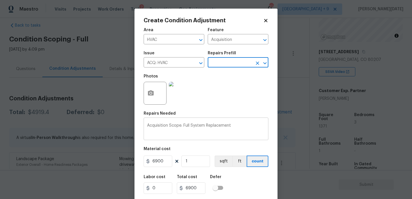
scroll to position [15, 0]
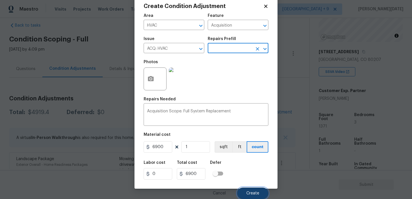
click at [252, 192] on span "Create" at bounding box center [252, 193] width 13 height 4
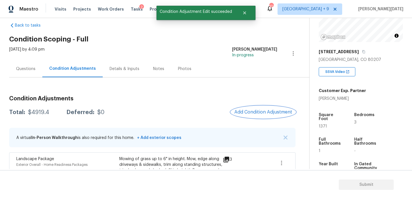
scroll to position [0, 0]
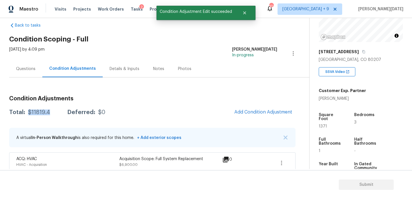
drag, startPoint x: 28, startPoint y: 112, endPoint x: 50, endPoint y: 112, distance: 21.4
click at [50, 112] on div "Total: $11819.4 Deferred: $0" at bounding box center [57, 113] width 96 height 6
copy div "$11819.4"
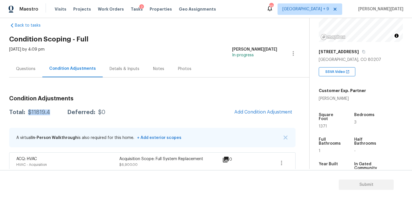
click at [30, 67] on div "Questions" at bounding box center [25, 69] width 19 height 6
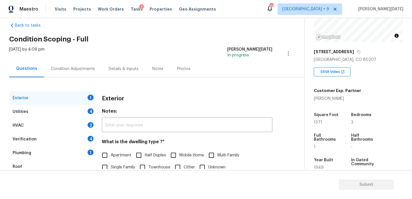
scroll to position [76, 0]
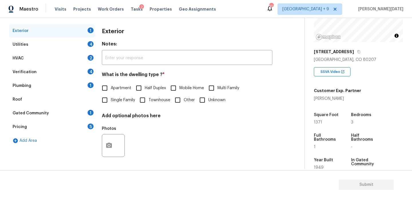
click at [107, 103] on input "Single Family" at bounding box center [105, 100] width 12 height 12
checkbox input "true"
click at [82, 44] on div "Utilities 4" at bounding box center [52, 45] width 86 height 14
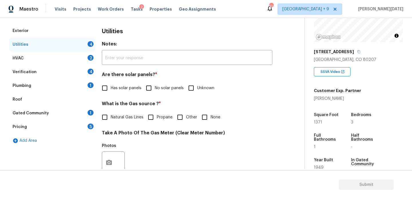
click at [158, 87] on span "No solar panels" at bounding box center [169, 88] width 29 height 6
click at [155, 87] on input "No solar panels" at bounding box center [149, 88] width 12 height 12
checkbox input "true"
click at [207, 118] on input "None" at bounding box center [204, 117] width 12 height 12
checkbox input "true"
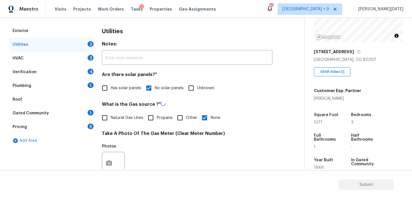
scroll to position [231, 0]
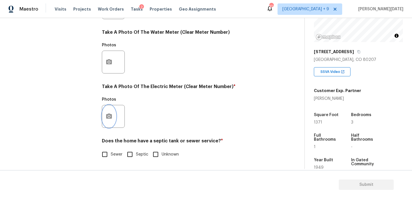
click at [108, 117] on circle "button" at bounding box center [109, 117] width 2 height 2
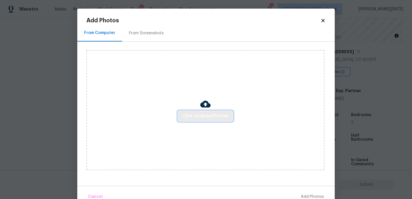
click at [205, 115] on span "Click to Upload Photos" at bounding box center [205, 116] width 46 height 7
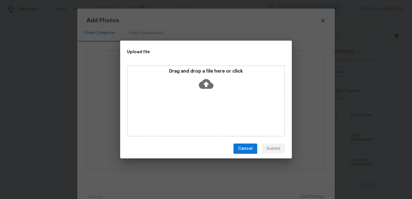
click at [205, 115] on div "Drag and drop a file here or click" at bounding box center [206, 100] width 158 height 71
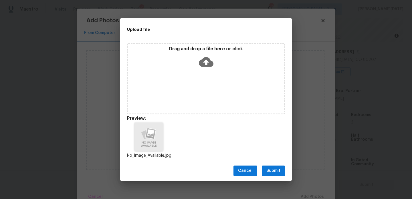
click at [275, 167] on button "Submit" at bounding box center [273, 171] width 23 height 11
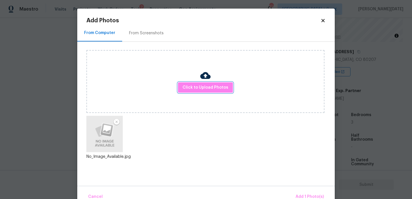
scroll to position [13, 0]
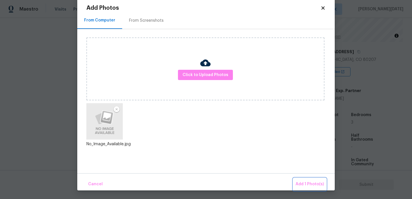
click at [302, 183] on span "Add 1 Photo(s)" at bounding box center [309, 184] width 28 height 7
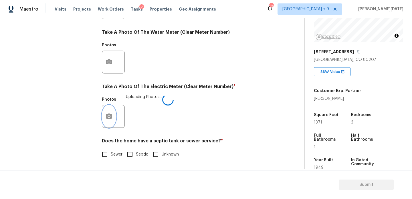
scroll to position [0, 0]
click at [111, 157] on span "Sewer" at bounding box center [117, 155] width 12 height 6
click at [111, 157] on input "Sewer" at bounding box center [105, 154] width 12 height 12
checkbox input "true"
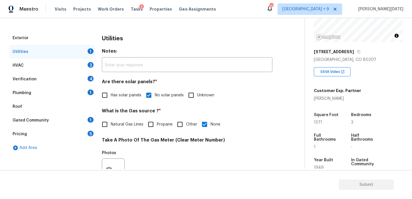
scroll to position [65, 0]
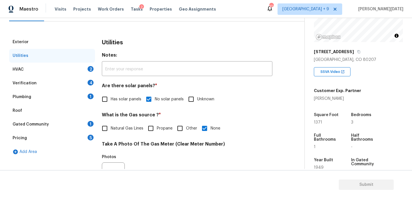
click at [88, 66] on div "HVAC 2" at bounding box center [52, 70] width 86 height 14
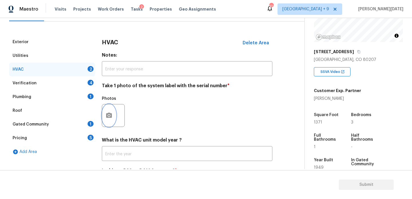
click at [109, 111] on button "button" at bounding box center [109, 115] width 14 height 22
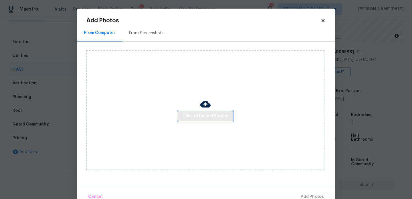
click at [203, 117] on span "Click to Upload Photos" at bounding box center [205, 116] width 46 height 7
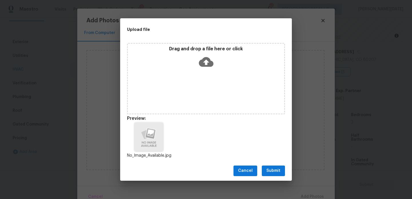
click at [269, 165] on div "Cancel Submit" at bounding box center [206, 171] width 172 height 20
click at [274, 170] on span "Submit" at bounding box center [273, 170] width 14 height 7
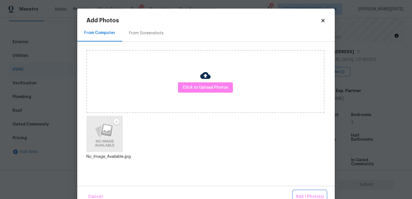
click at [305, 194] on span "Add 1 Photo(s)" at bounding box center [309, 196] width 28 height 7
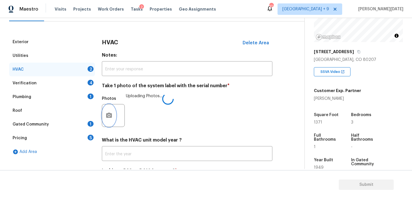
scroll to position [95, 0]
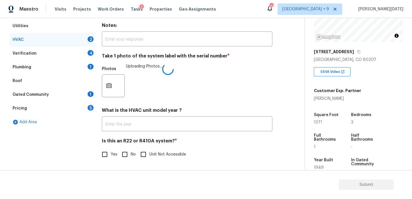
click at [130, 151] on input "No" at bounding box center [125, 154] width 12 height 12
checkbox input "true"
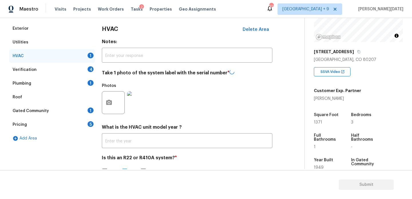
click at [88, 68] on div "4" at bounding box center [91, 69] width 6 height 6
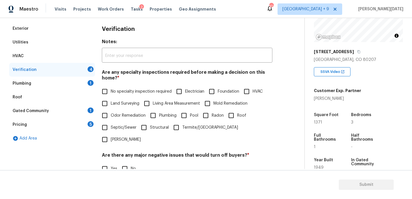
click at [118, 94] on span "No specialty inspection required" at bounding box center [141, 92] width 61 height 6
click at [111, 94] on input "No specialty inspection required" at bounding box center [105, 92] width 12 height 12
checkbox input "true"
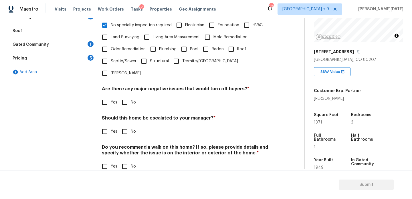
click at [128, 96] on input "No" at bounding box center [125, 102] width 12 height 12
checkbox input "true"
click at [123, 161] on input "No" at bounding box center [125, 167] width 12 height 12
checkbox input "true"
click at [105, 126] on input "Yes" at bounding box center [105, 132] width 12 height 12
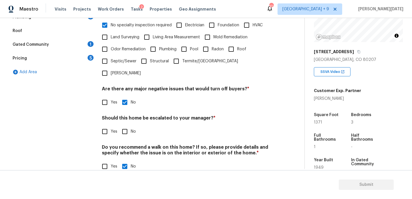
checkbox input "true"
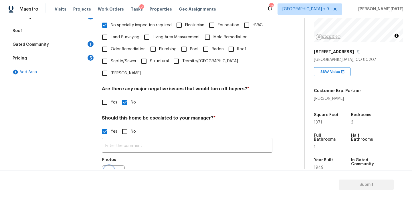
click at [111, 174] on icon "button" at bounding box center [109, 176] width 6 height 5
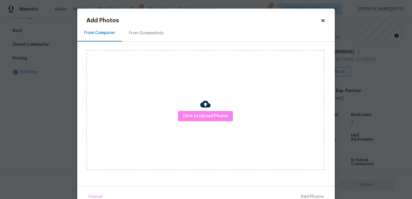
click at [148, 33] on div "From Screenshots" at bounding box center [146, 33] width 35 height 6
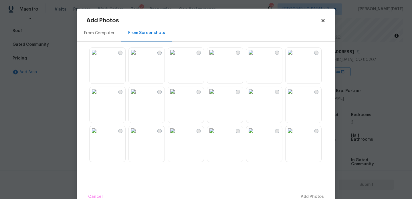
click at [138, 57] on img at bounding box center [133, 52] width 9 height 9
click at [99, 57] on img at bounding box center [94, 52] width 9 height 9
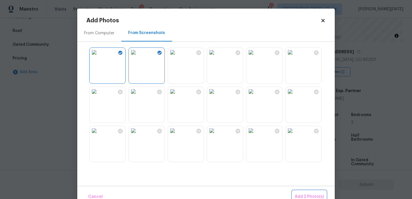
click at [303, 192] on button "Add 2 Photo(s)" at bounding box center [309, 197] width 34 height 12
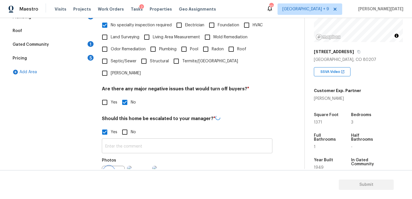
scroll to position [153, 0]
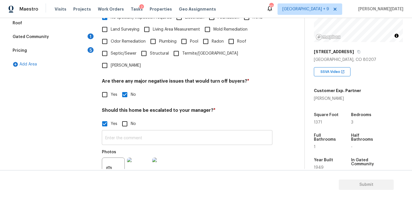
click at [180, 132] on input "text" at bounding box center [187, 138] width 170 height 13
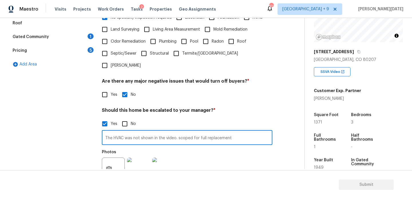
type input "The HVAC was not shown in the video. scoped for full replacement"
click at [249, 108] on div "Should this home be escalated to your manager? * Yes No The HVAC was not shown …" at bounding box center [187, 146] width 170 height 76
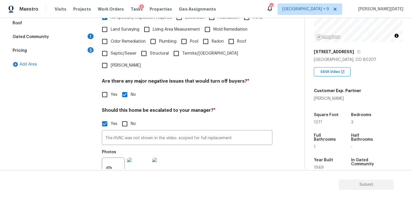
drag, startPoint x: 220, startPoint y: 127, endPoint x: 0, endPoint y: 126, distance: 219.6
click at [0, 126] on div "Back to tasks Condition Scoping - Full Fri, Aug 29 2025 by 4:09 pm Prabhu Raja …" at bounding box center [206, 93] width 412 height 151
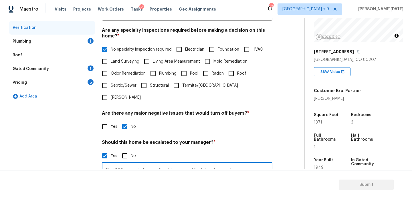
click at [88, 40] on div "1" at bounding box center [91, 41] width 6 height 6
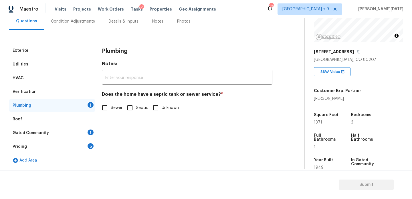
click at [106, 108] on input "Sewer" at bounding box center [105, 108] width 12 height 12
checkbox input "true"
click at [77, 128] on div "Gated Community 1" at bounding box center [52, 133] width 86 height 14
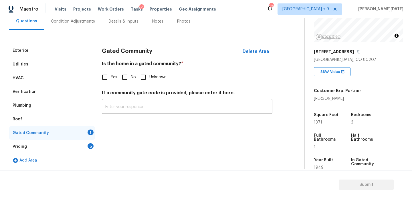
click at [128, 78] on input "No" at bounding box center [125, 77] width 12 height 12
checkbox input "true"
click at [86, 145] on div "Pricing 5" at bounding box center [52, 147] width 86 height 14
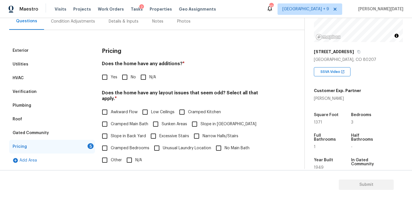
click at [132, 75] on span "No" at bounding box center [133, 77] width 5 height 6
click at [131, 75] on input "No" at bounding box center [125, 77] width 12 height 12
checkbox input "true"
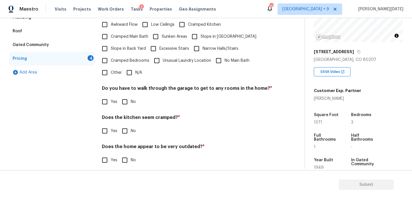
scroll to position [144, 0]
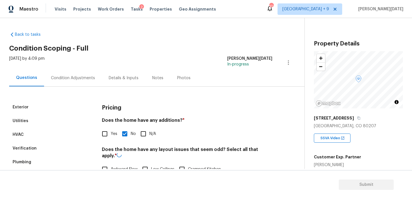
scroll to position [66, 0]
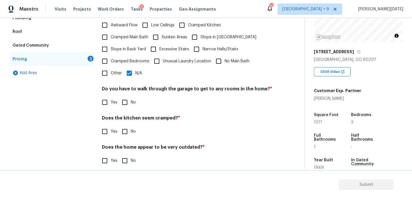
click at [125, 102] on div "Pricing Does the home have any additions? * Yes No N/A Does the home have any l…" at bounding box center [187, 64] width 170 height 217
click at [124, 132] on div "Pricing Does the home have any additions? * Yes No N/A Does the home have any l…" at bounding box center [187, 64] width 170 height 217
click at [128, 125] on input "No" at bounding box center [125, 131] width 12 height 12
checkbox input "true"
click at [122, 162] on div "Pricing Does the home have any additions? * Yes No N/A Does the home have any l…" at bounding box center [187, 64] width 170 height 217
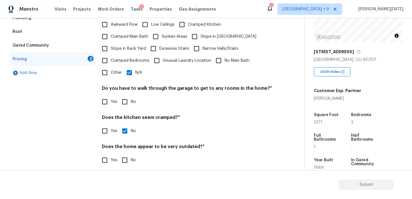
click at [125, 157] on input "No" at bounding box center [125, 160] width 12 height 12
checkbox input "true"
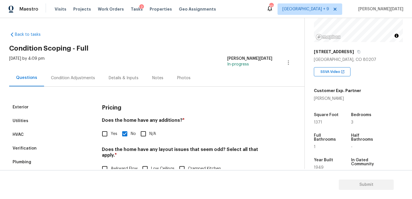
click at [74, 77] on div "Condition Adjustments" at bounding box center [73, 78] width 44 height 6
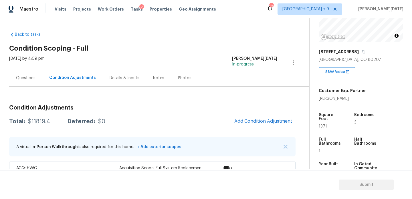
click at [43, 78] on div "Condition Adjustments" at bounding box center [72, 77] width 60 height 17
click at [26, 81] on div "Questions" at bounding box center [25, 77] width 33 height 17
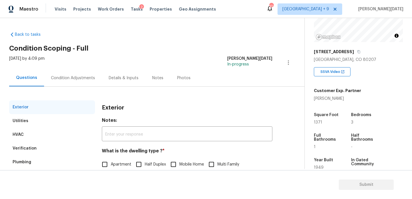
scroll to position [76, 0]
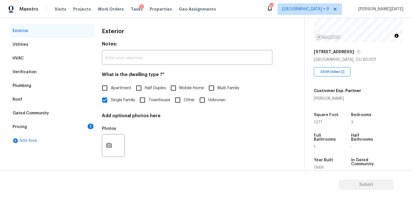
click at [86, 126] on div "Pricing 1" at bounding box center [52, 127] width 86 height 14
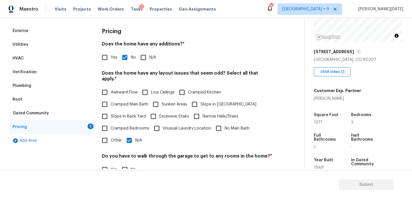
scroll to position [144, 0]
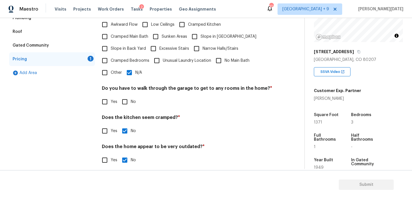
click at [130, 97] on input "No" at bounding box center [125, 102] width 12 height 12
checkbox input "true"
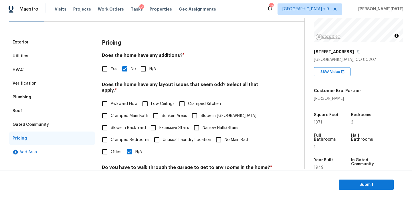
scroll to position [0, 0]
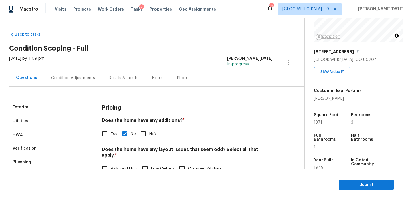
click at [73, 73] on div "Condition Adjustments" at bounding box center [73, 77] width 58 height 17
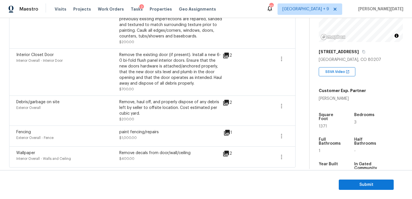
scroll to position [316, 0]
click at [363, 182] on span "Submit" at bounding box center [366, 184] width 46 height 7
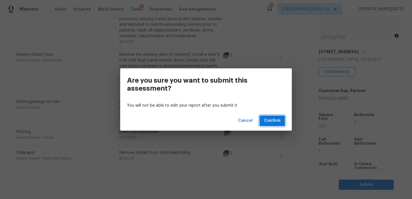
click at [278, 120] on span "Confirm" at bounding box center [272, 120] width 16 height 7
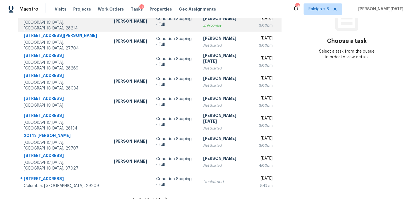
scroll to position [91, 0]
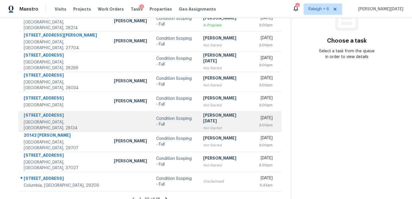
click at [203, 120] on div "[PERSON_NAME][DATE]" at bounding box center [224, 118] width 43 height 13
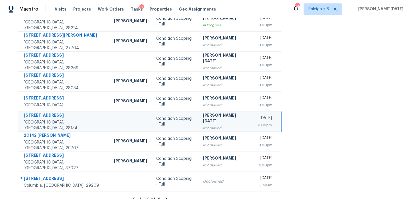
click at [203, 120] on div "[PERSON_NAME][DATE]" at bounding box center [224, 118] width 43 height 13
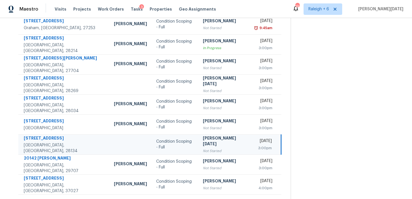
scroll to position [64, 0]
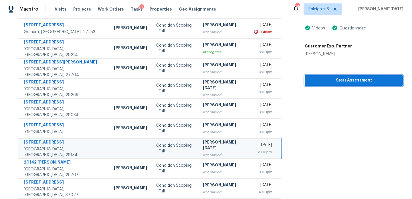
click at [333, 80] on span "Start Assessment" at bounding box center [353, 80] width 89 height 7
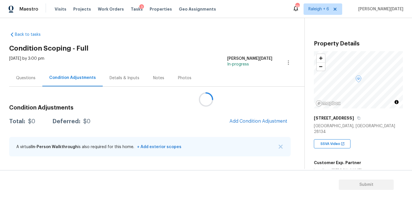
click at [63, 80] on div at bounding box center [206, 99] width 412 height 199
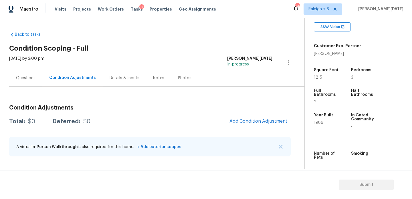
scroll to position [117, 0]
click at [320, 75] on span "1215" at bounding box center [318, 77] width 8 height 4
click at [316, 75] on span "1215" at bounding box center [318, 77] width 8 height 4
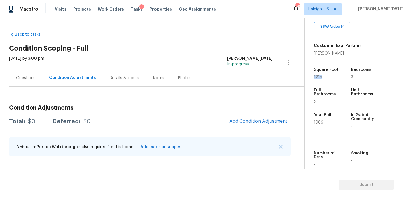
copy span "1215"
click at [243, 116] on span "Add Condition Adjustment" at bounding box center [258, 121] width 65 height 13
click at [244, 122] on span "Add Condition Adjustment" at bounding box center [258, 121] width 58 height 5
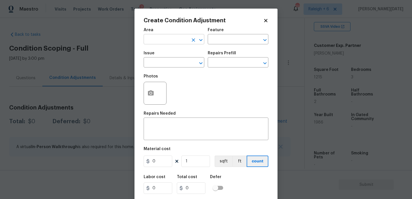
click at [158, 38] on input "text" at bounding box center [166, 39] width 45 height 9
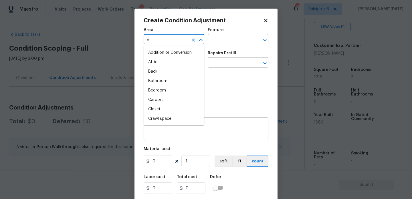
type input "ex"
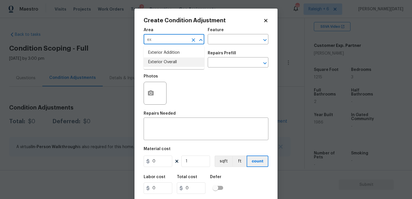
click at [164, 61] on li "Exterior Overall" at bounding box center [174, 61] width 61 height 9
type input "Exterior Overall"
click at [164, 61] on input "text" at bounding box center [166, 63] width 45 height 9
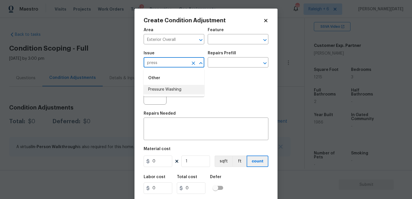
click at [172, 94] on li "Pressure Washing" at bounding box center [174, 89] width 61 height 9
type input "Pressure Washing"
click at [229, 58] on div "Repairs Prefill" at bounding box center [238, 54] width 61 height 7
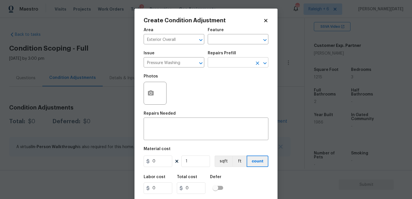
click at [228, 61] on input "text" at bounding box center [230, 63] width 45 height 9
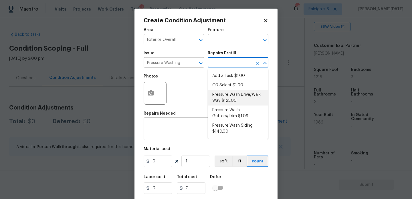
click at [227, 98] on li "Pressure Wash Drive/Walk Way $125.00" at bounding box center [238, 97] width 61 height 15
type input "Siding"
type textarea "Pressure wash the driveways/walkways as directed by the PM. Ensure that all deb…"
type input "125"
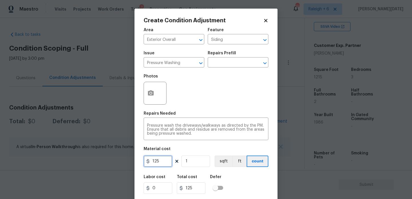
drag, startPoint x: 160, startPoint y: 162, endPoint x: 124, endPoint y: 160, distance: 36.9
click at [124, 160] on div "Create Condition Adjustment Area Exterior Overall ​ Feature Siding ​ Issue Pres…" at bounding box center [206, 99] width 412 height 199
type input "200"
click at [246, 69] on div "Issue Pressure Washing ​ Repairs Prefill ​" at bounding box center [206, 59] width 125 height 23
type input "200"
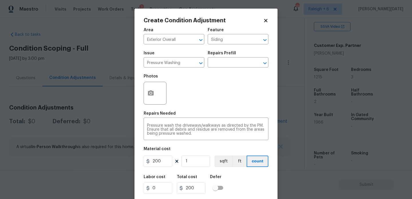
scroll to position [15, 0]
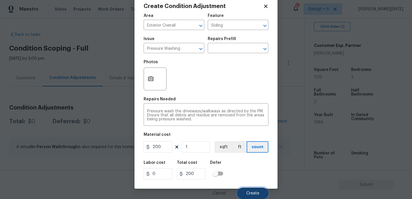
click at [249, 192] on span "Create" at bounding box center [252, 193] width 13 height 4
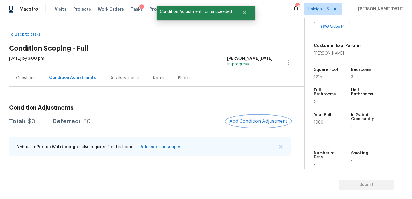
scroll to position [0, 0]
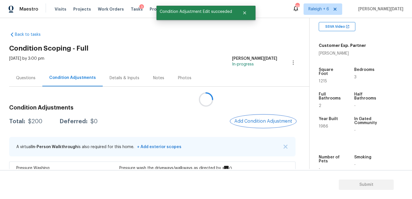
click at [251, 124] on button "Add Condition Adjustment" at bounding box center [263, 121] width 65 height 12
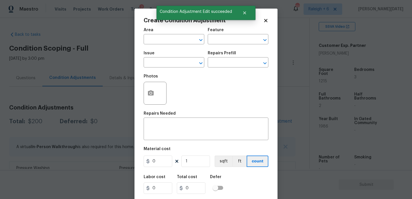
click at [251, 124] on textarea at bounding box center [206, 130] width 118 height 12
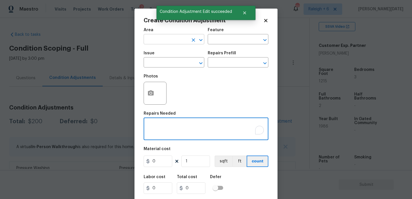
click at [158, 41] on input "text" at bounding box center [166, 39] width 45 height 9
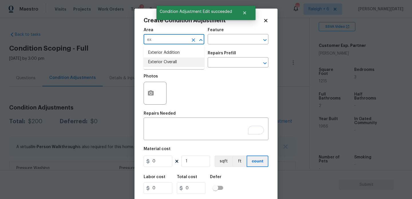
click at [162, 64] on li "Exterior Overall" at bounding box center [174, 61] width 61 height 9
type input "Exterior Overall"
click at [162, 64] on input "text" at bounding box center [166, 63] width 45 height 9
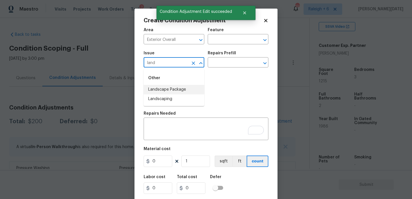
click at [172, 91] on li "Landscape Package" at bounding box center [174, 89] width 61 height 9
type input "Landscape Package"
click at [210, 73] on div "Photos" at bounding box center [206, 89] width 125 height 37
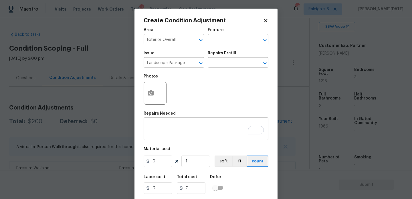
click at [221, 68] on div "Issue Landscape Package ​ Repairs Prefill ​" at bounding box center [206, 59] width 125 height 23
click at [229, 63] on input "text" at bounding box center [230, 63] width 45 height 9
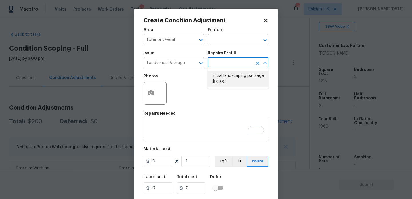
click at [230, 82] on li "Initial landscaping package $75.00" at bounding box center [238, 78] width 61 height 15
type input "Home Readiness Packages"
type textarea "Mowing of grass up to 6" in height. Mow, edge along driveways & sidewalks, trim…"
type input "75"
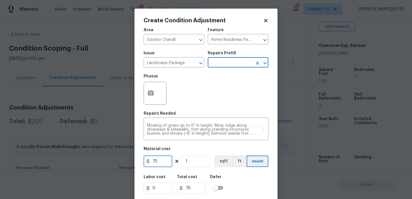
click at [162, 163] on input "75" at bounding box center [158, 161] width 29 height 11
type input "750"
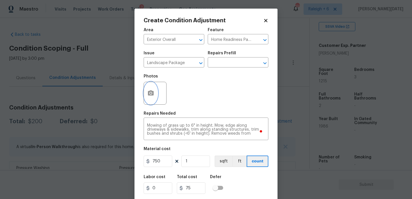
type input "750"
click at [150, 97] on button "button" at bounding box center [151, 93] width 14 height 22
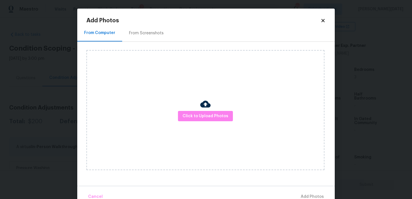
click at [146, 33] on div "From Screenshots" at bounding box center [146, 33] width 35 height 6
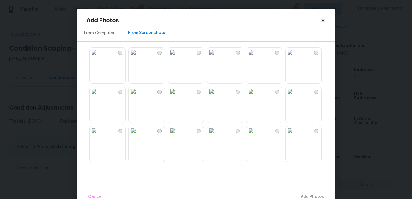
click at [177, 57] on img at bounding box center [172, 52] width 9 height 9
click at [216, 57] on img at bounding box center [211, 52] width 9 height 9
click at [295, 57] on img at bounding box center [289, 52] width 9 height 9
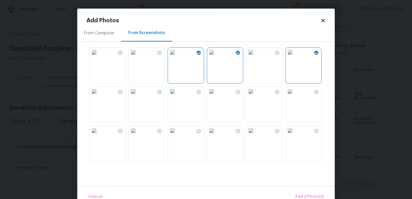
click at [255, 135] on img at bounding box center [250, 130] width 9 height 9
click at [138, 96] on img at bounding box center [133, 91] width 9 height 9
click at [306, 193] on span "Add 5 Photo(s)" at bounding box center [309, 196] width 29 height 7
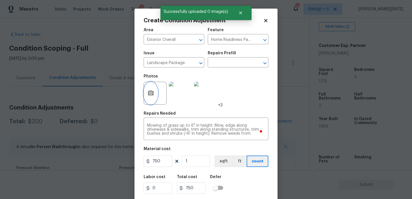
scroll to position [15, 0]
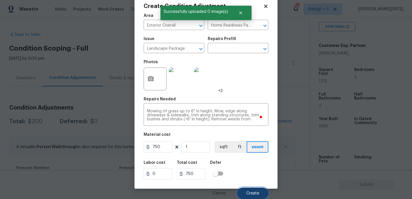
click at [246, 196] on button "Create" at bounding box center [252, 193] width 31 height 11
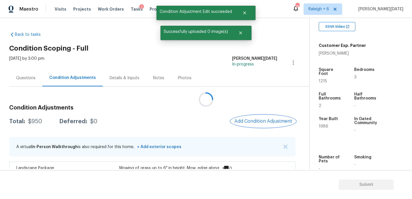
scroll to position [0, 0]
click at [262, 117] on button "Add Condition Adjustment" at bounding box center [263, 121] width 65 height 12
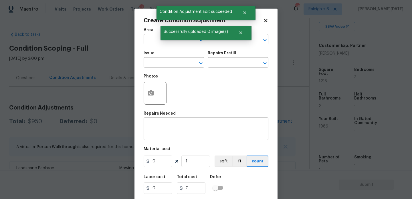
click at [262, 117] on div "Create Condition Adjustment Area ​ Feature ​ Issue ​ Repairs Prefill ​ Photos R…" at bounding box center [205, 106] width 143 height 194
click at [148, 94] on icon "button" at bounding box center [151, 92] width 6 height 5
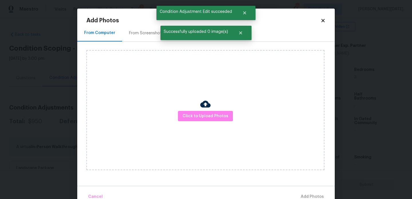
click at [141, 32] on div "From Screenshots" at bounding box center [146, 33] width 35 height 6
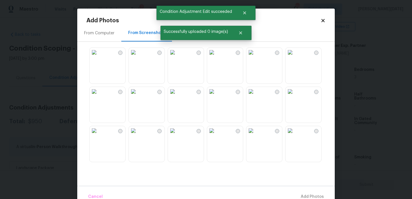
click at [216, 57] on img at bounding box center [211, 52] width 9 height 9
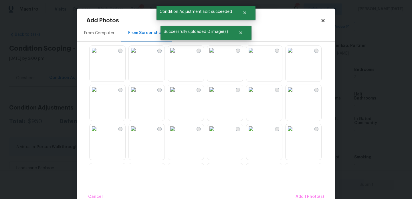
click at [99, 94] on img at bounding box center [94, 89] width 9 height 9
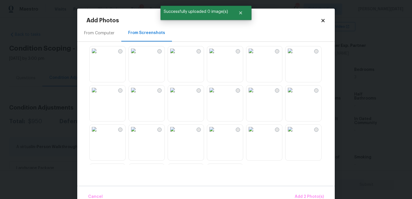
scroll to position [507, 0]
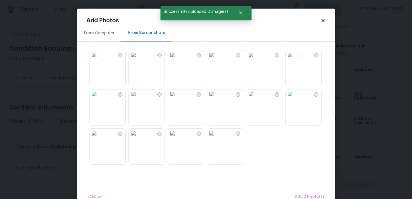
click at [216, 99] on img at bounding box center [211, 94] width 9 height 9
click at [303, 196] on span "Add 3 Photo(s)" at bounding box center [309, 196] width 29 height 7
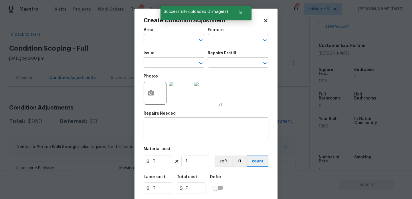
click at [152, 45] on span "Area ​" at bounding box center [174, 36] width 61 height 23
click at [154, 40] on input "text" at bounding box center [166, 39] width 45 height 9
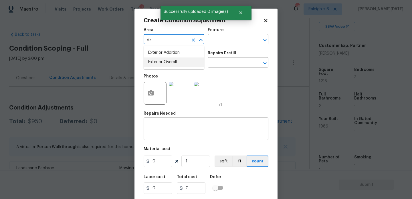
click at [162, 61] on li "Exterior Overall" at bounding box center [174, 61] width 61 height 9
type input "Exterior Overall"
click at [162, 61] on input "text" at bounding box center [166, 63] width 45 height 9
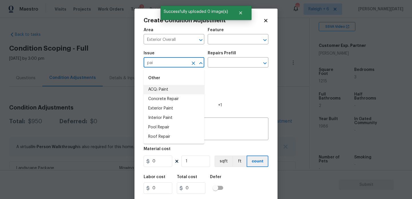
click at [166, 90] on li "ACQ: Paint" at bounding box center [174, 89] width 61 height 9
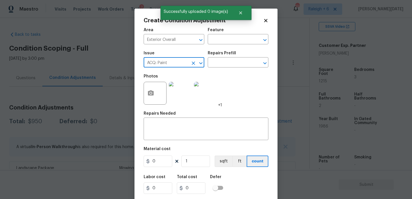
type input "ACQ: Paint"
click at [209, 73] on div "Photos +1" at bounding box center [183, 89] width 78 height 37
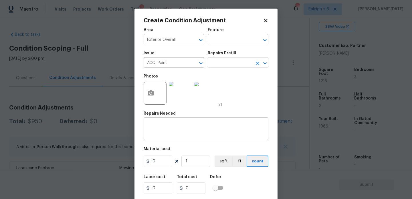
click at [219, 66] on input "text" at bounding box center [230, 63] width 45 height 9
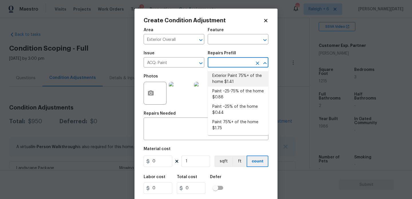
click at [225, 77] on li "Exterior Paint 75%+ of the home $1.41" at bounding box center [238, 78] width 61 height 15
type input "Acquisition"
type textarea "Acquisition Scope: 75%+ of the home exterior will likely require paint"
type input "1.41"
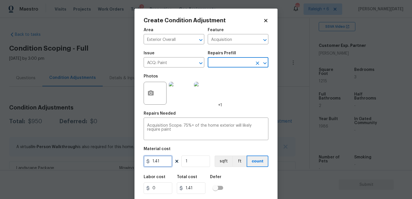
click at [168, 163] on input "1.41" at bounding box center [158, 161] width 29 height 11
type input "1.5"
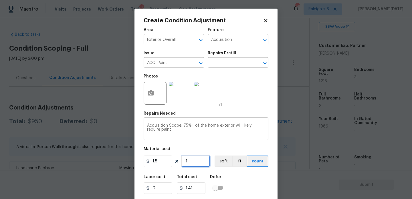
type input "1.5"
click at [198, 163] on input "1" at bounding box center [195, 161] width 29 height 11
type input "0"
paste input "1215"
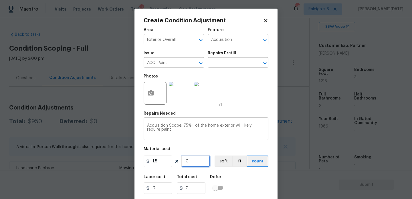
type input "1215"
type input "1822.5"
click at [190, 63] on icon "Clear" at bounding box center [193, 63] width 6 height 6
type input "1215"
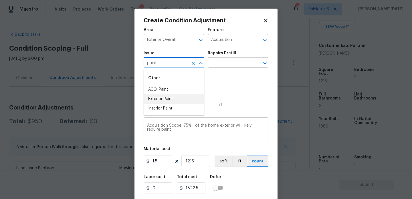
click at [183, 97] on li "Exterior Paint" at bounding box center [174, 98] width 61 height 9
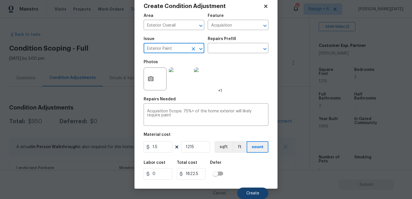
type input "Exterior Paint"
click at [245, 191] on button "Create" at bounding box center [252, 193] width 31 height 11
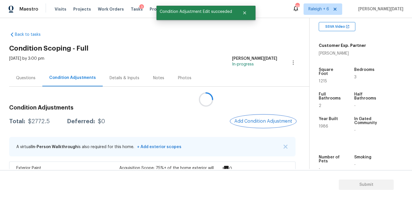
scroll to position [0, 0]
click at [259, 119] on span "Add Condition Adjustment" at bounding box center [263, 121] width 58 height 5
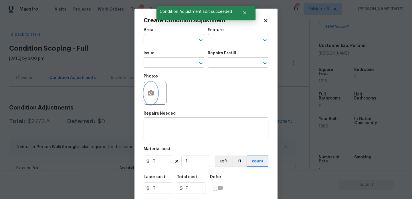
click at [149, 93] on icon "button" at bounding box center [151, 92] width 6 height 5
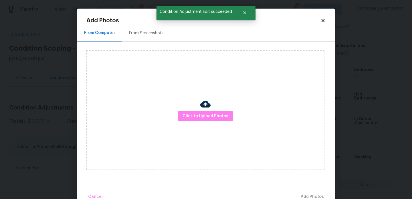
click at [142, 37] on div "From Screenshots" at bounding box center [146, 33] width 48 height 17
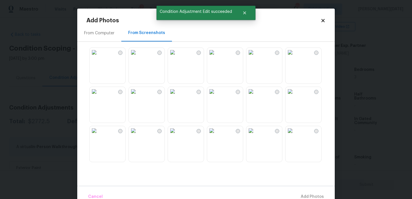
click at [216, 57] on img at bounding box center [211, 52] width 9 height 9
click at [99, 135] on img at bounding box center [94, 130] width 9 height 9
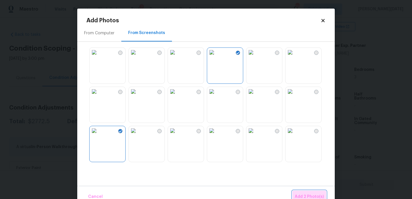
click at [298, 194] on span "Add 2 Photo(s)" at bounding box center [309, 196] width 29 height 7
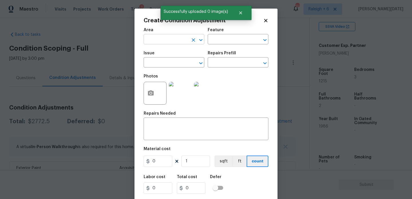
click at [165, 42] on input "text" at bounding box center [166, 39] width 45 height 9
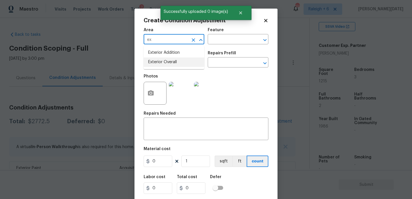
click at [166, 61] on li "Exterior Overall" at bounding box center [174, 61] width 61 height 9
type input "Exterior Overall"
click at [166, 61] on input "text" at bounding box center [166, 63] width 45 height 9
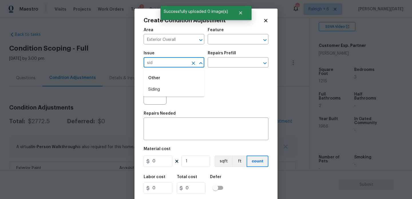
click at [170, 89] on li "Siding" at bounding box center [174, 89] width 61 height 9
type input "Siding"
click at [222, 39] on input "text" at bounding box center [230, 39] width 45 height 9
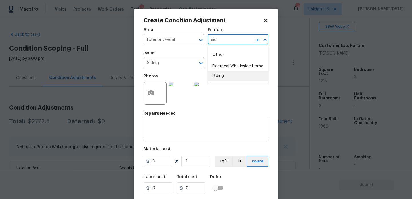
click at [217, 74] on li "Siding" at bounding box center [238, 75] width 61 height 9
type input "Siding"
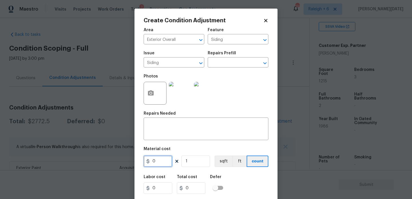
click at [167, 159] on input "0" at bounding box center [158, 161] width 29 height 11
type input "600"
click at [169, 130] on textarea at bounding box center [206, 130] width 118 height 12
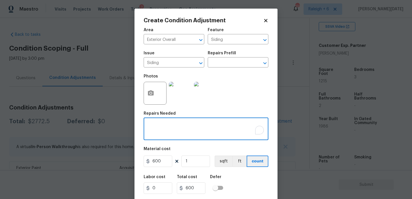
type input "600"
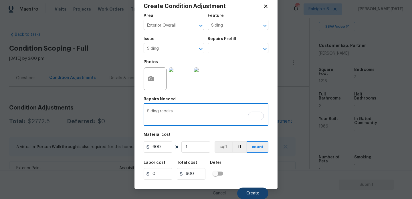
type textarea "Siding repairs"
click at [252, 190] on button "Create" at bounding box center [252, 193] width 31 height 11
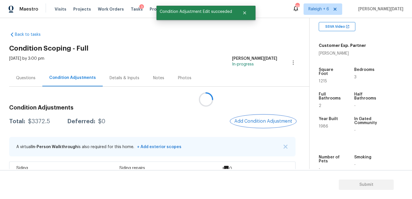
scroll to position [0, 0]
click at [251, 120] on span "Add Condition Adjustment" at bounding box center [263, 121] width 58 height 5
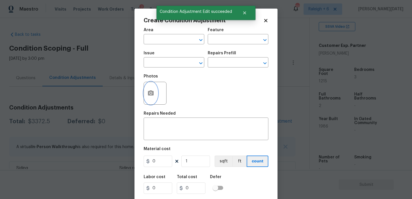
click at [149, 98] on button "button" at bounding box center [151, 93] width 14 height 22
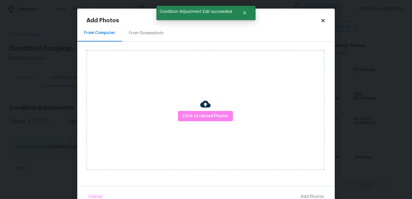
click at [147, 42] on div "Click to Upload Photos" at bounding box center [210, 110] width 248 height 137
click at [148, 35] on div "From Screenshots" at bounding box center [146, 33] width 35 height 6
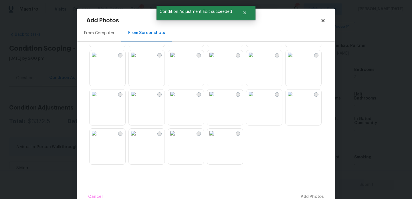
scroll to position [263, 0]
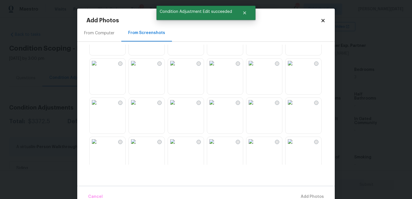
click at [138, 107] on img at bounding box center [133, 102] width 9 height 9
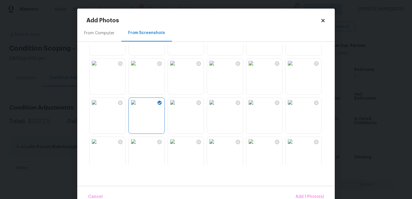
click at [138, 146] on img at bounding box center [133, 141] width 9 height 9
click at [303, 192] on button "Add 2 Photo(s)" at bounding box center [309, 197] width 34 height 12
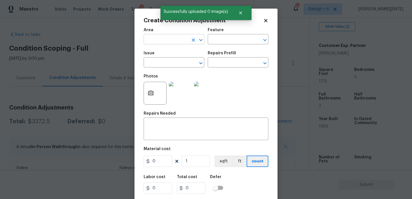
click at [164, 39] on input "text" at bounding box center [166, 39] width 45 height 9
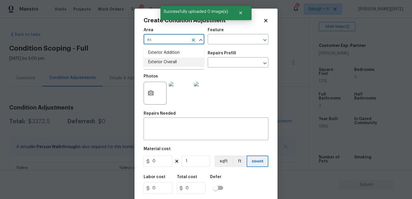
click at [171, 64] on li "Exterior Overall" at bounding box center [174, 61] width 61 height 9
type input "Exterior Overall"
click at [171, 64] on input "text" at bounding box center [166, 63] width 45 height 9
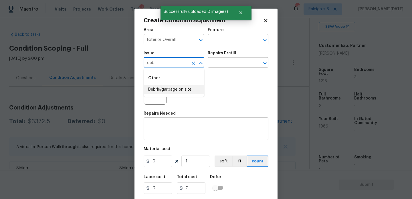
click at [175, 90] on li "Debris/garbage on site" at bounding box center [174, 89] width 61 height 9
type input "Debris/garbage on site"
click at [233, 52] on h5 "Repairs Prefill" at bounding box center [222, 53] width 28 height 4
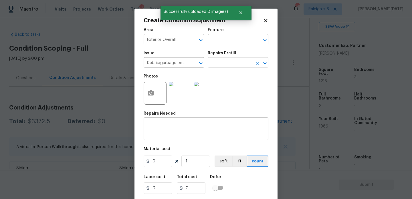
click at [232, 61] on input "text" at bounding box center [230, 63] width 45 height 9
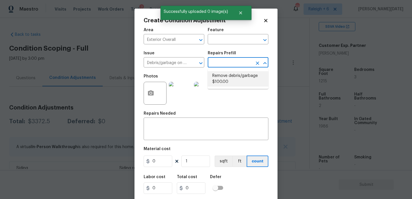
click at [231, 82] on li "Remove debris/garbage $100.00" at bounding box center [238, 78] width 61 height 15
type textarea "Remove, haul off, and properly dispose of any debris left by seller to offsite …"
type input "100"
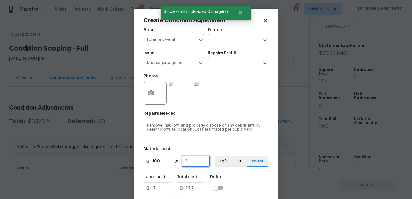
click at [194, 165] on input "1" at bounding box center [195, 161] width 29 height 11
type input "0"
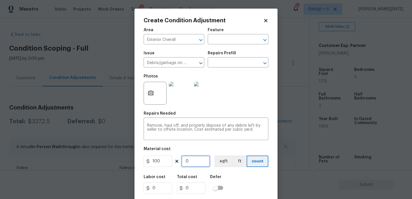
type input "4"
type input "400"
type input "4"
click at [260, 112] on div "Repairs Needed" at bounding box center [206, 115] width 125 height 7
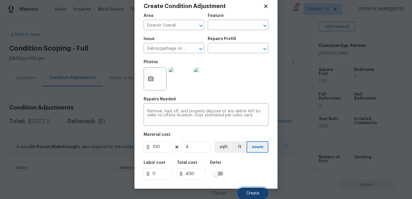
click at [257, 191] on button "Create" at bounding box center [252, 193] width 31 height 11
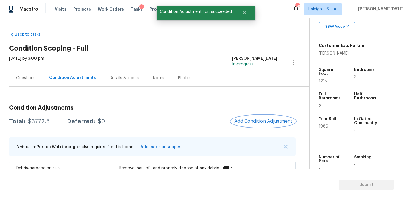
scroll to position [7, 0]
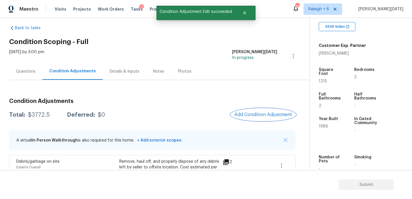
click at [258, 109] on button "Add Condition Adjustment" at bounding box center [263, 115] width 65 height 12
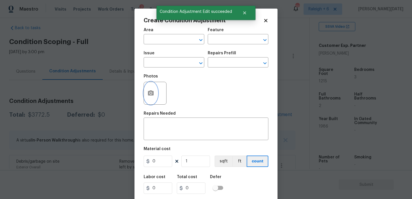
click at [153, 93] on icon "button" at bounding box center [151, 92] width 6 height 5
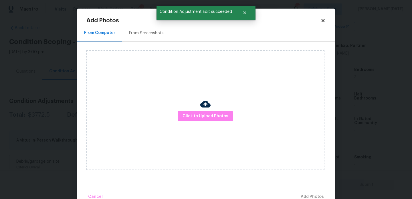
click at [145, 36] on div "From Screenshots" at bounding box center [146, 33] width 48 height 17
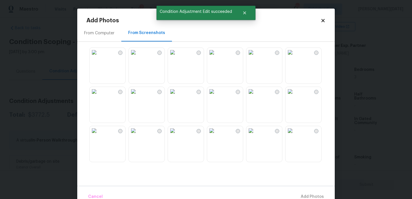
click at [138, 54] on img at bounding box center [133, 52] width 9 height 9
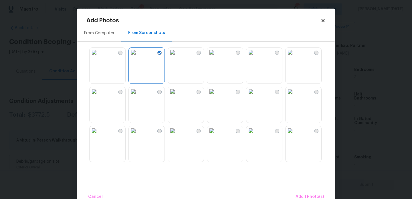
click at [99, 57] on img at bounding box center [94, 52] width 9 height 9
click at [99, 96] on img at bounding box center [94, 91] width 9 height 9
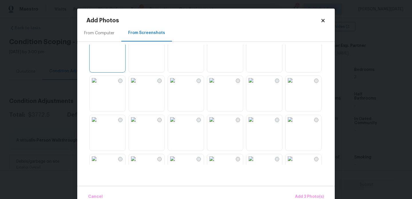
scroll to position [52, 0]
click at [216, 84] on img at bounding box center [211, 78] width 9 height 9
click at [177, 84] on img at bounding box center [172, 78] width 9 height 9
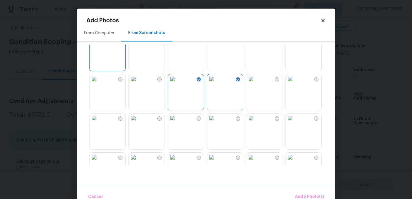
click at [138, 84] on img at bounding box center [133, 78] width 9 height 9
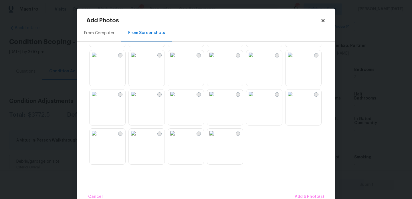
scroll to position [160, 0]
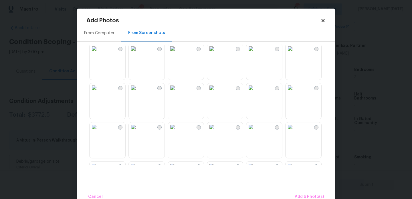
click at [138, 132] on img at bounding box center [133, 126] width 9 height 9
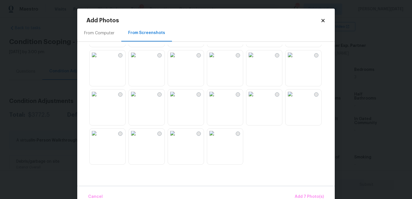
click at [138, 99] on img at bounding box center [133, 94] width 9 height 9
click at [138, 59] on img at bounding box center [133, 54] width 9 height 9
click at [177, 99] on img at bounding box center [172, 94] width 9 height 9
click at [216, 138] on img at bounding box center [211, 133] width 9 height 9
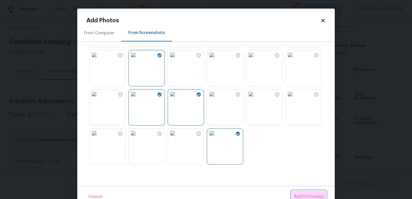
click at [308, 194] on span "Add 11 Photo(s)" at bounding box center [309, 196] width 30 height 7
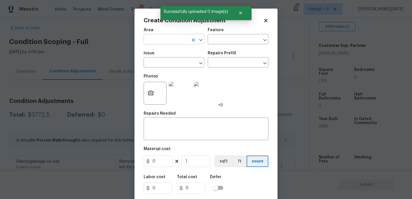
click at [156, 39] on input "text" at bounding box center [166, 39] width 45 height 9
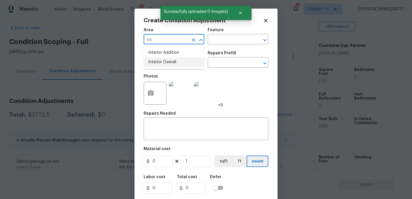
click at [161, 63] on li "Interior Overall" at bounding box center [174, 61] width 61 height 9
type input "Interior Overall"
click at [161, 63] on input "text" at bounding box center [166, 63] width 45 height 9
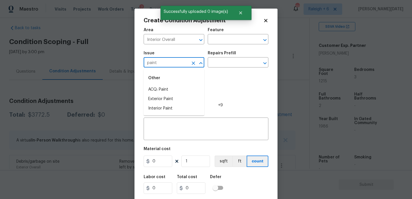
click at [167, 88] on li "ACQ: Paint" at bounding box center [174, 89] width 61 height 9
type input "ACQ: Paint"
click at [224, 63] on input "text" at bounding box center [230, 63] width 45 height 9
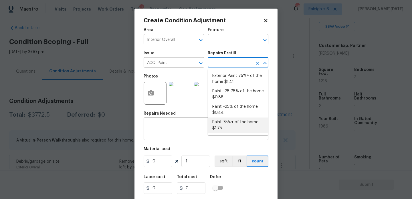
click at [229, 128] on li "Paint 75%+ of the home $1.75" at bounding box center [238, 125] width 61 height 15
type input "Acquisition"
type textarea "Acquisition Scope: 75%+ of the home will likely require interior paint"
type input "1.75"
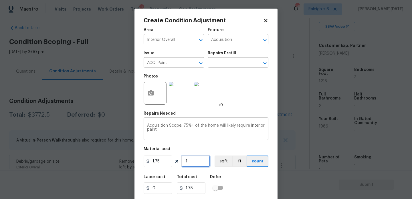
click at [203, 156] on input "1" at bounding box center [195, 161] width 29 height 11
type input "0"
paste input "1215"
type input "1215"
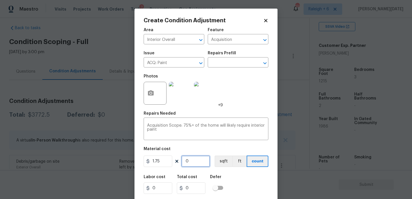
type input "2126.25"
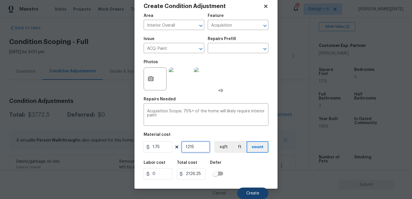
type input "1215"
click at [247, 190] on button "Create" at bounding box center [252, 193] width 31 height 11
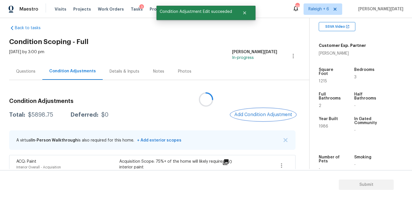
scroll to position [0, 0]
click at [246, 118] on button "Add Condition Adjustment" at bounding box center [263, 115] width 65 height 12
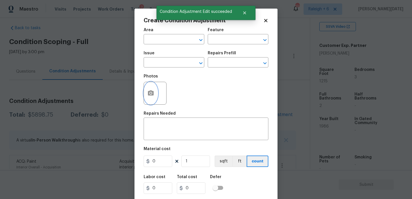
click at [152, 92] on icon "button" at bounding box center [151, 92] width 6 height 5
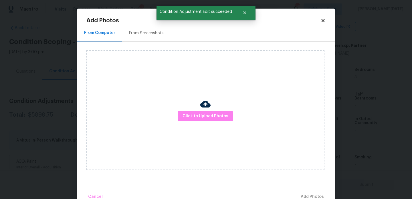
click at [152, 39] on div "From Screenshots" at bounding box center [146, 33] width 48 height 17
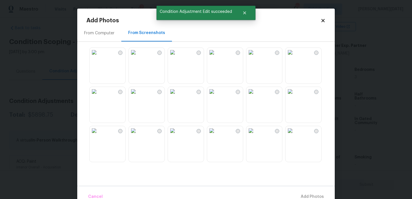
click at [138, 57] on img at bounding box center [133, 52] width 9 height 9
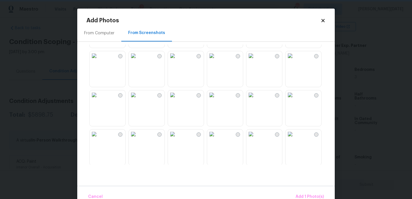
scroll to position [121, 0]
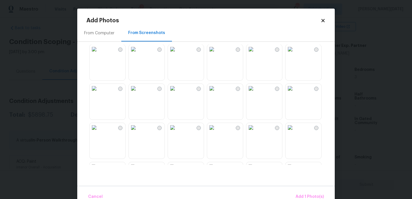
click at [138, 93] on img at bounding box center [133, 88] width 9 height 9
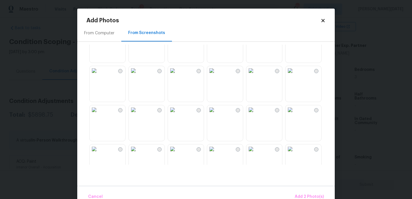
scroll to position [297, 0]
click at [99, 73] on img at bounding box center [94, 68] width 9 height 9
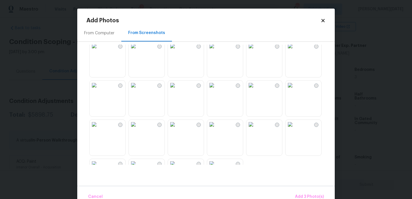
scroll to position [507, 0]
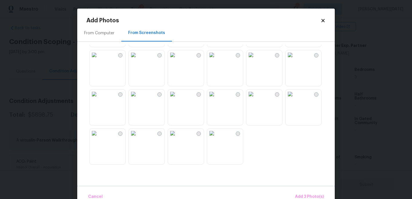
click at [177, 99] on img at bounding box center [172, 94] width 9 height 9
click at [126, 109] on div at bounding box center [210, 105] width 248 height 120
click at [298, 192] on button "Add 4 Photo(s)" at bounding box center [309, 197] width 34 height 12
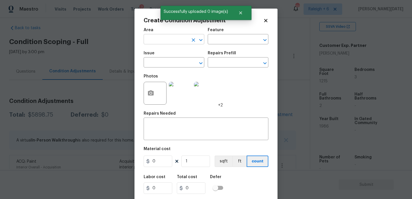
click at [153, 41] on input "text" at bounding box center [166, 39] width 45 height 9
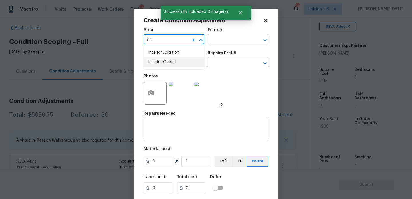
click at [160, 65] on li "Interior Overall" at bounding box center [174, 61] width 61 height 9
type input "Interior Overall"
click at [160, 65] on input "text" at bounding box center [166, 63] width 45 height 9
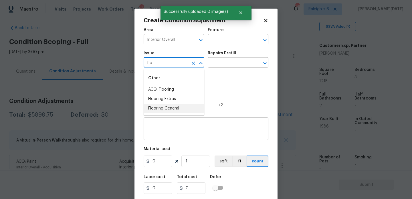
click at [171, 106] on li "Flooring General" at bounding box center [174, 108] width 61 height 9
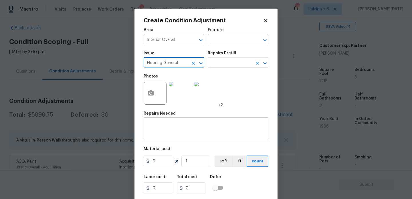
type input "Flooring General"
click at [245, 65] on input "text" at bounding box center [230, 63] width 45 height 9
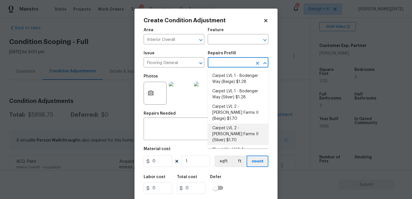
click at [245, 124] on li "Carpet LVL 2 - Abshire Farms II (Silver) $1.70" at bounding box center [238, 134] width 61 height 21
type input "Overall Flooring"
type textarea "Install new carpet ([PERSON_NAME] Farms II - 929 Thin Ice) at all previously ca…"
type input "1.7"
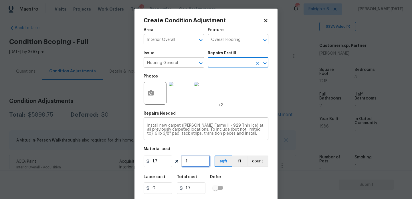
click at [209, 164] on input "1" at bounding box center [195, 161] width 29 height 11
type input "10"
type input "17"
type input "100"
type input "170"
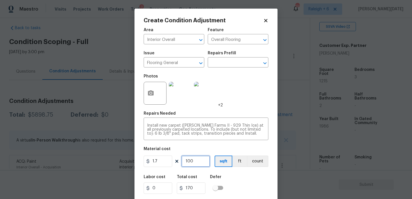
type input "1000"
type input "1700"
type input "1000"
click at [235, 100] on div "Photos +2" at bounding box center [206, 89] width 125 height 37
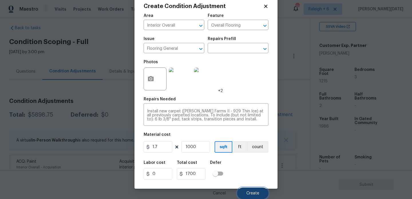
click at [250, 194] on span "Create" at bounding box center [252, 193] width 13 height 4
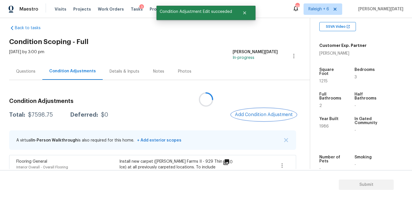
scroll to position [0, 0]
click at [251, 114] on span "Add Condition Adjustment" at bounding box center [264, 114] width 58 height 5
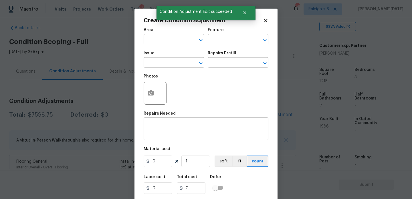
click at [251, 114] on div "Repairs Needed" at bounding box center [206, 115] width 125 height 7
click at [153, 94] on icon "button" at bounding box center [151, 92] width 6 height 5
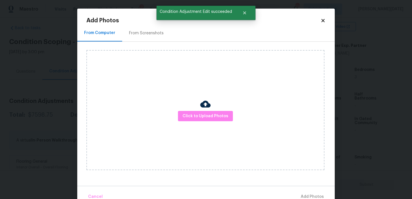
click at [143, 35] on div "From Screenshots" at bounding box center [146, 33] width 35 height 6
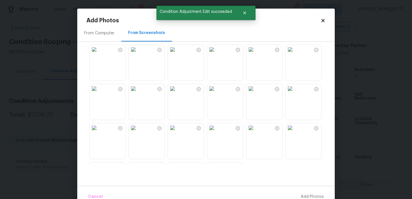
scroll to position [507, 0]
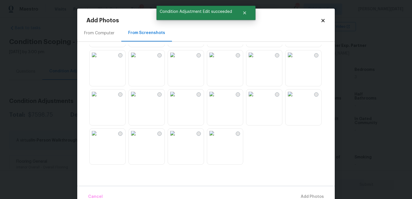
click at [177, 99] on img at bounding box center [172, 94] width 9 height 9
click at [216, 138] on img at bounding box center [211, 133] width 9 height 9
click at [177, 138] on img at bounding box center [172, 133] width 9 height 9
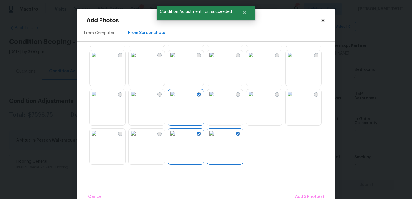
click at [177, 138] on img at bounding box center [172, 133] width 9 height 9
click at [138, 59] on img at bounding box center [133, 54] width 9 height 9
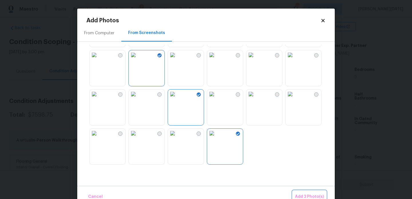
click at [306, 195] on span "Add 3 Photo(s)" at bounding box center [309, 196] width 29 height 7
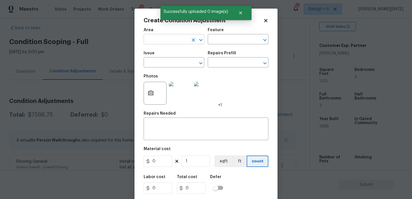
click at [144, 40] on input "text" at bounding box center [166, 39] width 45 height 9
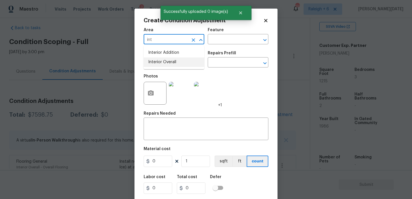
click at [156, 64] on li "Interior Overall" at bounding box center [174, 61] width 61 height 9
type input "Interior Overall"
click at [156, 64] on input "text" at bounding box center [166, 63] width 45 height 9
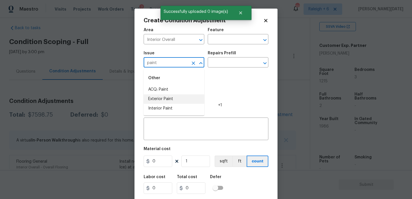
click at [167, 108] on li "Interior Paint" at bounding box center [174, 108] width 61 height 9
type input "Interior Paint"
click at [227, 63] on input "text" at bounding box center [230, 63] width 45 height 9
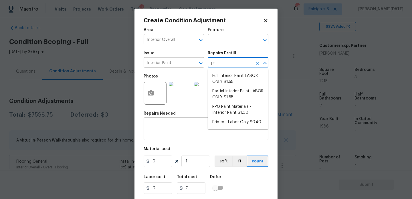
type input "pri"
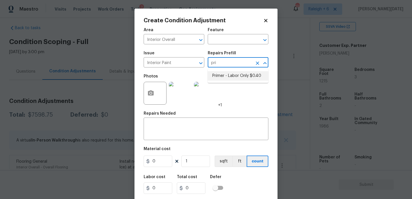
click at [233, 76] on li "Primer - Labor Only $0.40" at bounding box center [238, 75] width 61 height 9
type input "Overall Paint"
type textarea "Interior primer - PRIMER PROVIDED BY OPENDOOR - All nails, screws, drywall anch…"
type input "0.4"
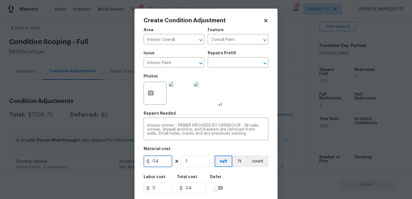
drag, startPoint x: 163, startPoint y: 162, endPoint x: 106, endPoint y: 162, distance: 57.5
click at [106, 162] on div "Create Condition Adjustment Area Interior Overall ​ Feature Overall Paint ​ Iss…" at bounding box center [206, 99] width 412 height 199
type input "500"
click at [231, 81] on div "Photos +1" at bounding box center [206, 89] width 125 height 37
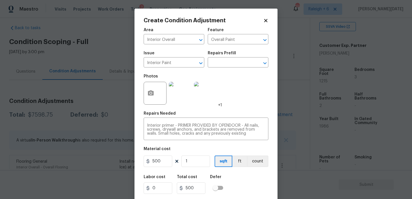
scroll to position [15, 0]
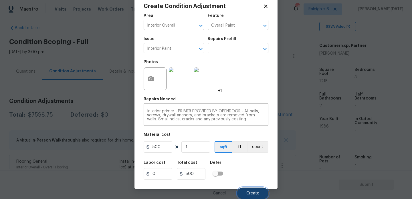
click at [243, 194] on button "Create" at bounding box center [252, 193] width 31 height 11
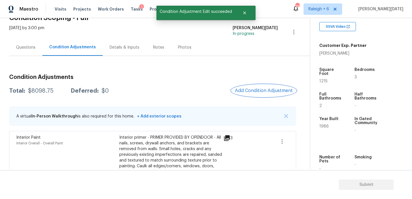
scroll to position [26, 0]
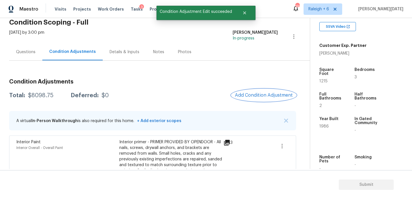
click at [262, 96] on span "Add Condition Adjustment" at bounding box center [264, 95] width 58 height 5
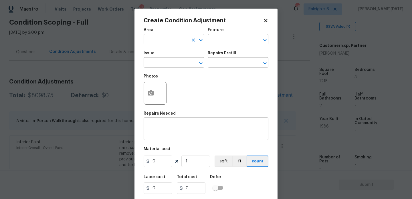
click at [159, 42] on input "text" at bounding box center [166, 39] width 45 height 9
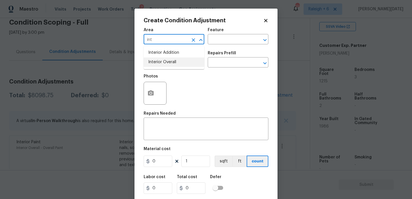
click at [167, 63] on li "Interior Overall" at bounding box center [174, 61] width 61 height 9
type input "Interior Overall"
click at [167, 63] on input "text" at bounding box center [166, 63] width 45 height 9
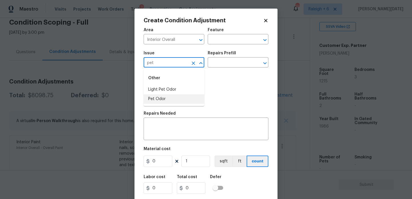
click at [164, 102] on li "Pet Odor" at bounding box center [174, 98] width 61 height 9
type input "Pet Odor"
click at [233, 63] on input "text" at bounding box center [230, 63] width 45 height 9
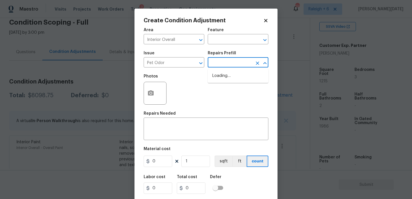
click at [233, 63] on input "text" at bounding box center [230, 63] width 45 height 9
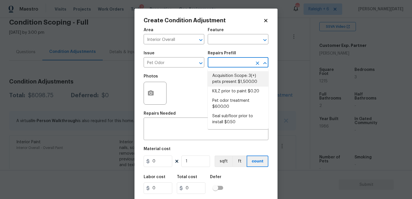
click at [233, 77] on li "Acquisition Scope: 3(+) pets present $1,500.00" at bounding box center [238, 78] width 61 height 15
type textarea "Acquisition Scope: 3(+) pets present"
type input "1500"
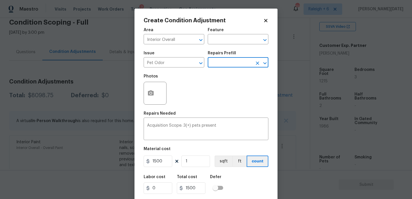
scroll to position [15, 0]
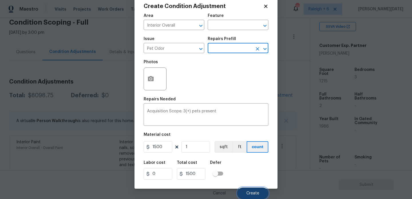
click at [247, 196] on button "Create" at bounding box center [252, 193] width 31 height 11
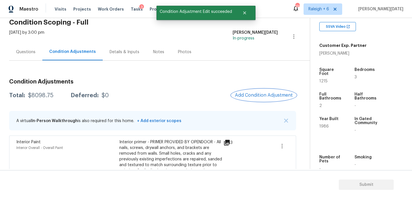
scroll to position [0, 0]
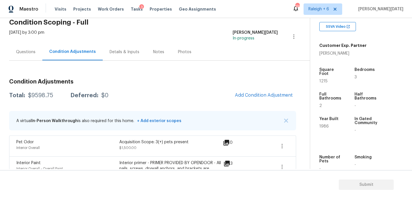
click at [32, 55] on div "Questions" at bounding box center [25, 51] width 33 height 17
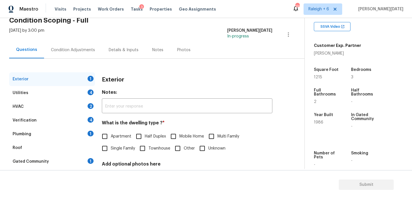
scroll to position [30, 0]
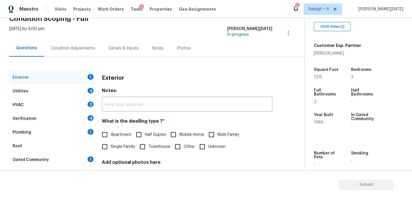
click at [72, 86] on div "Utilities 4" at bounding box center [52, 91] width 86 height 14
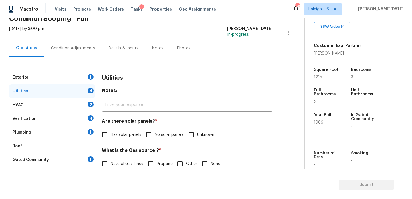
click at [113, 137] on span "Has solar panels" at bounding box center [126, 135] width 31 height 6
click at [111, 137] on input "Has solar panels" at bounding box center [105, 135] width 12 height 12
checkbox input "true"
click at [77, 44] on div "Condition Adjustments" at bounding box center [73, 48] width 58 height 17
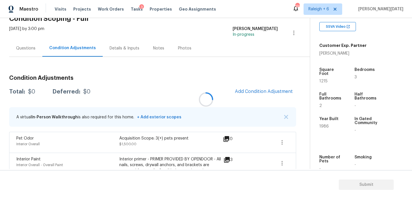
click at [263, 98] on div at bounding box center [206, 99] width 412 height 199
click at [265, 94] on span "Add Condition Adjustment" at bounding box center [264, 91] width 58 height 5
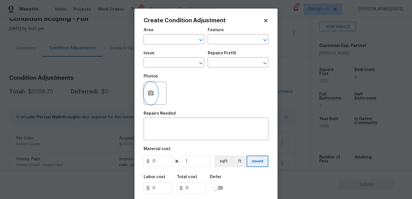
click at [150, 94] on icon "button" at bounding box center [151, 92] width 6 height 5
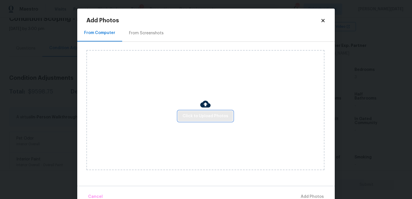
click at [204, 118] on span "Click to Upload Photos" at bounding box center [205, 116] width 46 height 7
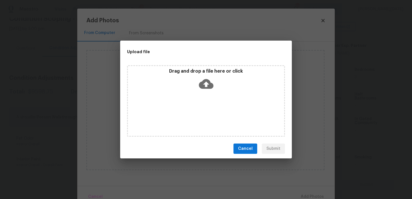
click at [204, 118] on div "Drag and drop a file here or click" at bounding box center [206, 100] width 158 height 71
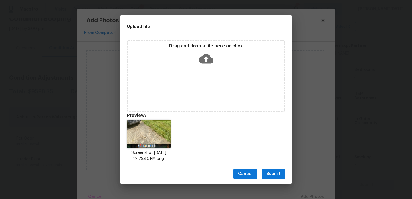
click at [274, 168] on div "Cancel Submit" at bounding box center [206, 174] width 172 height 20
click at [271, 179] on div "Cancel Submit" at bounding box center [206, 174] width 172 height 20
click at [276, 168] on div "Cancel Submit" at bounding box center [206, 174] width 172 height 20
click at [276, 177] on span "Submit" at bounding box center [273, 173] width 14 height 7
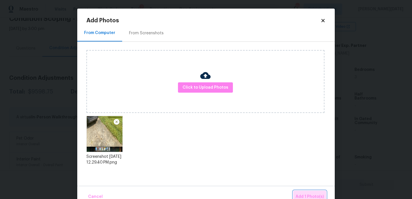
click at [301, 191] on button "Add 1 Photo(s)" at bounding box center [309, 197] width 33 height 12
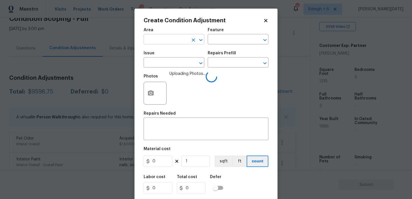
click at [152, 41] on input "text" at bounding box center [166, 39] width 45 height 9
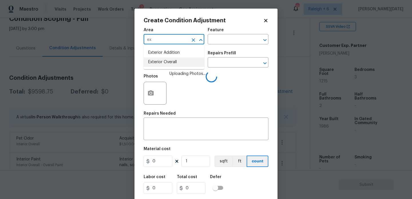
click at [166, 64] on li "Exterior Overall" at bounding box center [174, 61] width 61 height 9
type input "Exterior Overall"
click at [166, 64] on input "text" at bounding box center [166, 63] width 45 height 9
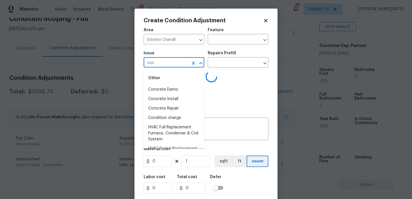
type input "conc"
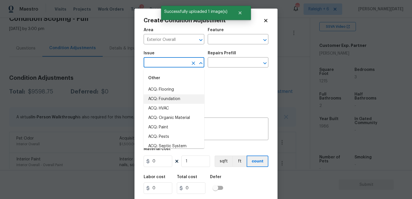
type input "o"
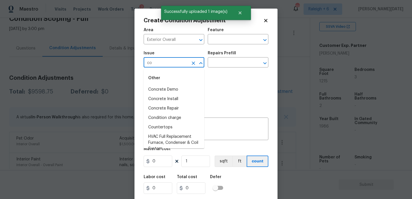
type input "con"
type input "c"
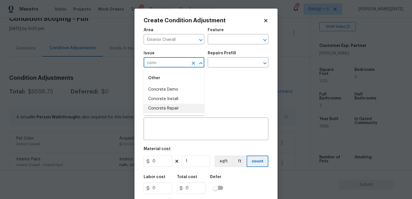
click at [186, 109] on li "Concrete Repair" at bounding box center [174, 108] width 61 height 9
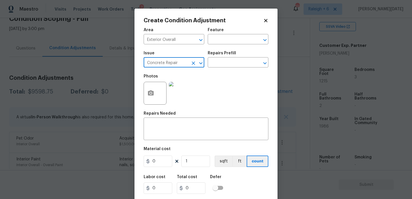
type input "Concrete Repair"
click at [235, 57] on div "Repairs Prefill" at bounding box center [238, 54] width 61 height 7
click at [233, 63] on input "text" at bounding box center [230, 63] width 45 height 9
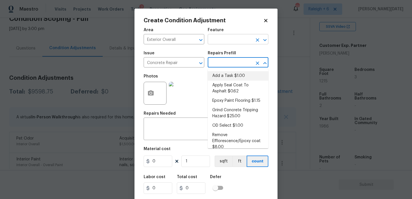
click at [221, 41] on input "text" at bounding box center [230, 39] width 45 height 9
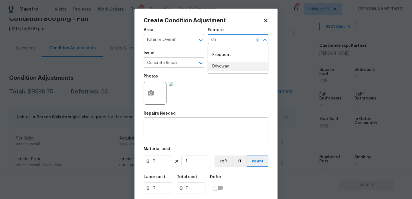
click at [221, 70] on li "Driveway" at bounding box center [238, 66] width 61 height 9
click at [229, 66] on input "text" at bounding box center [230, 63] width 45 height 9
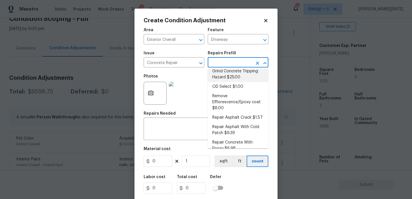
scroll to position [46, 0]
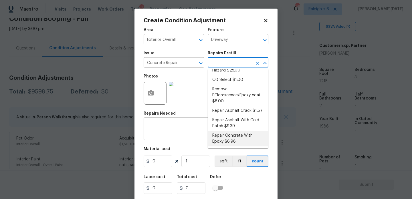
click at [245, 140] on li "Repair Concrete With Epoxy $6.98" at bounding box center [238, 138] width 61 height 15
type input "Flatwork"
type textarea "Prep and clean the crack in the concrete thoroughly. Apply/inject a concrete ad…"
type input "6.98"
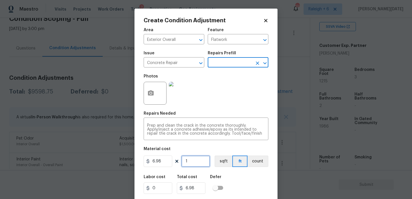
click at [199, 161] on input "1" at bounding box center [195, 161] width 29 height 11
type input "0"
type input "5"
type input "34.9"
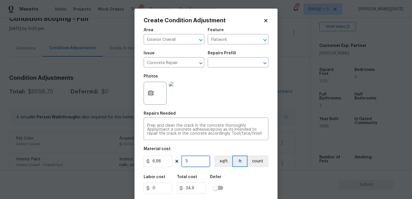
type input "50"
type input "349"
type input "5"
type input "34.9"
type input "54"
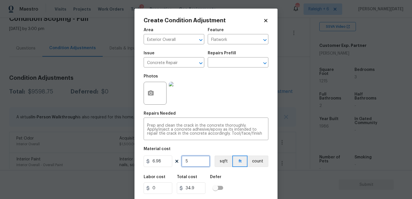
type input "376.92"
type input "540"
type input "3769.2"
drag, startPoint x: 197, startPoint y: 162, endPoint x: 172, endPoint y: 162, distance: 25.2
click at [172, 162] on div "6.98 540 sqft ft count" at bounding box center [206, 161] width 125 height 11
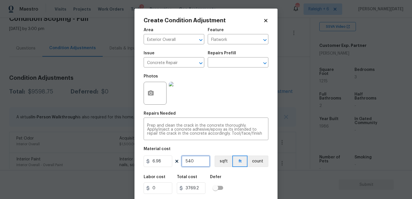
type input "0"
type input "4"
type input "27.92"
type input "40"
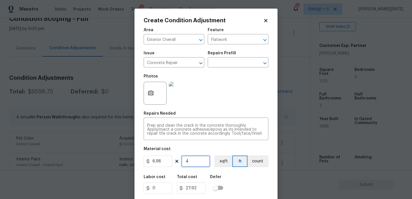
type input "279.2"
type input "40"
click at [223, 104] on div "Photos" at bounding box center [206, 89] width 125 height 37
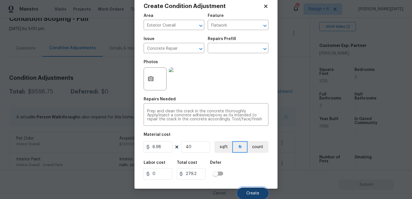
click at [252, 192] on span "Create" at bounding box center [252, 193] width 13 height 4
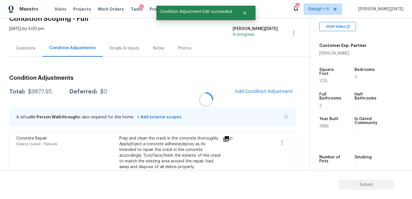
scroll to position [0, 0]
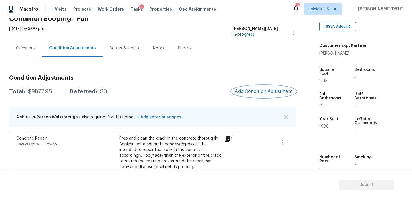
click at [263, 88] on button "Add Condition Adjustment" at bounding box center [263, 92] width 65 height 12
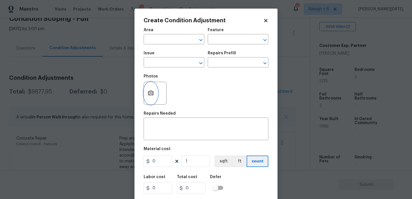
click at [149, 95] on icon "button" at bounding box center [151, 92] width 6 height 5
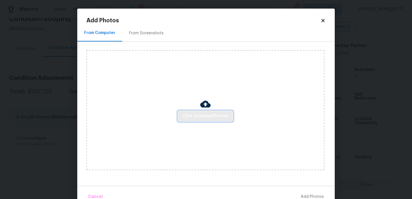
click at [198, 113] on span "Click to Upload Photos" at bounding box center [205, 116] width 46 height 7
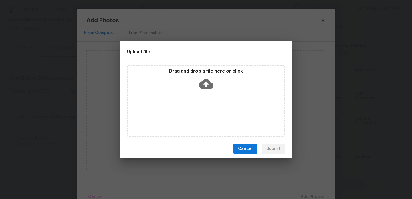
click at [198, 112] on div "Drag and drop a file here or click" at bounding box center [206, 100] width 158 height 71
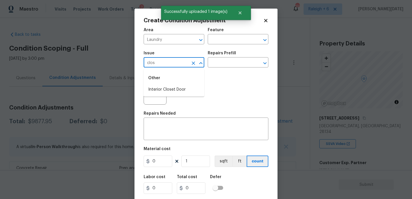
scroll to position [117, 0]
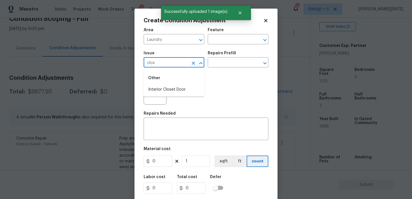
click at [164, 88] on li "Interior Closet Door" at bounding box center [174, 89] width 61 height 9
type input "Interior Closet Door"
click at [226, 63] on input "text" at bounding box center [230, 63] width 45 height 9
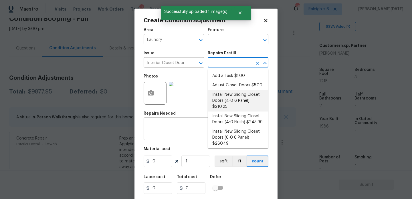
scroll to position [27, 0]
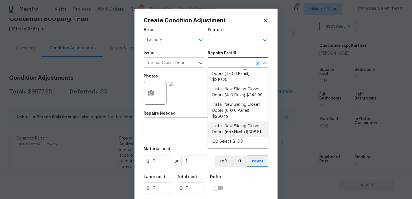
click at [241, 129] on li "Install New Sliding Closet Doors (6-0 Flush) $308.51" at bounding box center [238, 129] width 61 height 15
type input "Interior Door"
type input "308.51"
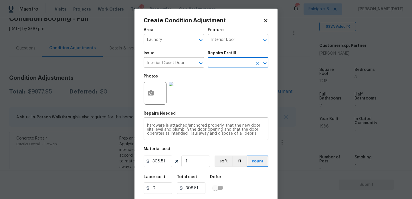
scroll to position [15, 0]
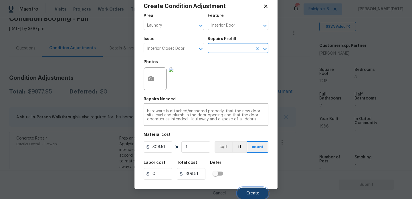
click at [246, 192] on button "Create" at bounding box center [252, 193] width 31 height 11
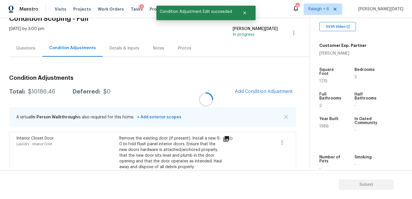
scroll to position [0, 0]
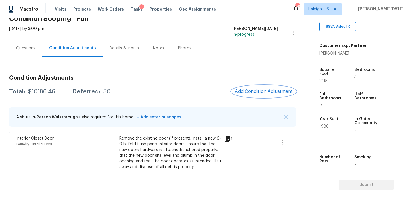
click at [264, 95] on button "Add Condition Adjustment" at bounding box center [263, 92] width 65 height 12
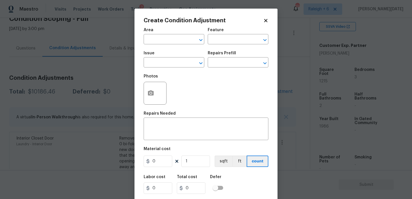
click at [264, 95] on body "Maestro Visits Projects Work Orders Tasks 3 Properties Geo Assignments 192 [GEO…" at bounding box center [206, 99] width 412 height 199
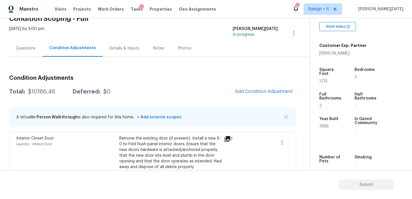
click at [245, 86] on span "Add Condition Adjustment" at bounding box center [263, 92] width 65 height 13
click at [266, 80] on h3 "Condition Adjustments" at bounding box center [152, 78] width 287 height 6
click at [256, 92] on span "Add Condition Adjustment" at bounding box center [264, 91] width 58 height 5
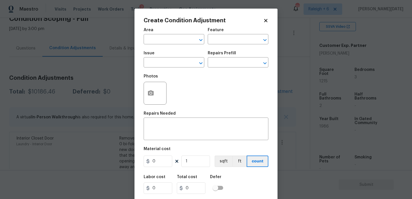
click at [143, 93] on div "Create Condition Adjustment Area ​ Feature ​ Issue ​ Repairs Prefill ​ Photos R…" at bounding box center [205, 106] width 143 height 194
click at [149, 96] on icon "button" at bounding box center [151, 92] width 6 height 5
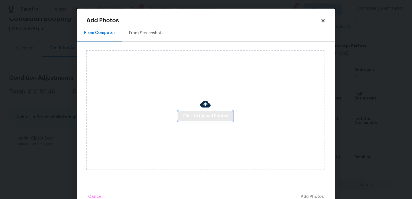
click at [213, 113] on span "Click to Upload Photos" at bounding box center [205, 116] width 46 height 7
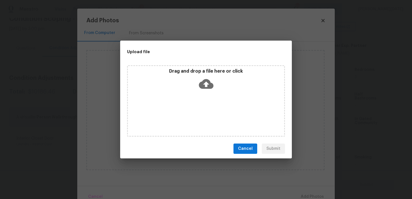
click at [213, 113] on div "Drag and drop a file here or click" at bounding box center [206, 100] width 158 height 71
